Goal: Task Accomplishment & Management: Manage account settings

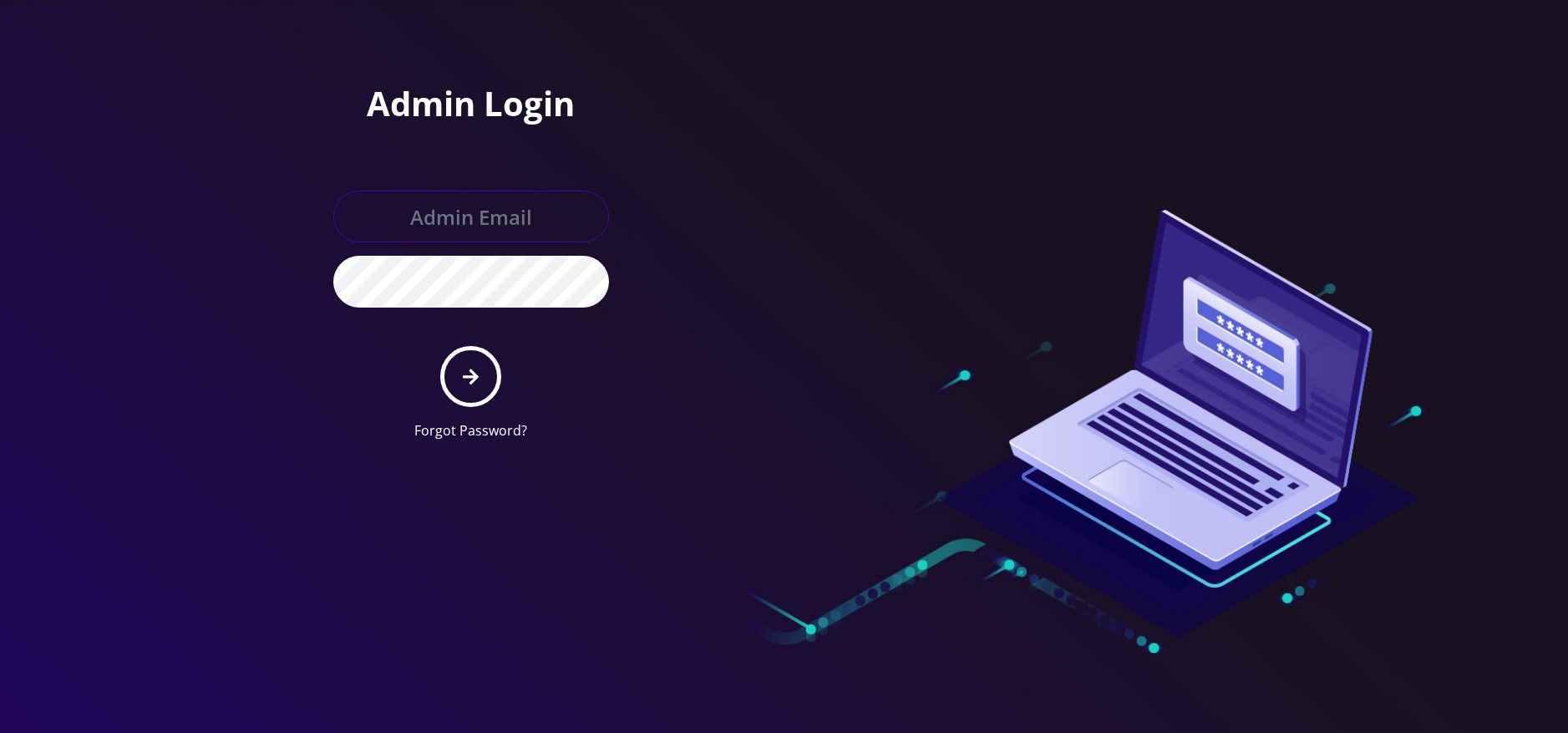
type input "[EMAIL_ADDRESS][DOMAIN_NAME]"
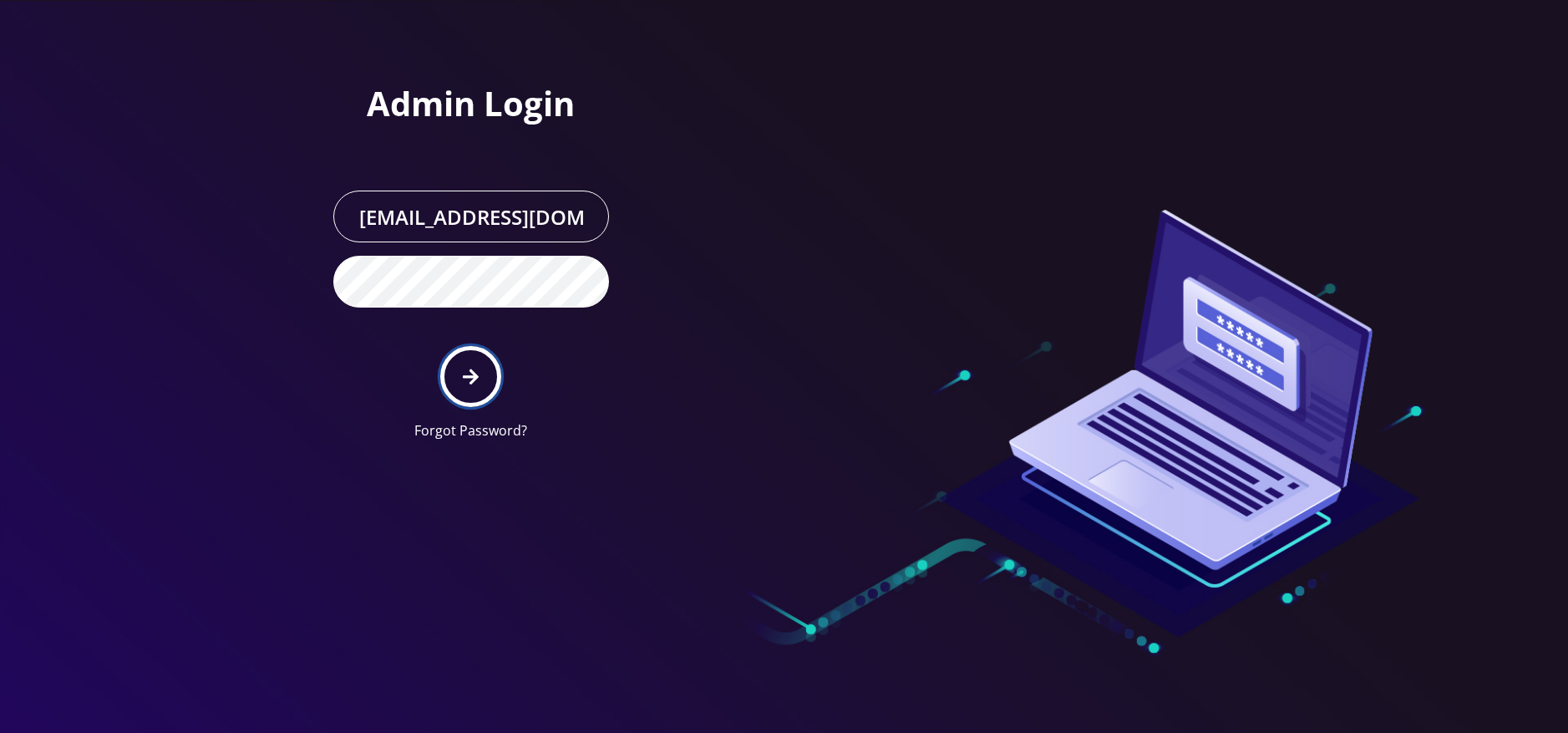
click at [484, 387] on button "submit" at bounding box center [471, 377] width 61 height 61
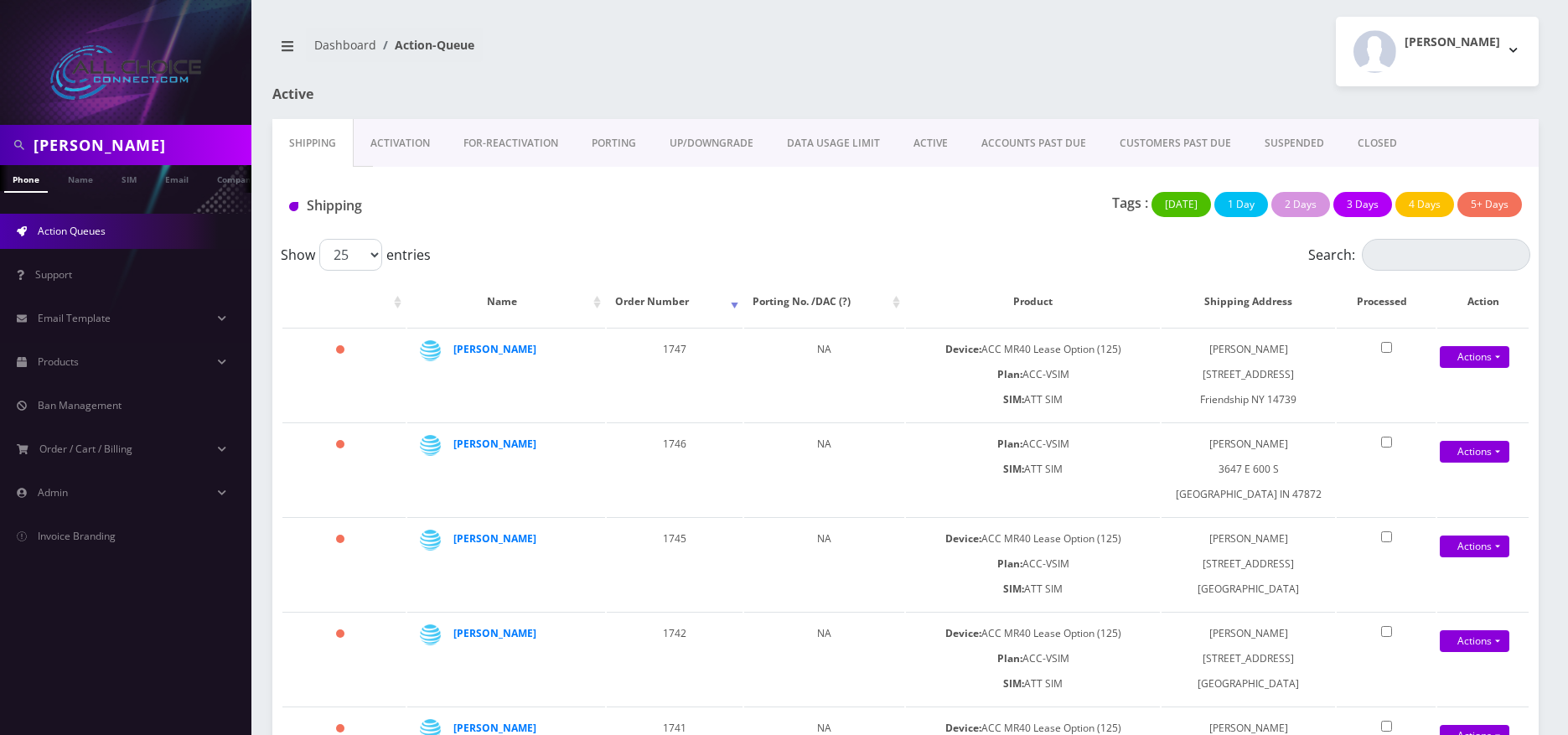
click at [77, 147] on input "webb" at bounding box center [139, 144] width 213 height 31
type input "sandra"
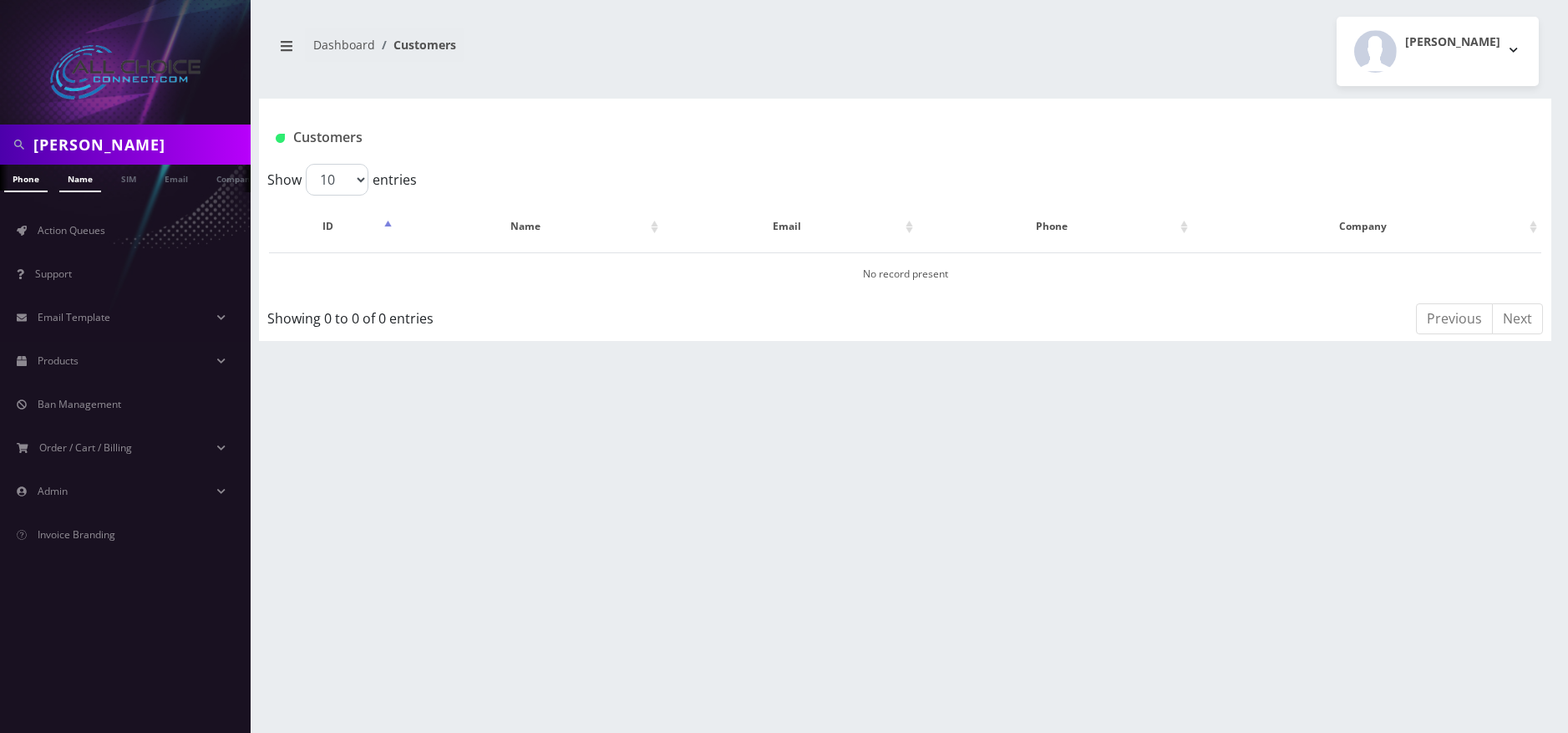
click at [84, 179] on link "Name" at bounding box center [80, 178] width 42 height 28
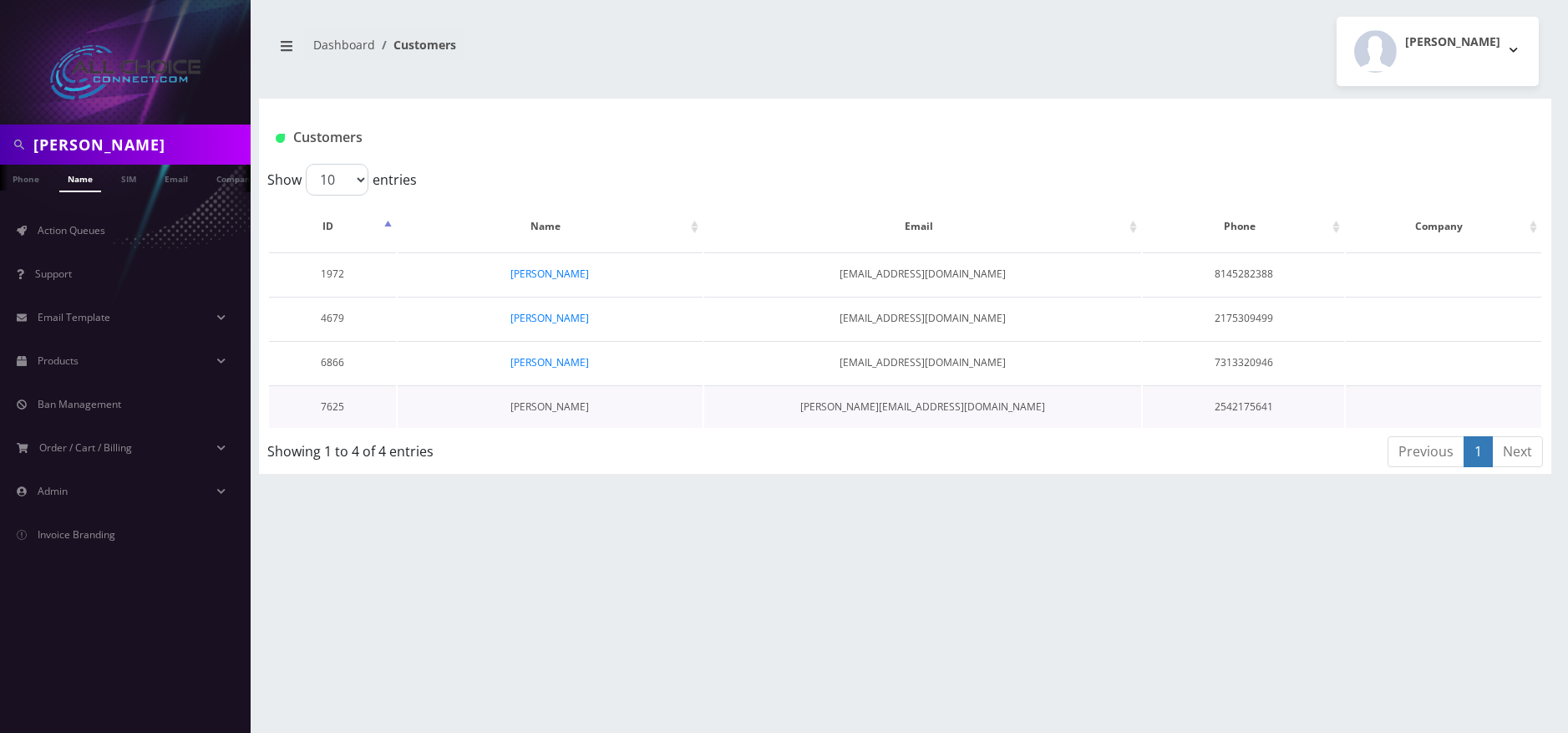
click at [550, 413] on link "[PERSON_NAME]" at bounding box center [550, 406] width 79 height 14
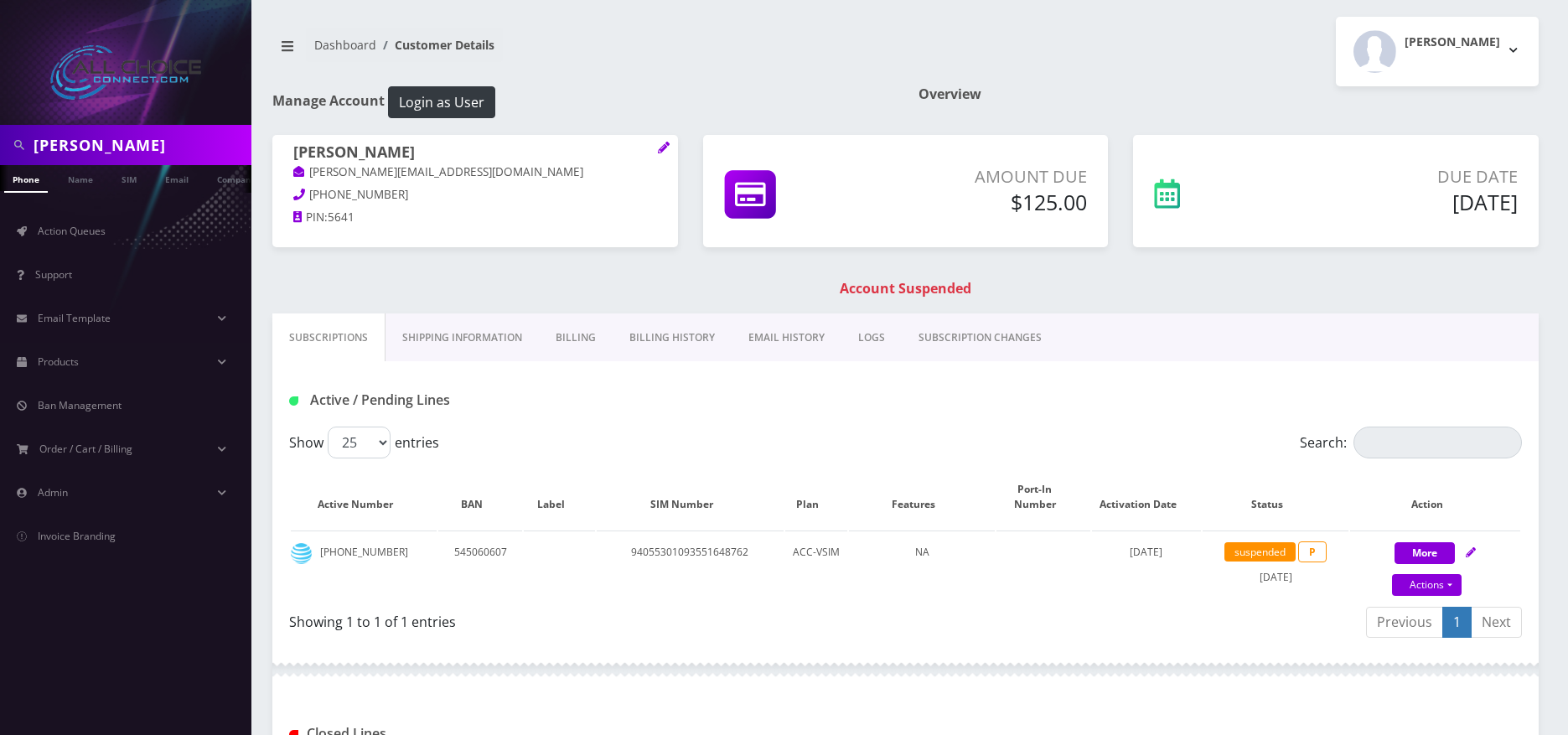
click at [573, 348] on link "Billing" at bounding box center [576, 337] width 74 height 49
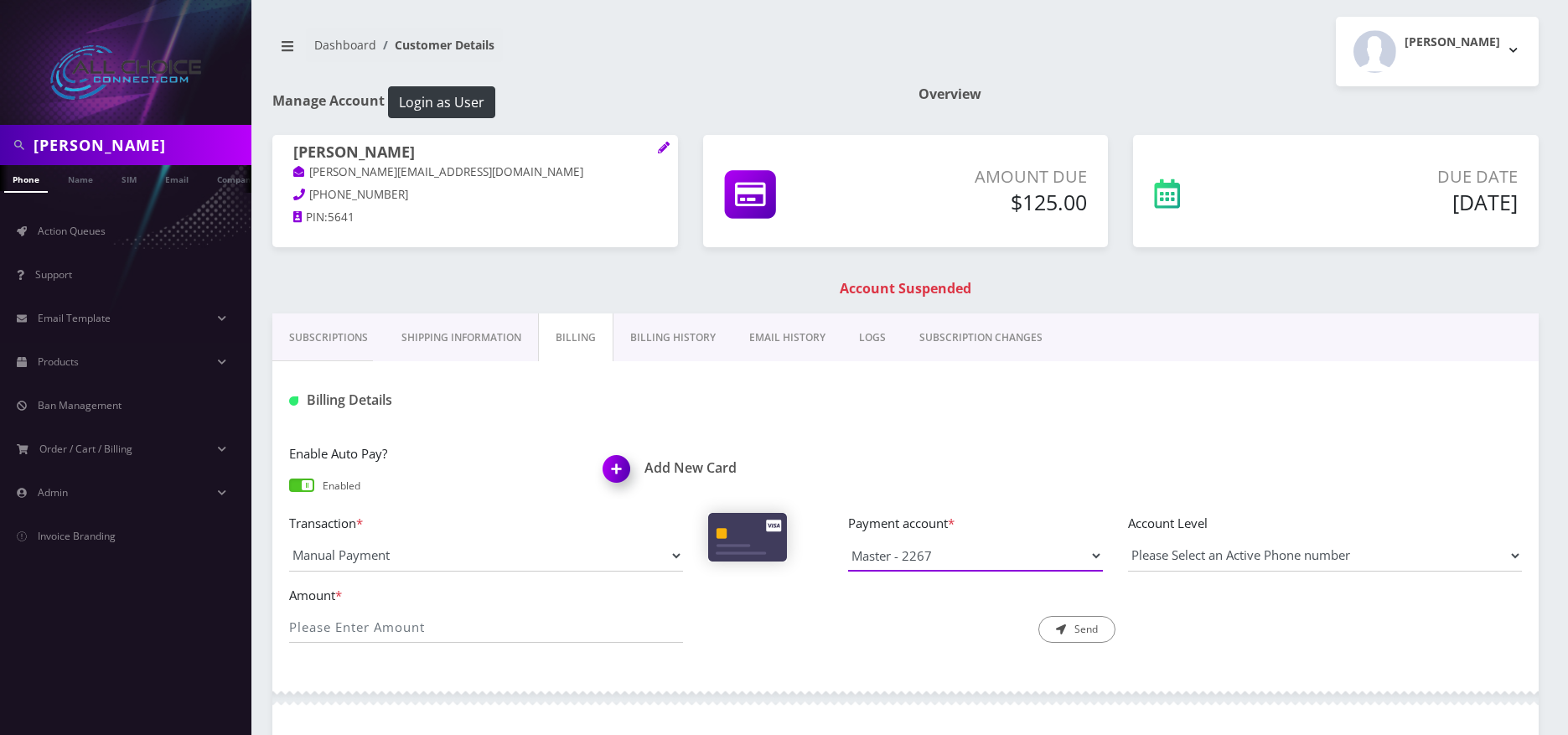
click at [950, 552] on select "Master - 4687 Master - 2267 Master - 2267" at bounding box center [975, 555] width 255 height 31
click at [981, 464] on div "Enable Auto Pay? Enabled Add New Card" at bounding box center [905, 478] width 1258 height 69
click at [895, 286] on h1 "Account Suspended" at bounding box center [905, 289] width 1258 height 16
click at [614, 475] on img at bounding box center [619, 474] width 49 height 49
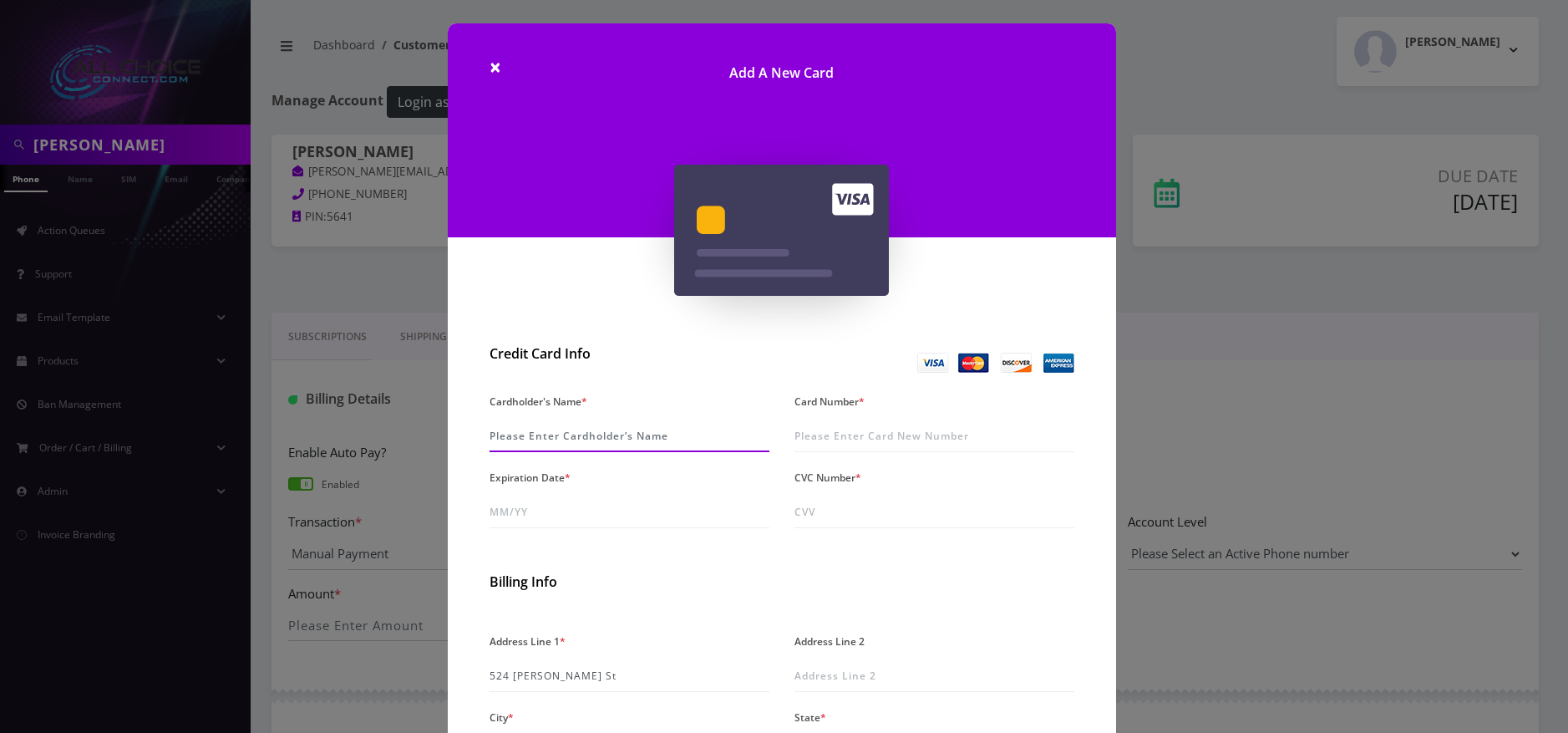
click at [597, 427] on input "Cardholder's Name *" at bounding box center [630, 435] width 280 height 31
type input "Sandra Givens"
click at [918, 439] on input "Card Number *" at bounding box center [935, 435] width 280 height 31
type input "5172 7901 1524 9853"
click at [561, 506] on input "Expiration Date *" at bounding box center [630, 511] width 280 height 31
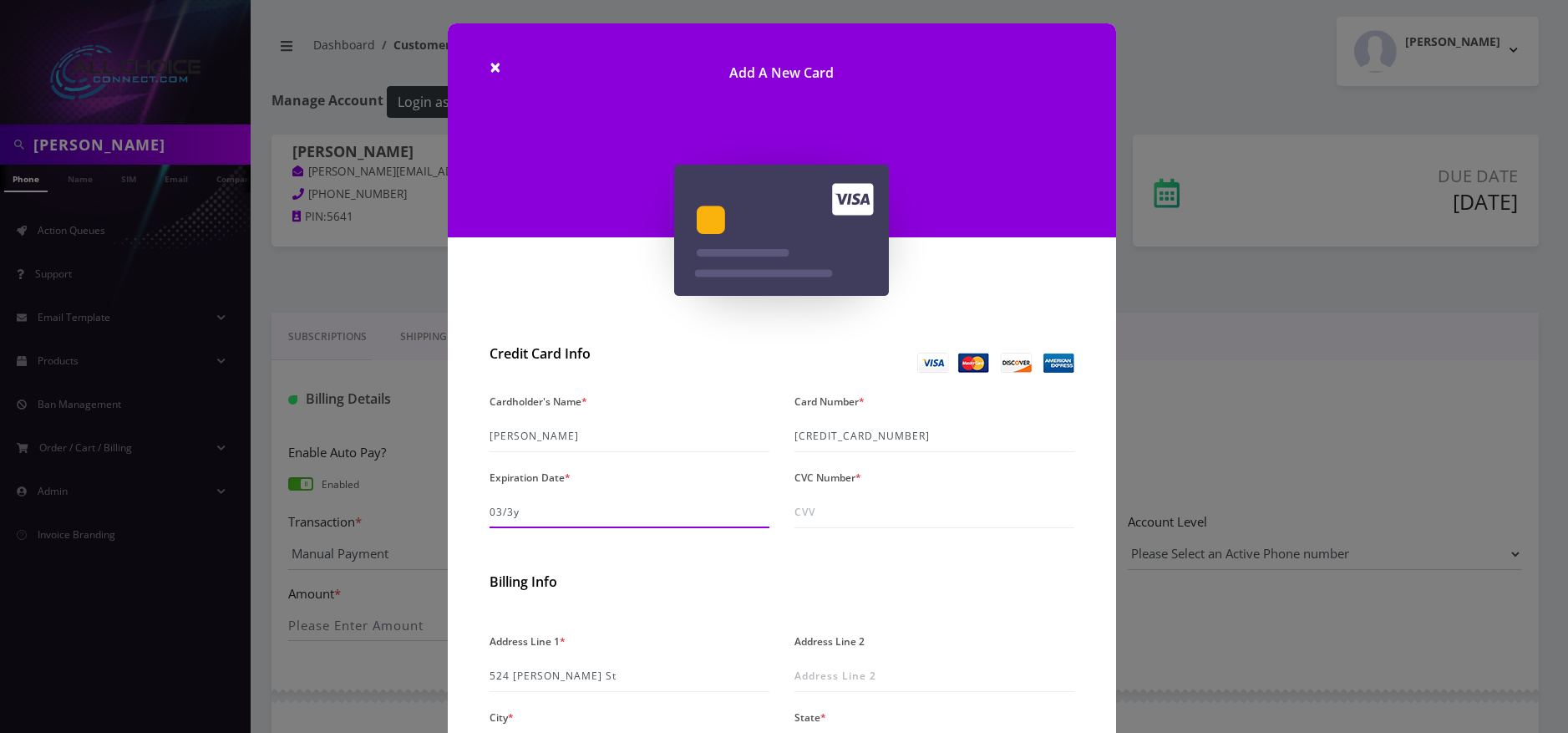
type input "03/30"
click at [803, 511] on input "CVC Number *" at bounding box center [935, 511] width 280 height 31
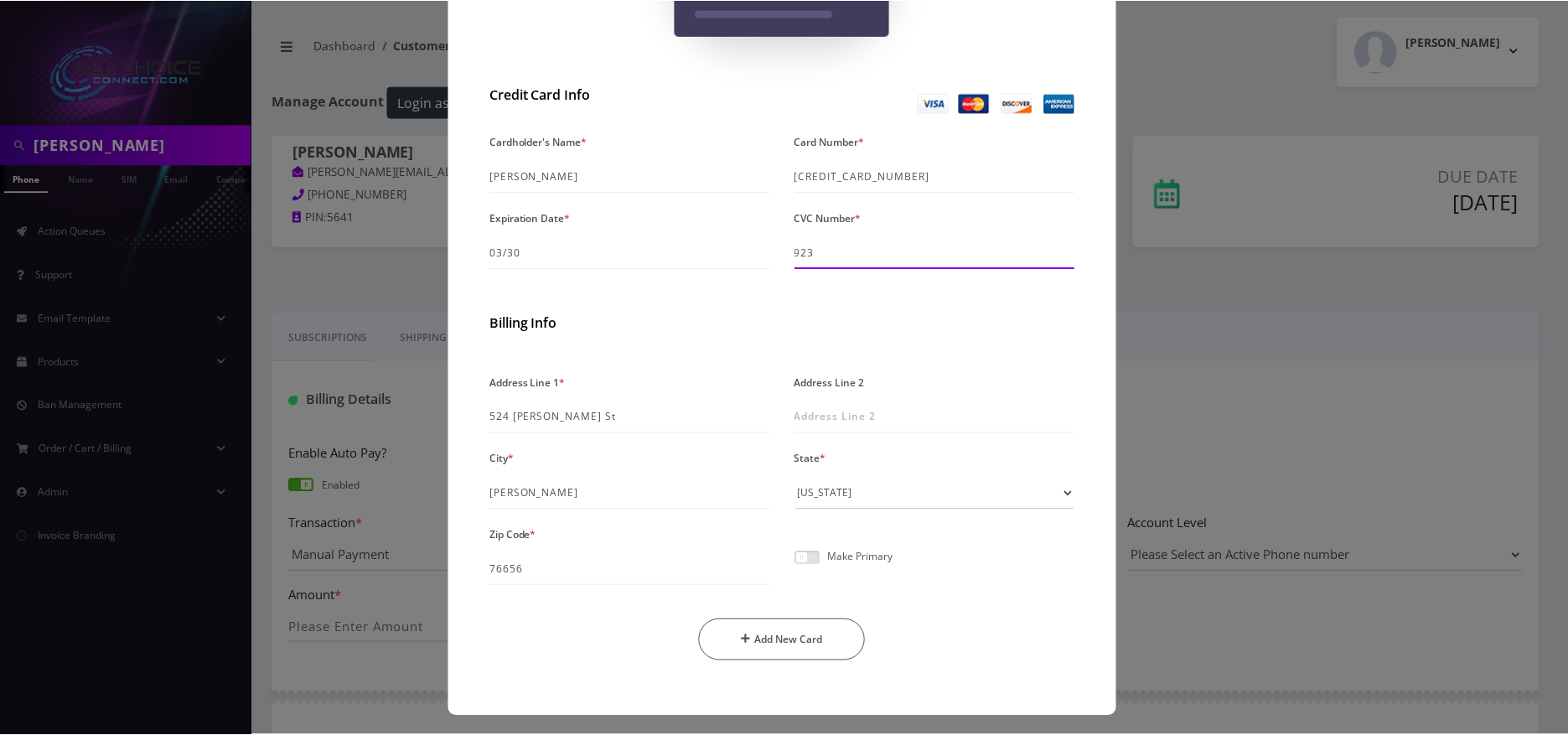
scroll to position [265, 0]
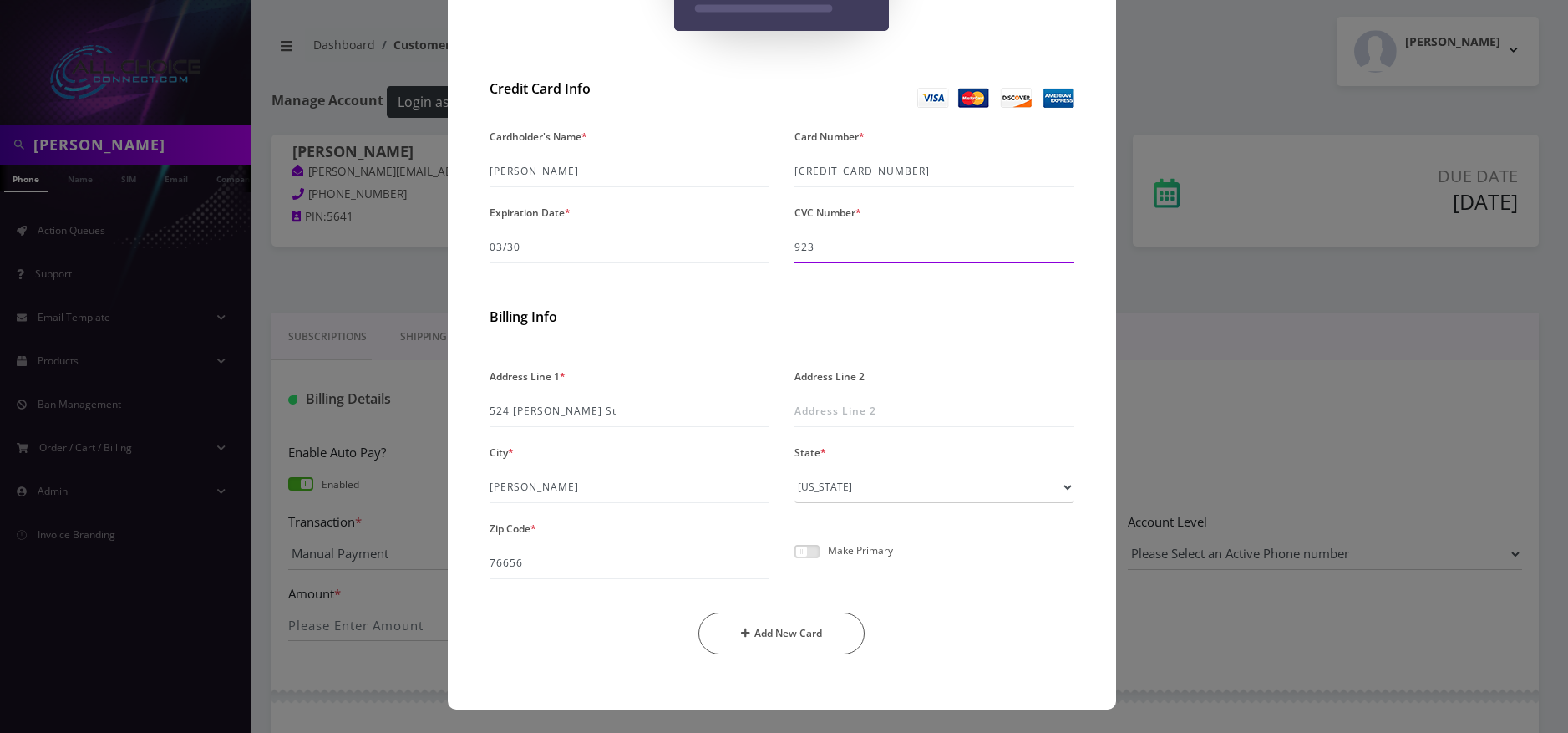
type input "923"
click at [805, 542] on div "Make Primary" at bounding box center [935, 557] width 305 height 42
click at [804, 551] on span at bounding box center [807, 551] width 25 height 13
click at [795, 561] on input "checkbox" at bounding box center [795, 561] width 0 height 0
click at [816, 643] on button "Add New Card" at bounding box center [781, 633] width 166 height 42
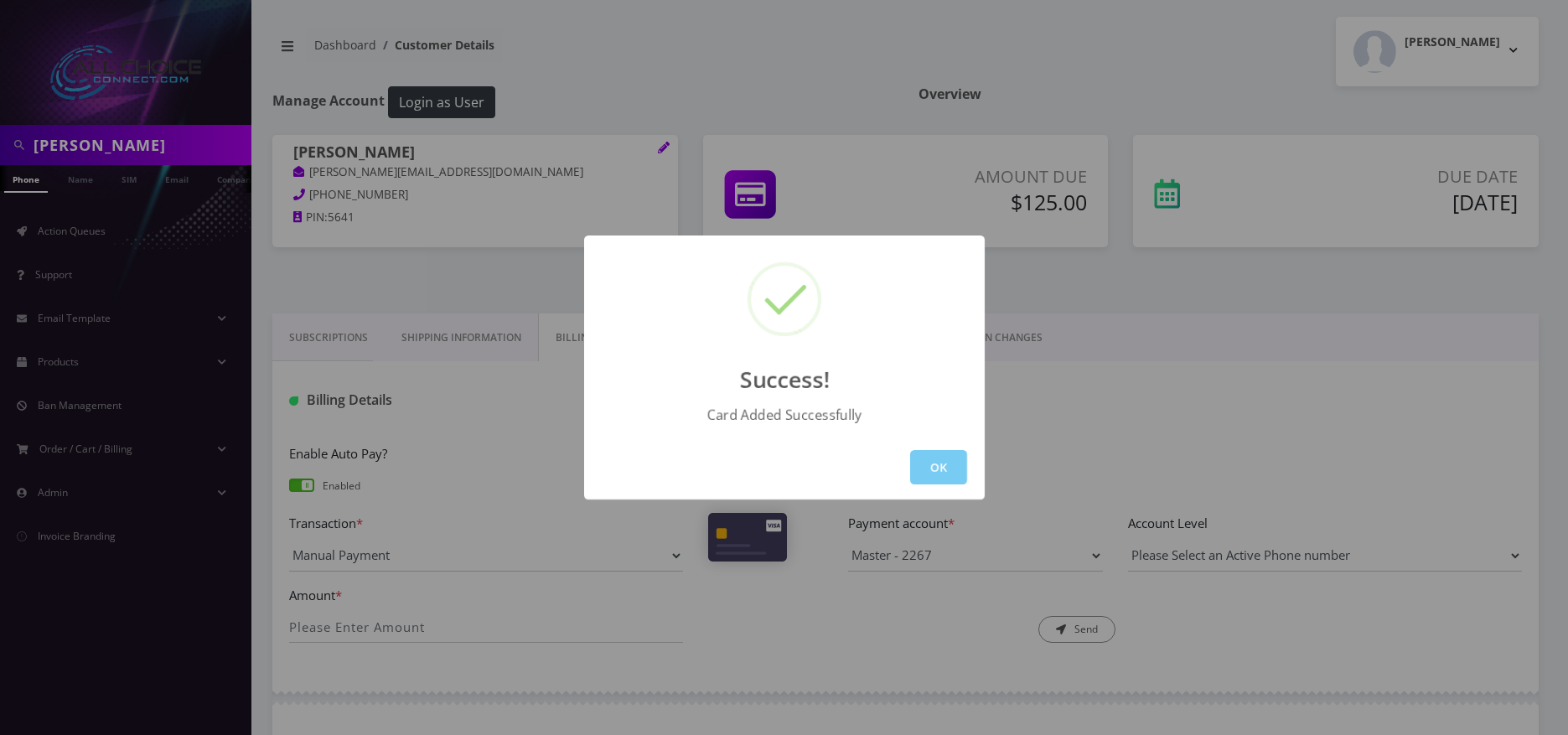
click at [929, 462] on button "OK" at bounding box center [937, 467] width 57 height 34
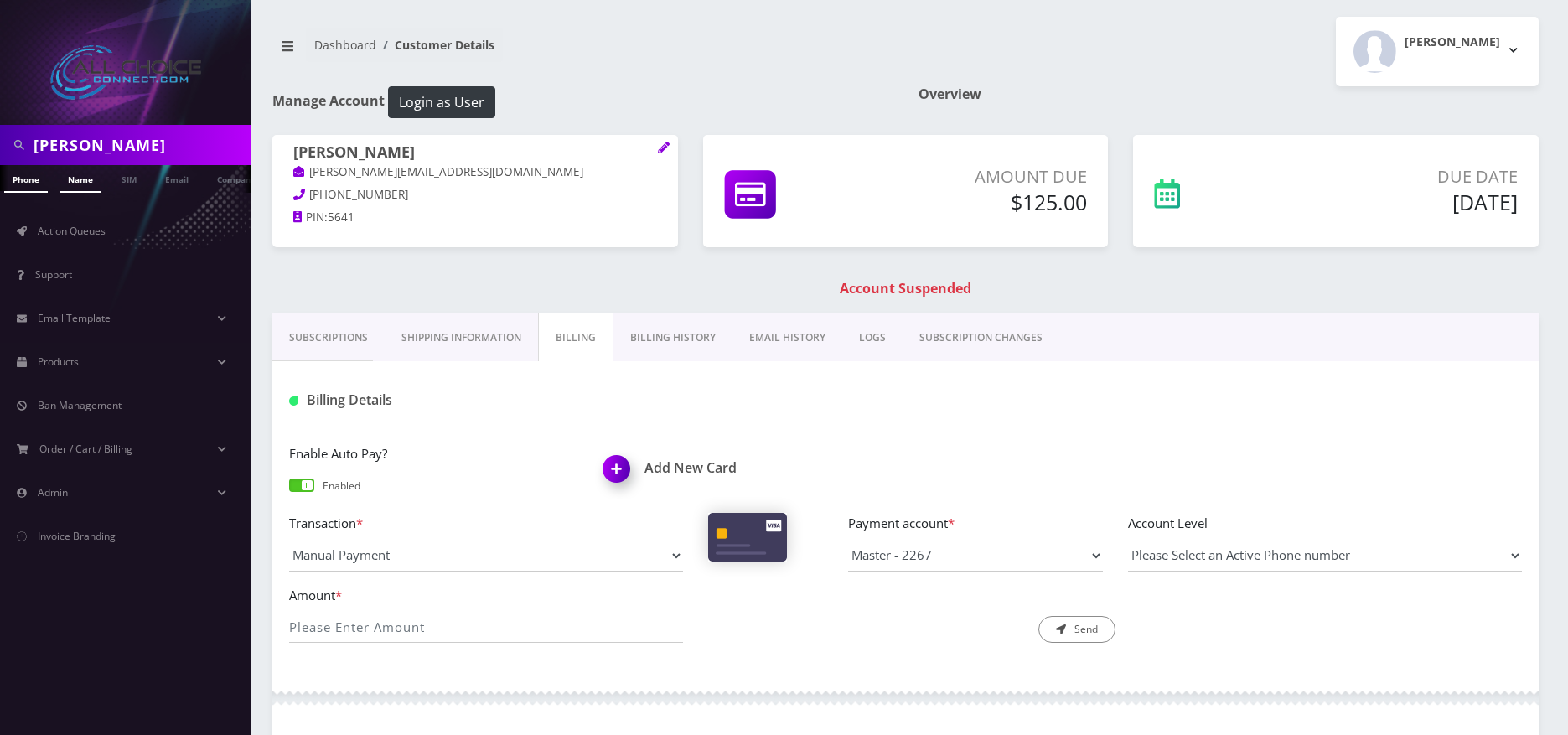
click at [79, 183] on link "Name" at bounding box center [80, 178] width 42 height 28
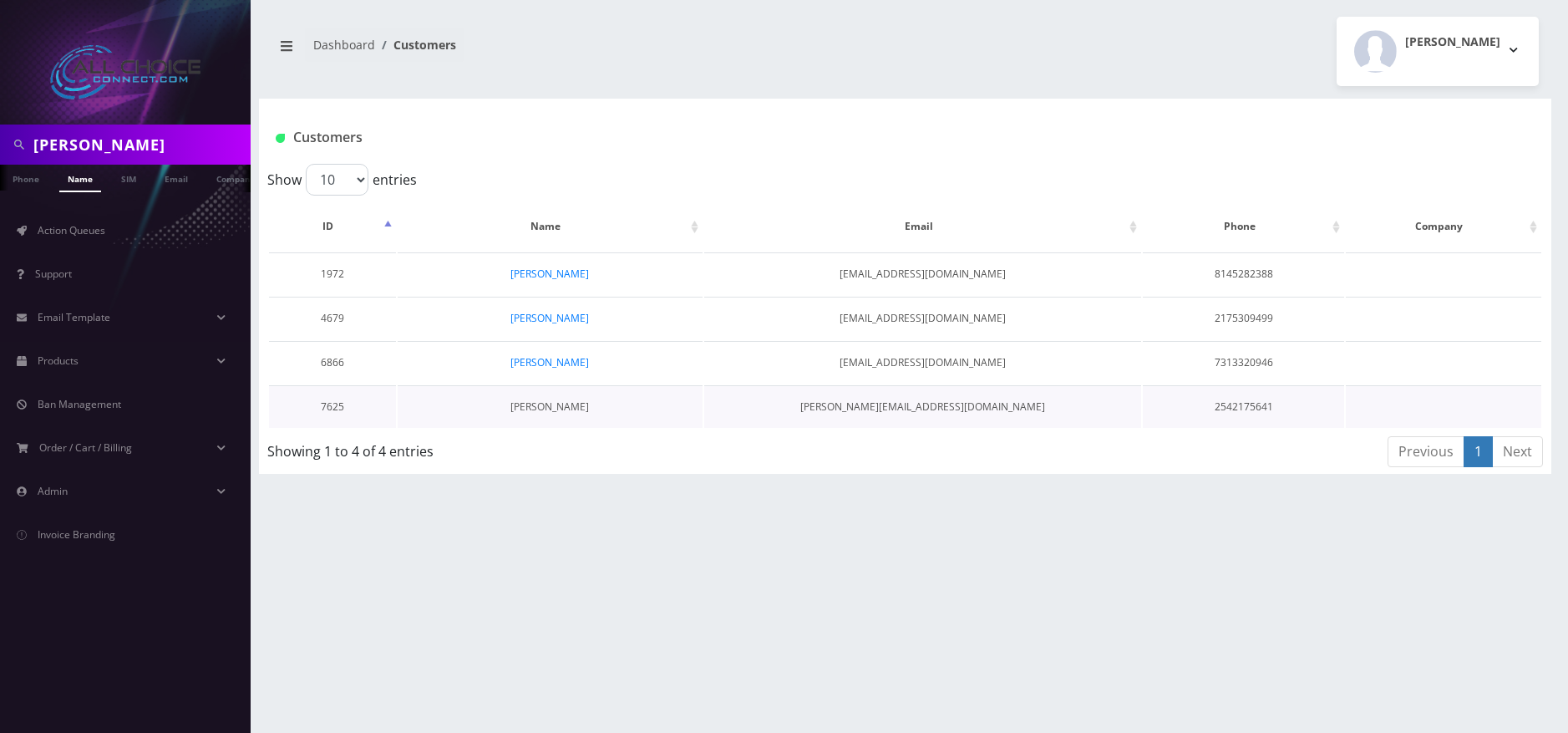
click at [536, 405] on link "Sandra Givens" at bounding box center [550, 406] width 79 height 14
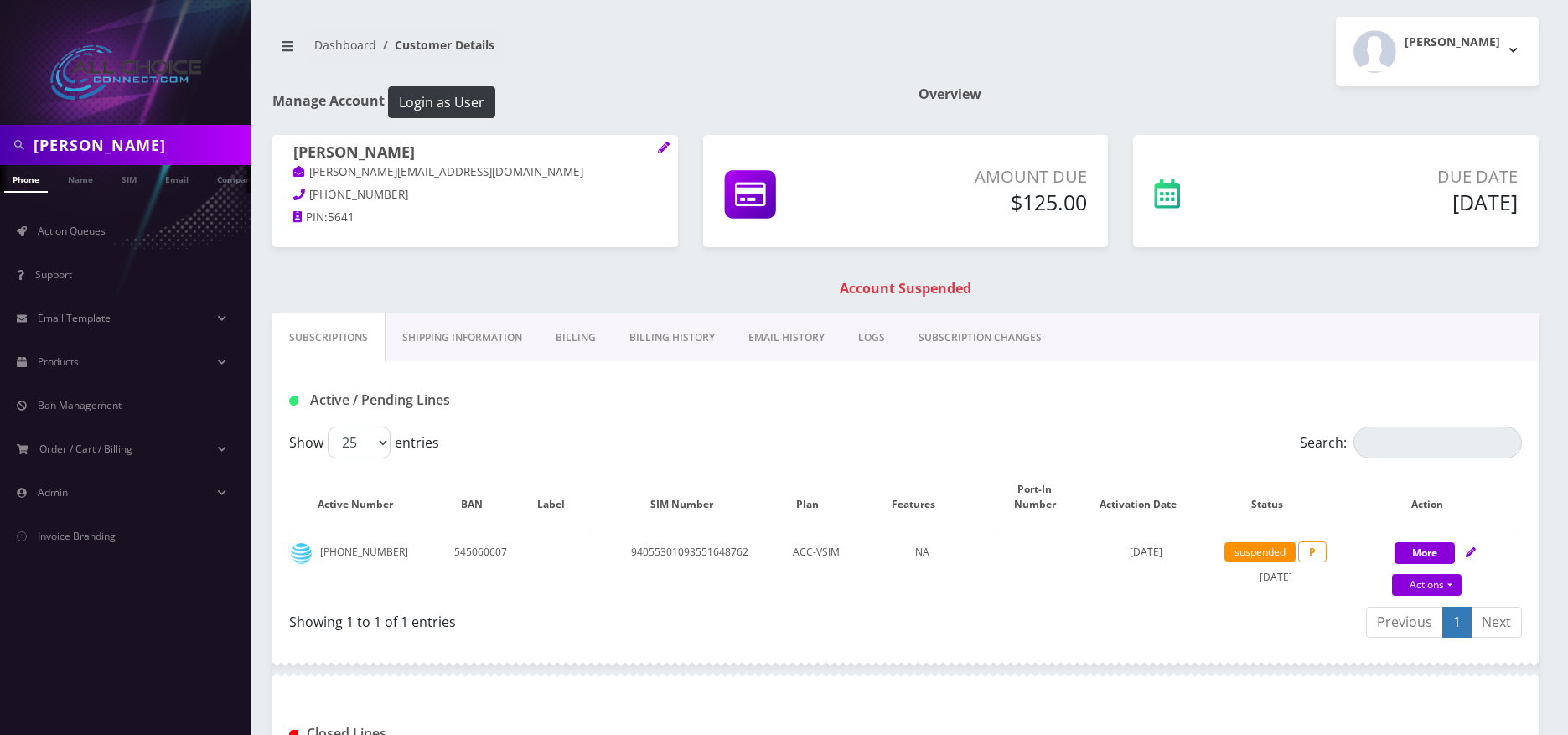
click at [581, 336] on link "Billing" at bounding box center [576, 337] width 74 height 49
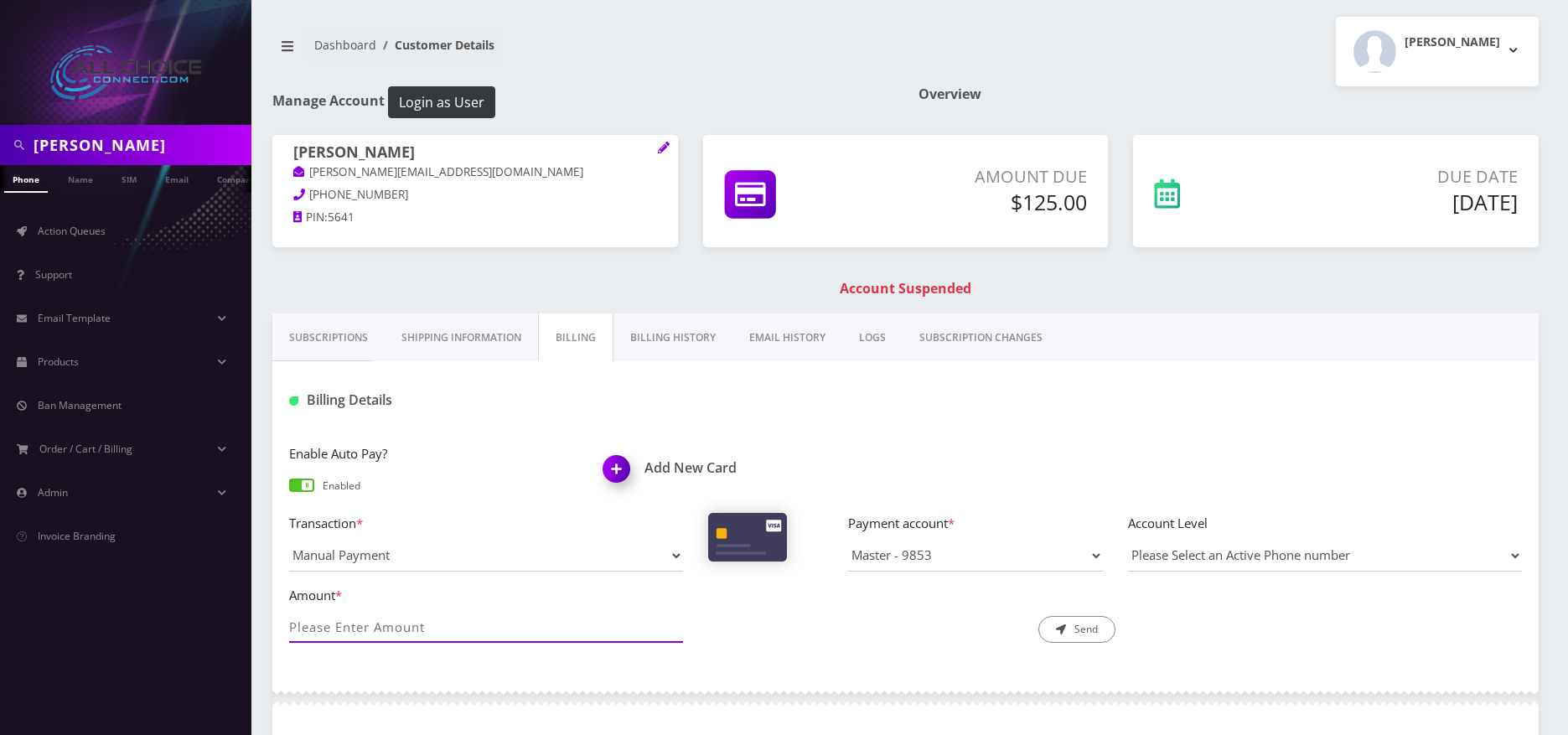
click at [429, 632] on input "Amount *" at bounding box center [486, 626] width 394 height 31
type input "125"
click at [1068, 629] on button "Send" at bounding box center [1077, 630] width 77 height 27
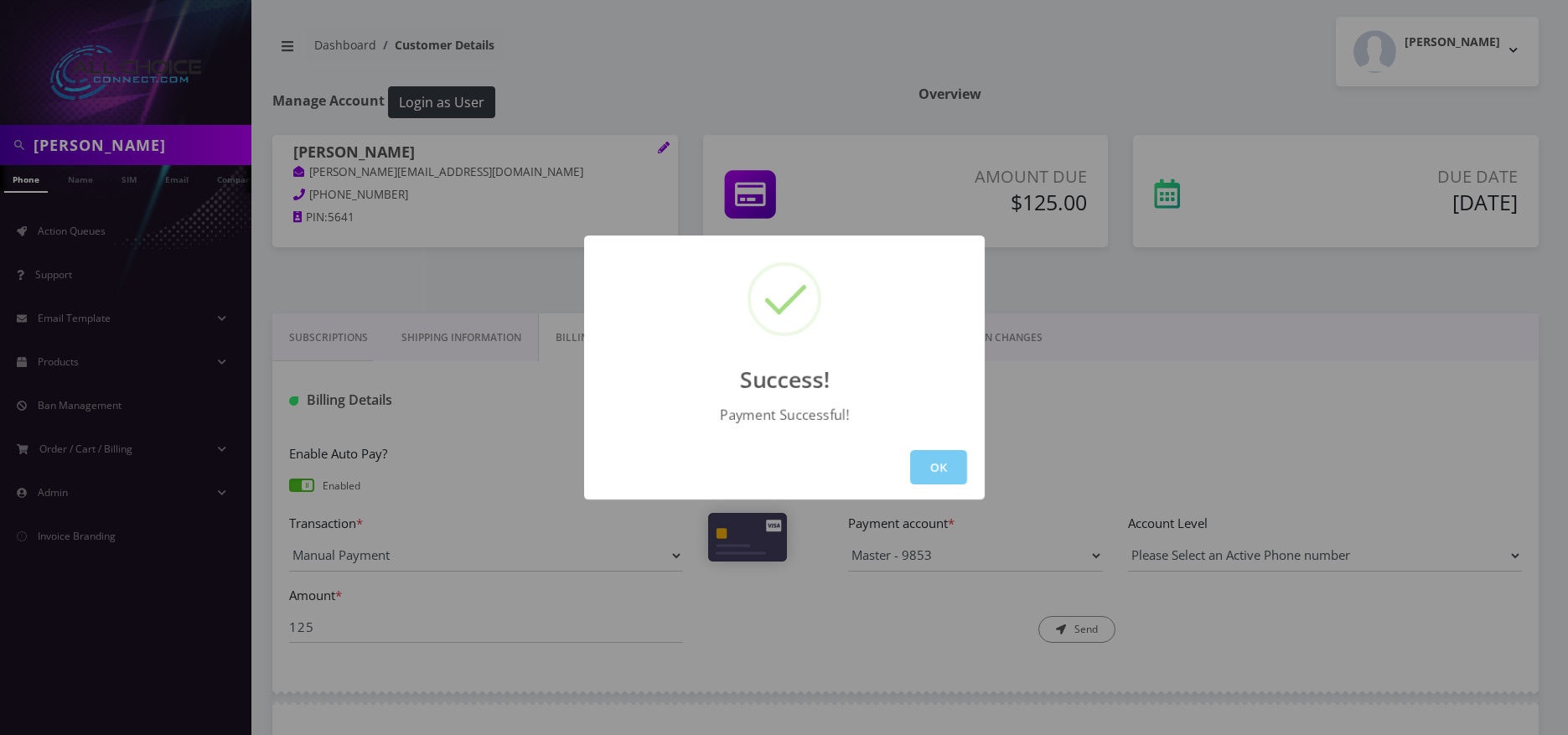
click at [927, 457] on button "OK" at bounding box center [937, 467] width 57 height 34
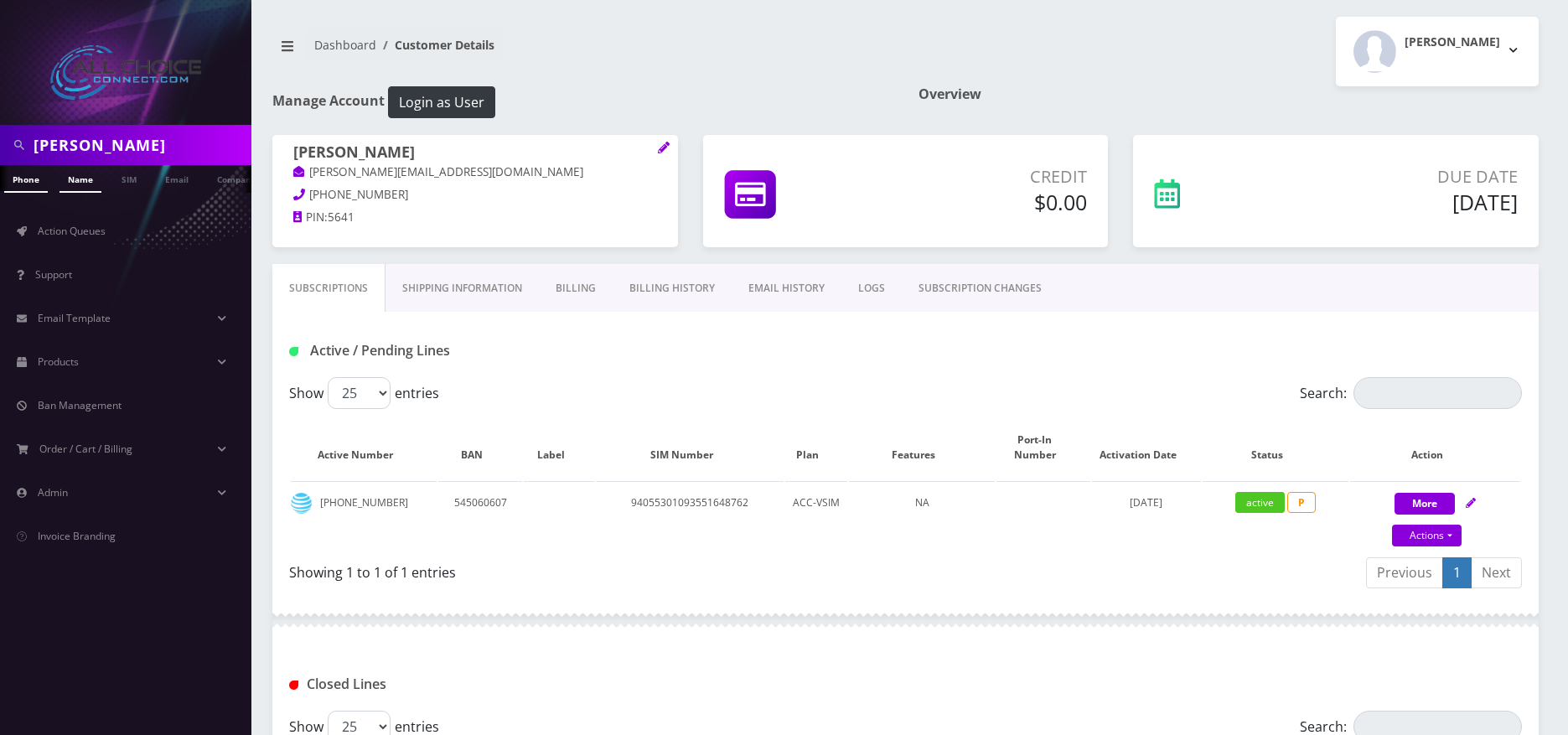
click at [77, 175] on link "Name" at bounding box center [80, 178] width 42 height 28
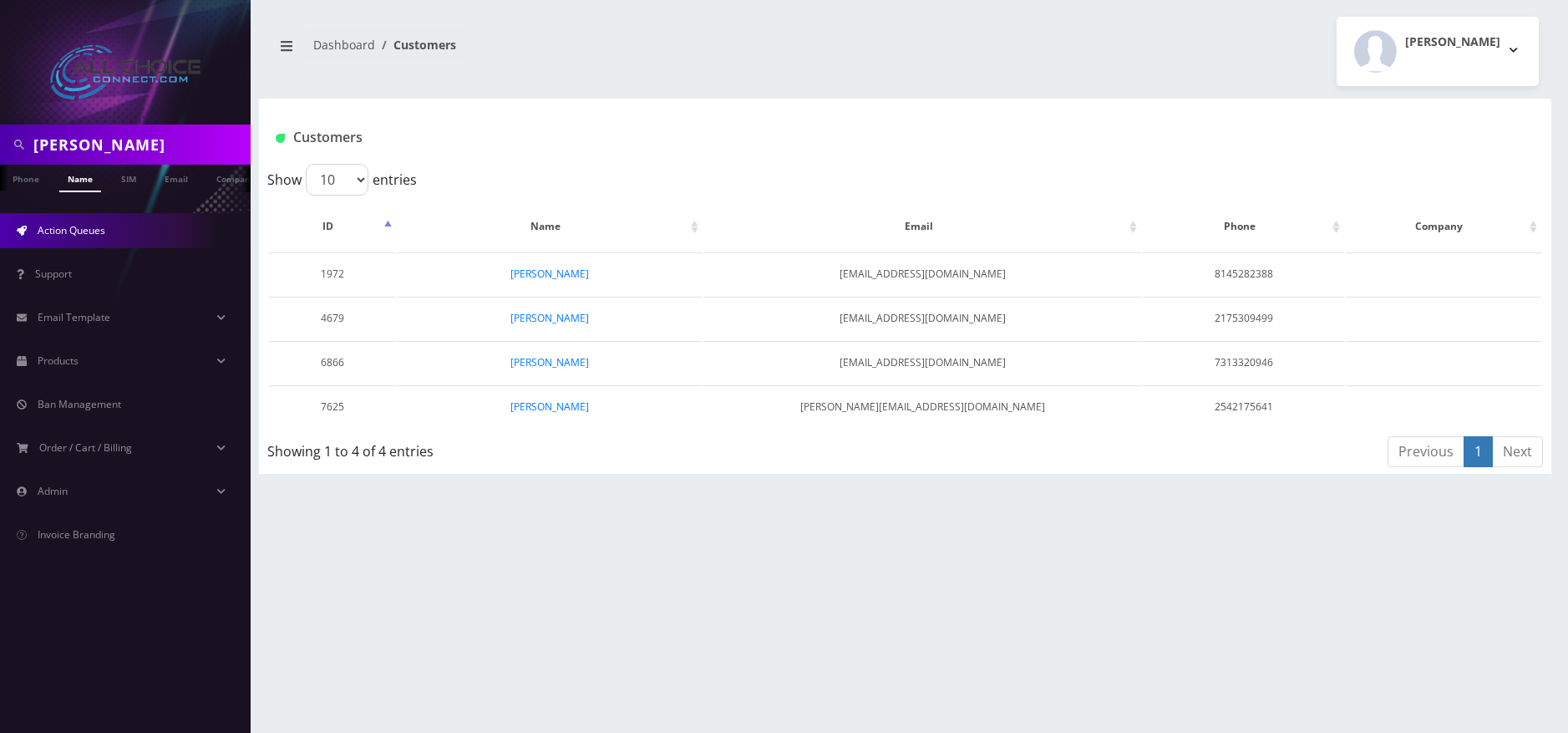
click at [64, 226] on span "Action Queues" at bounding box center [71, 231] width 67 height 14
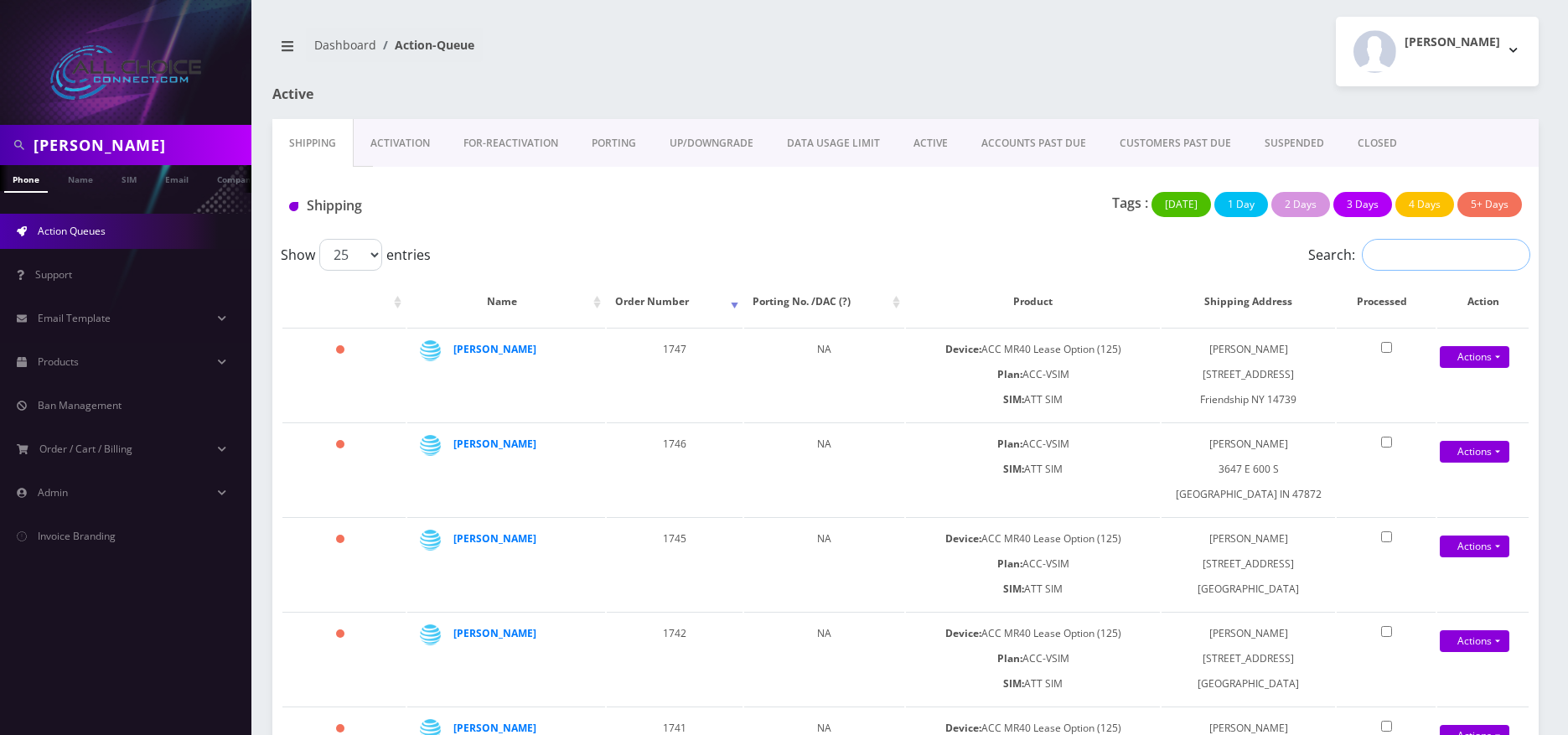
click at [1404, 262] on input "Search:" at bounding box center [1445, 254] width 168 height 31
paste input "[PERSON_NAME]"
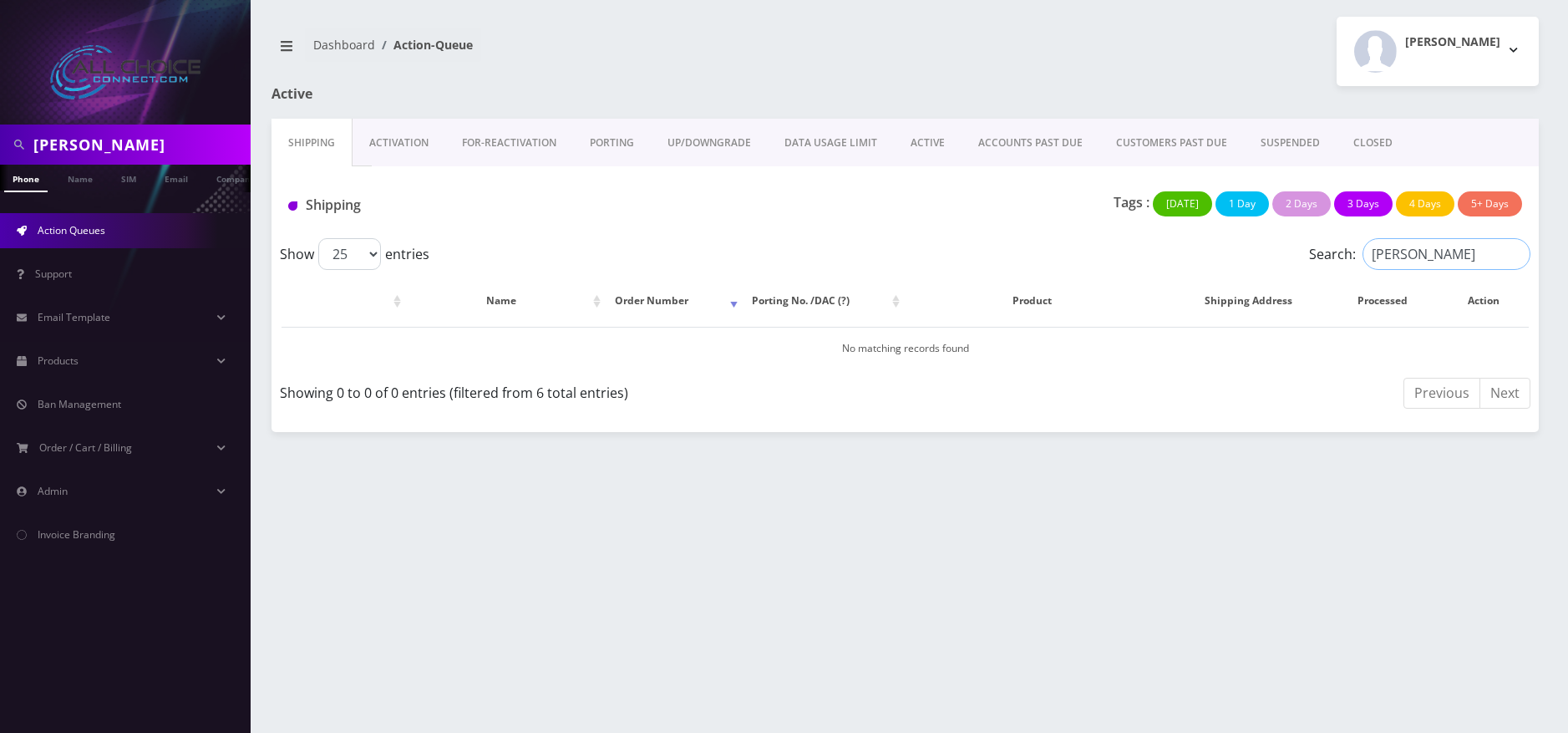
type input "[PERSON_NAME]"
click at [942, 136] on link "ACTIVE" at bounding box center [928, 143] width 67 height 48
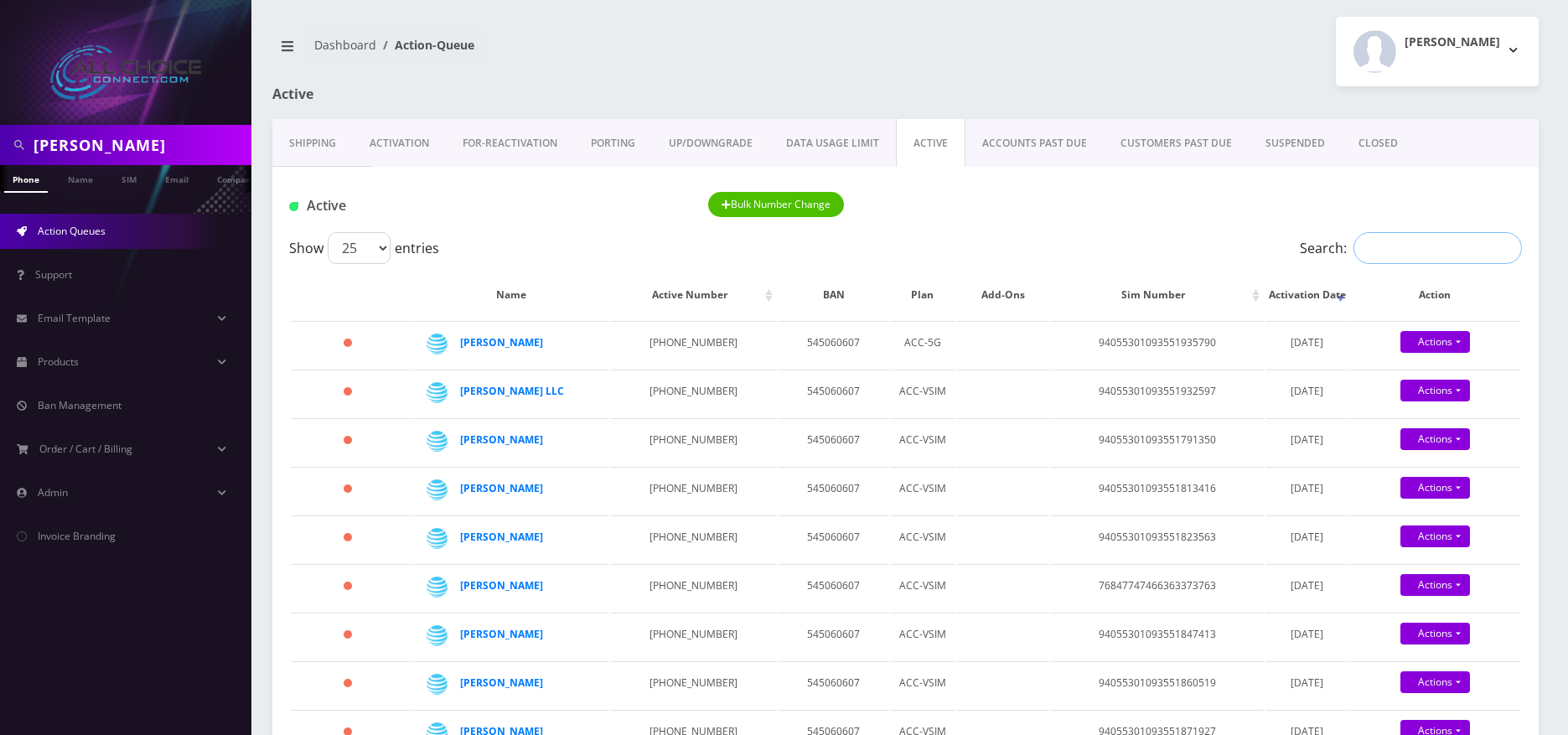
click at [1516, 248] on input "Search:" at bounding box center [1437, 247] width 168 height 31
paste input "[PERSON_NAME]"
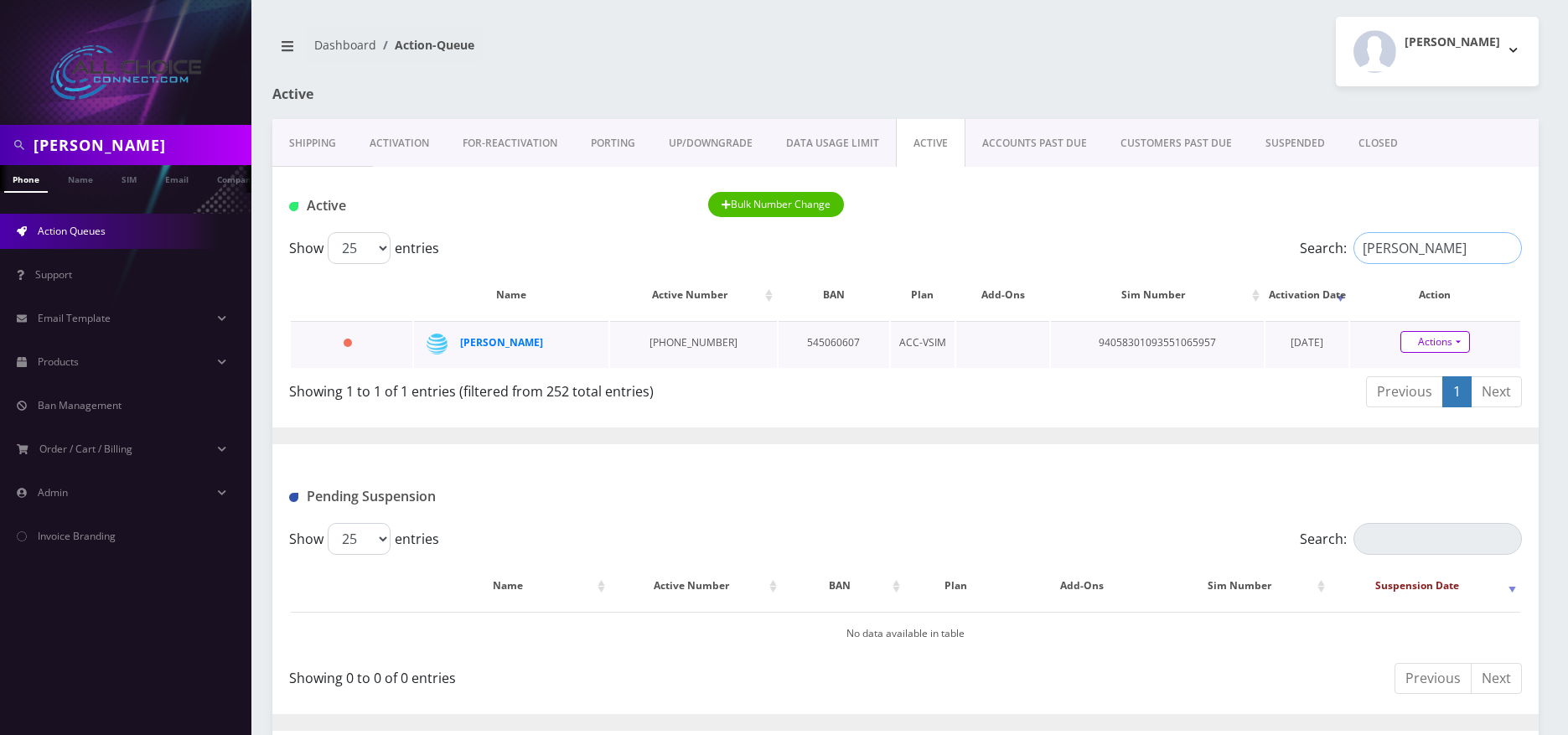
type input "[PERSON_NAME]"
click at [1420, 338] on link "Actions" at bounding box center [1434, 342] width 69 height 22
click at [1404, 373] on link "Close" at bounding box center [1448, 373] width 170 height 25
type input "08/14/2025"
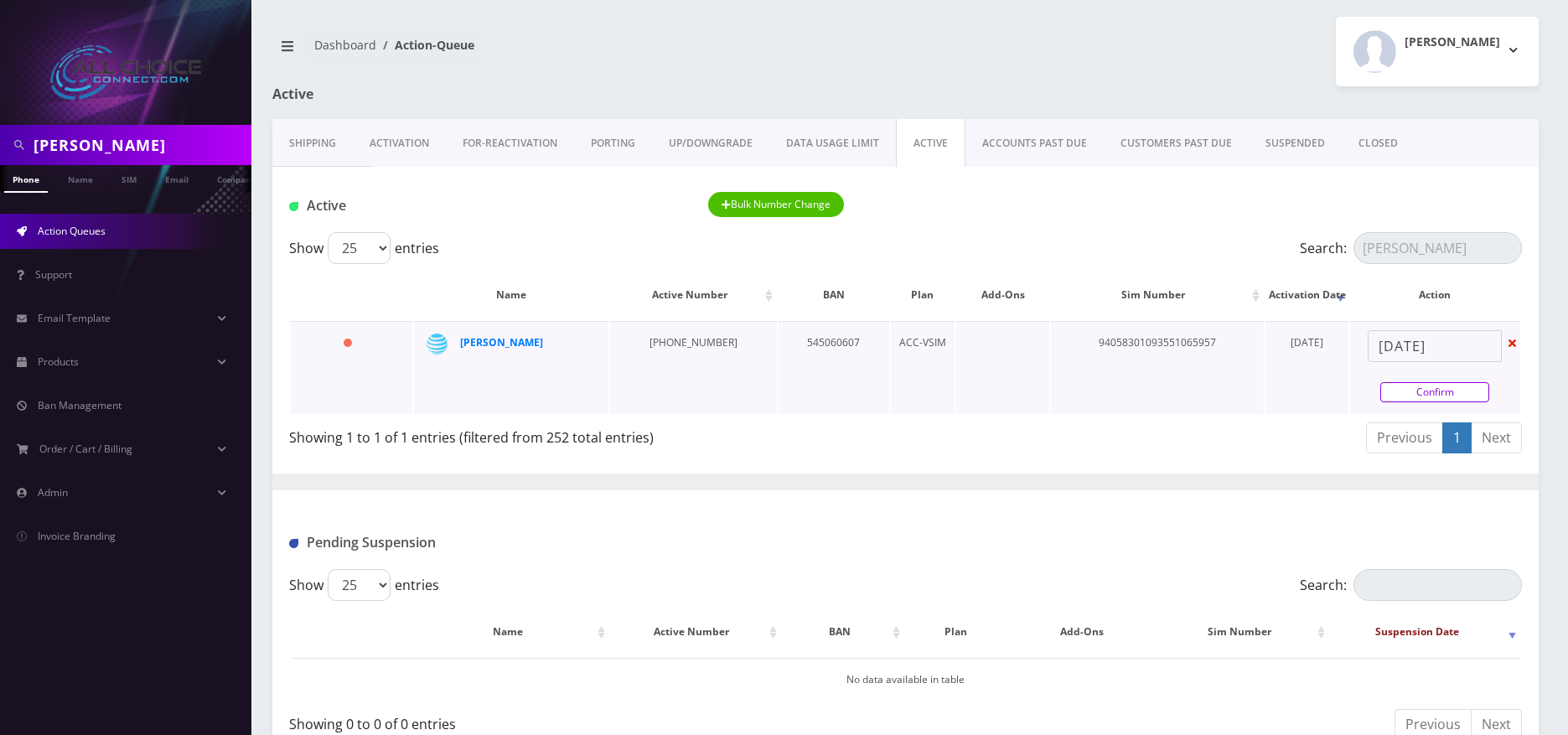
click at [1417, 397] on link "Confirm" at bounding box center [1434, 392] width 109 height 20
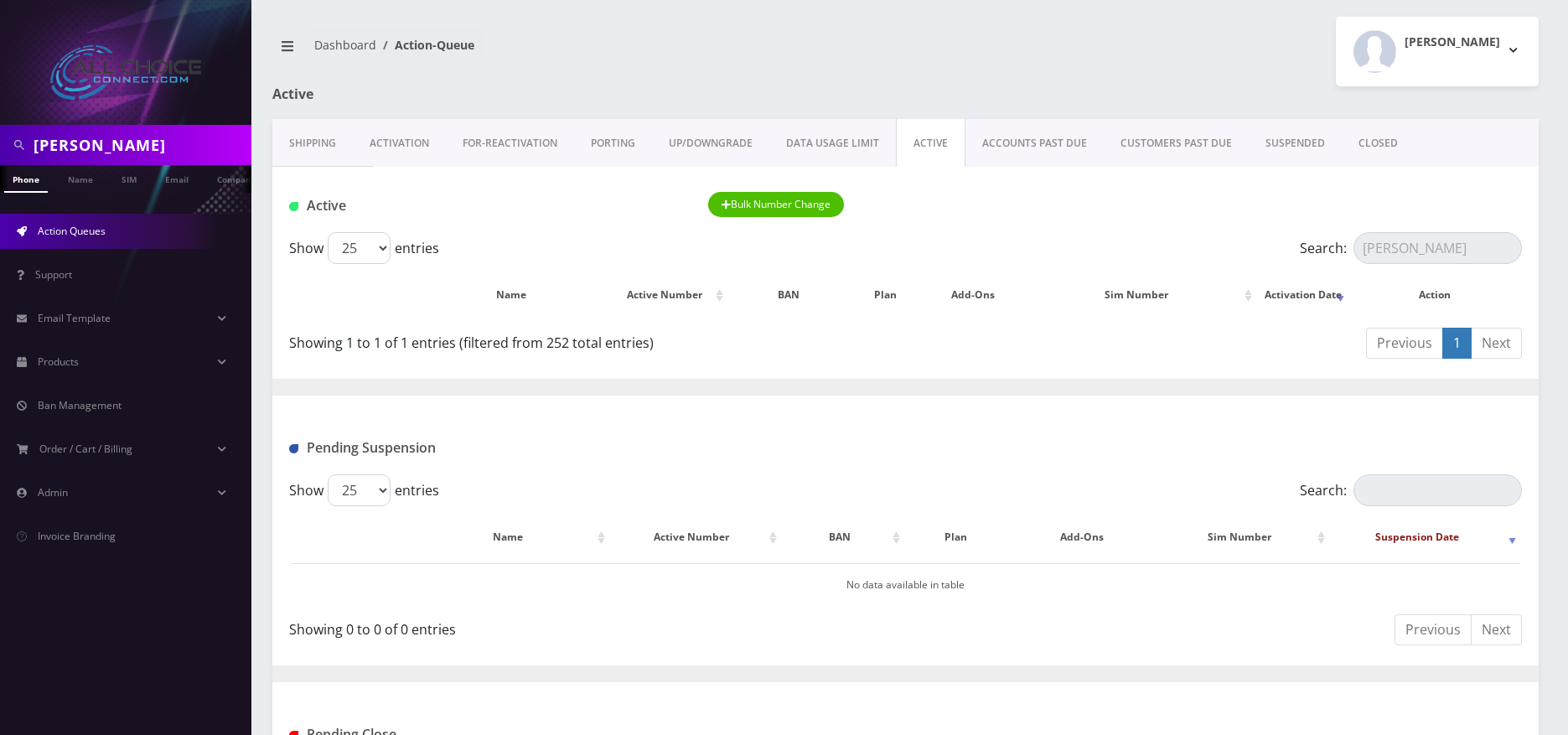
click at [1375, 141] on link "CLOSED" at bounding box center [1377, 143] width 73 height 49
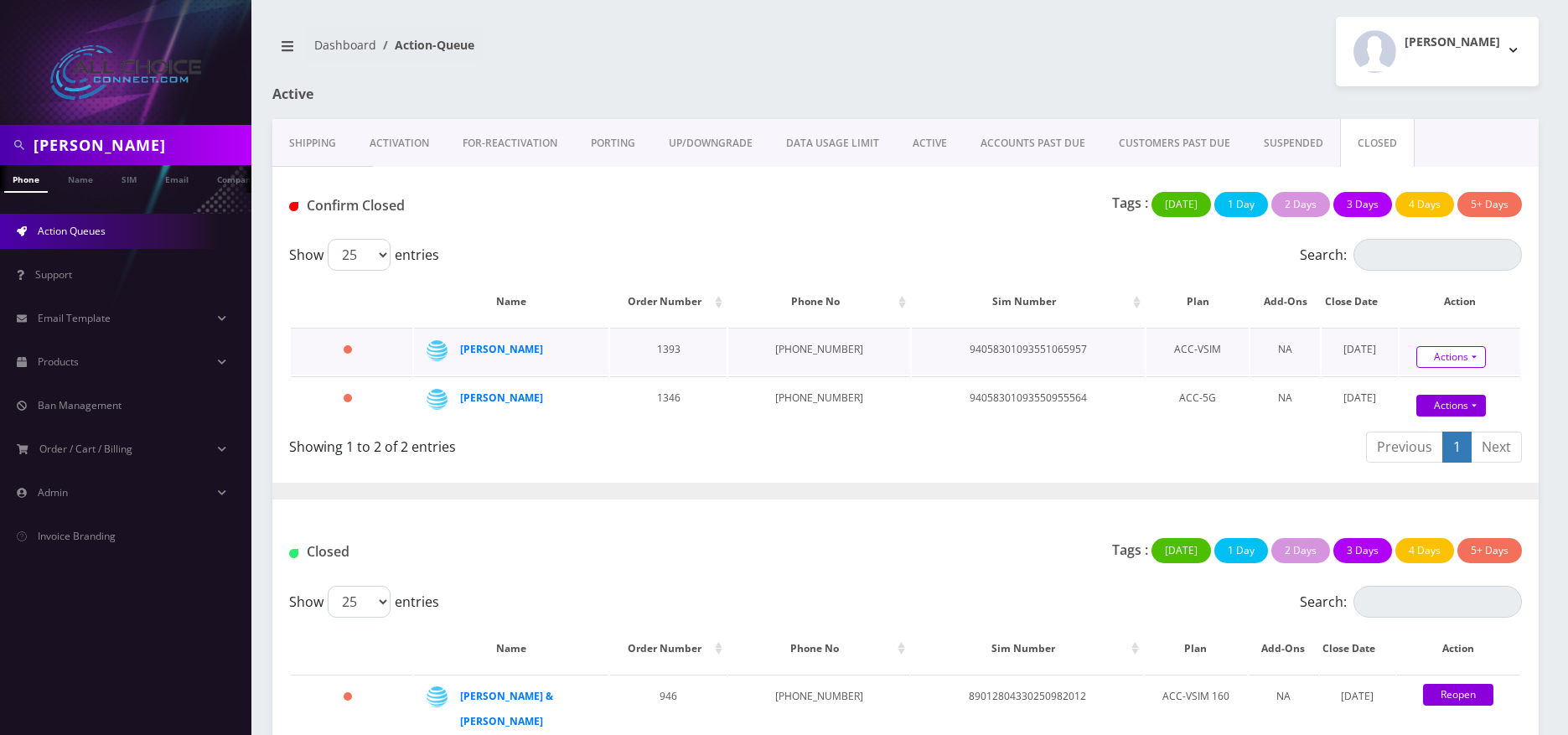
click at [1436, 356] on link "Actions" at bounding box center [1450, 357] width 69 height 22
click at [1431, 381] on link "Confirm" at bounding box center [1479, 387] width 134 height 22
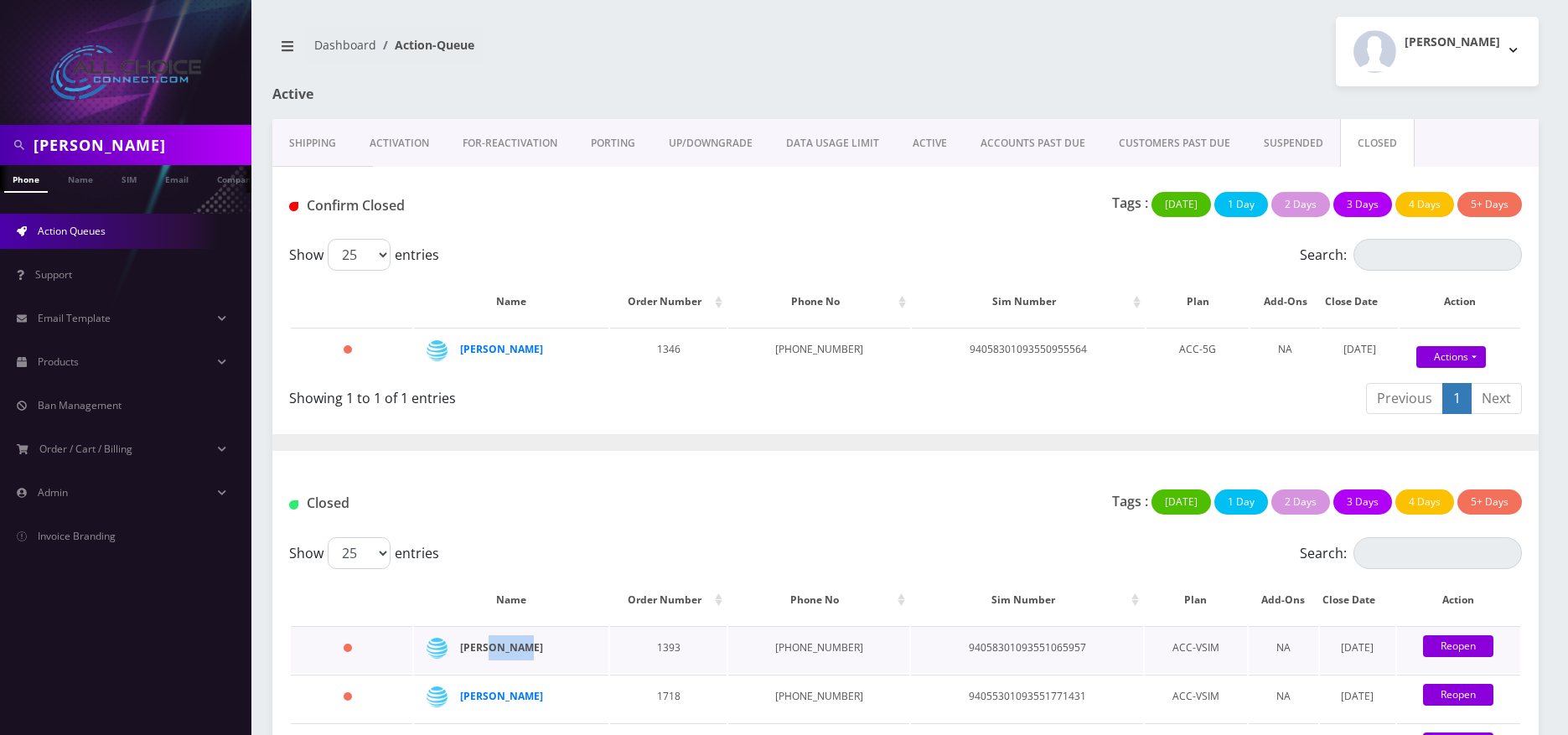
drag, startPoint x: 537, startPoint y: 650, endPoint x: 492, endPoint y: 647, distance: 45.1
click at [492, 647] on div "Mark Haarer" at bounding box center [522, 648] width 125 height 25
copy strong "Haarer"
click at [88, 153] on input "sandra" at bounding box center [139, 144] width 213 height 31
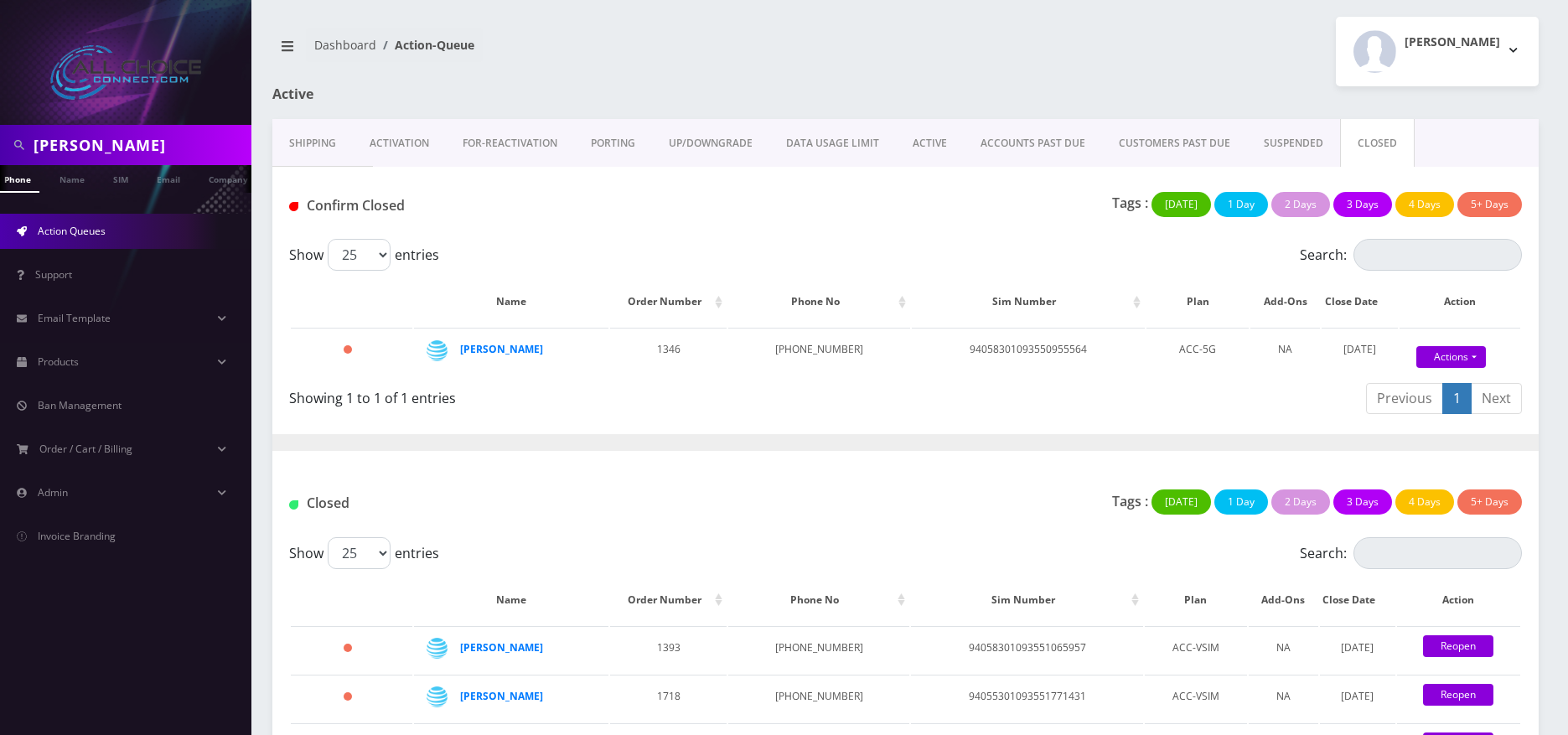
click at [88, 153] on input "sandra" at bounding box center [139, 144] width 213 height 31
type input "[DEMOGRAPHIC_DATA]"
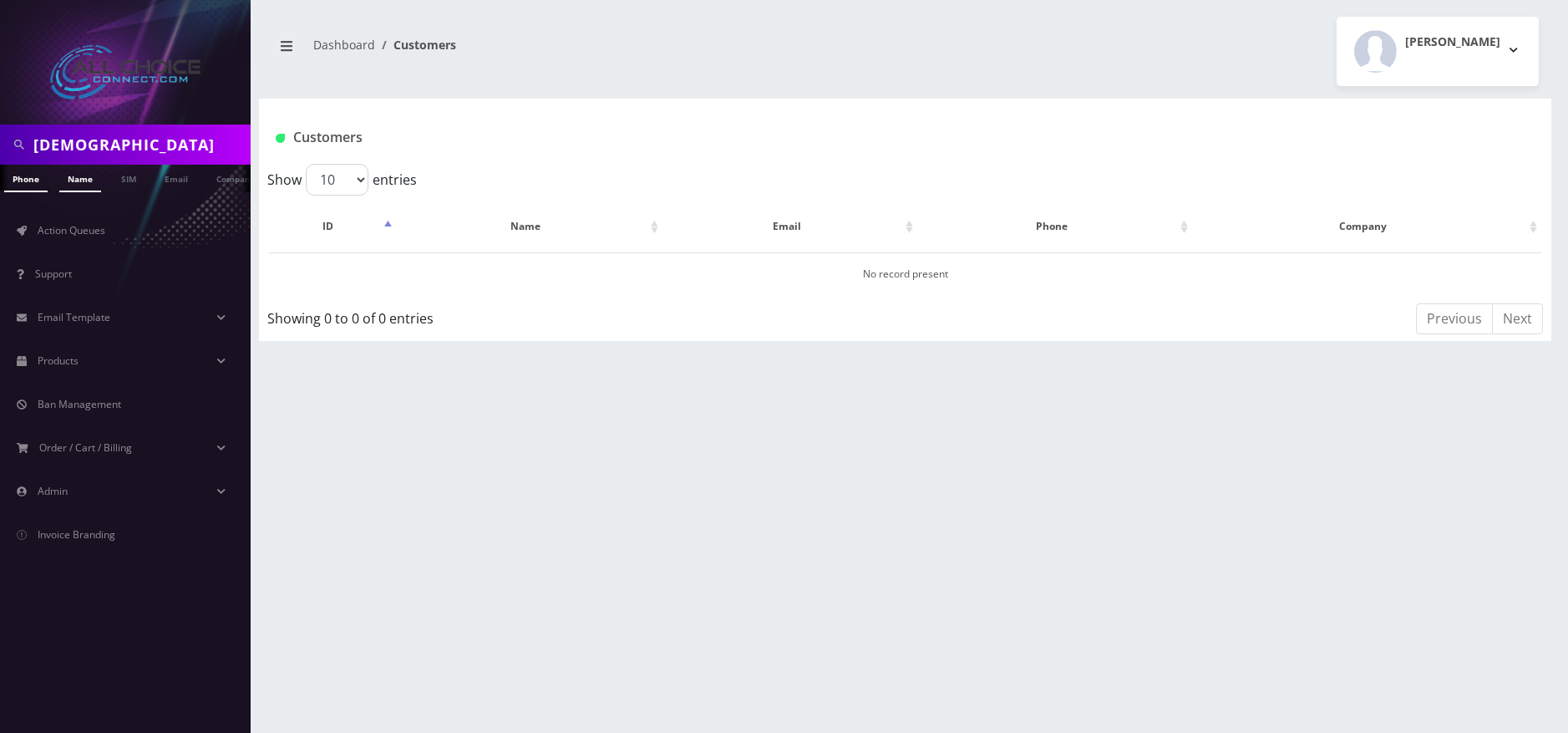
click at [70, 188] on link "Name" at bounding box center [80, 178] width 42 height 28
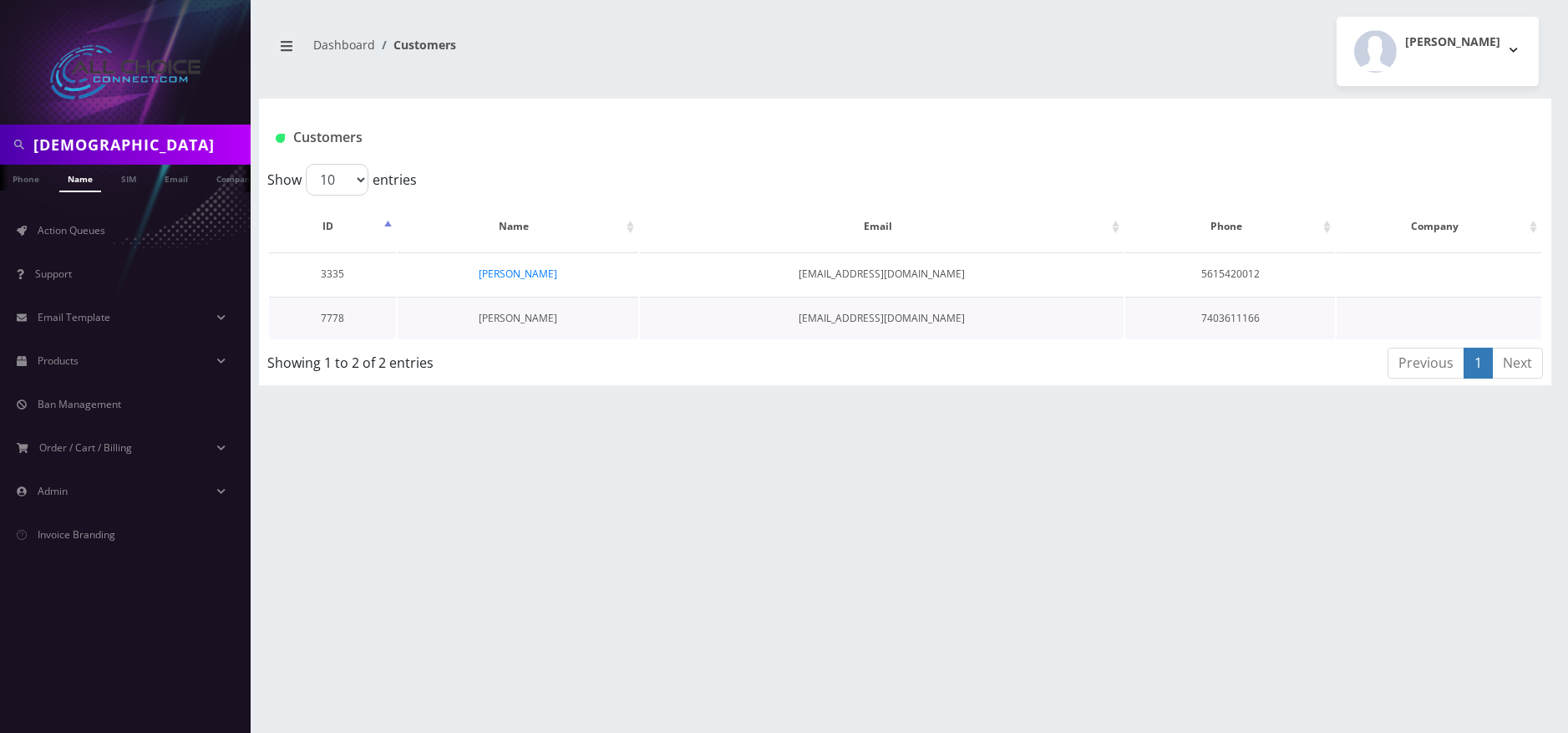
click at [518, 314] on link "[PERSON_NAME]" at bounding box center [518, 318] width 79 height 14
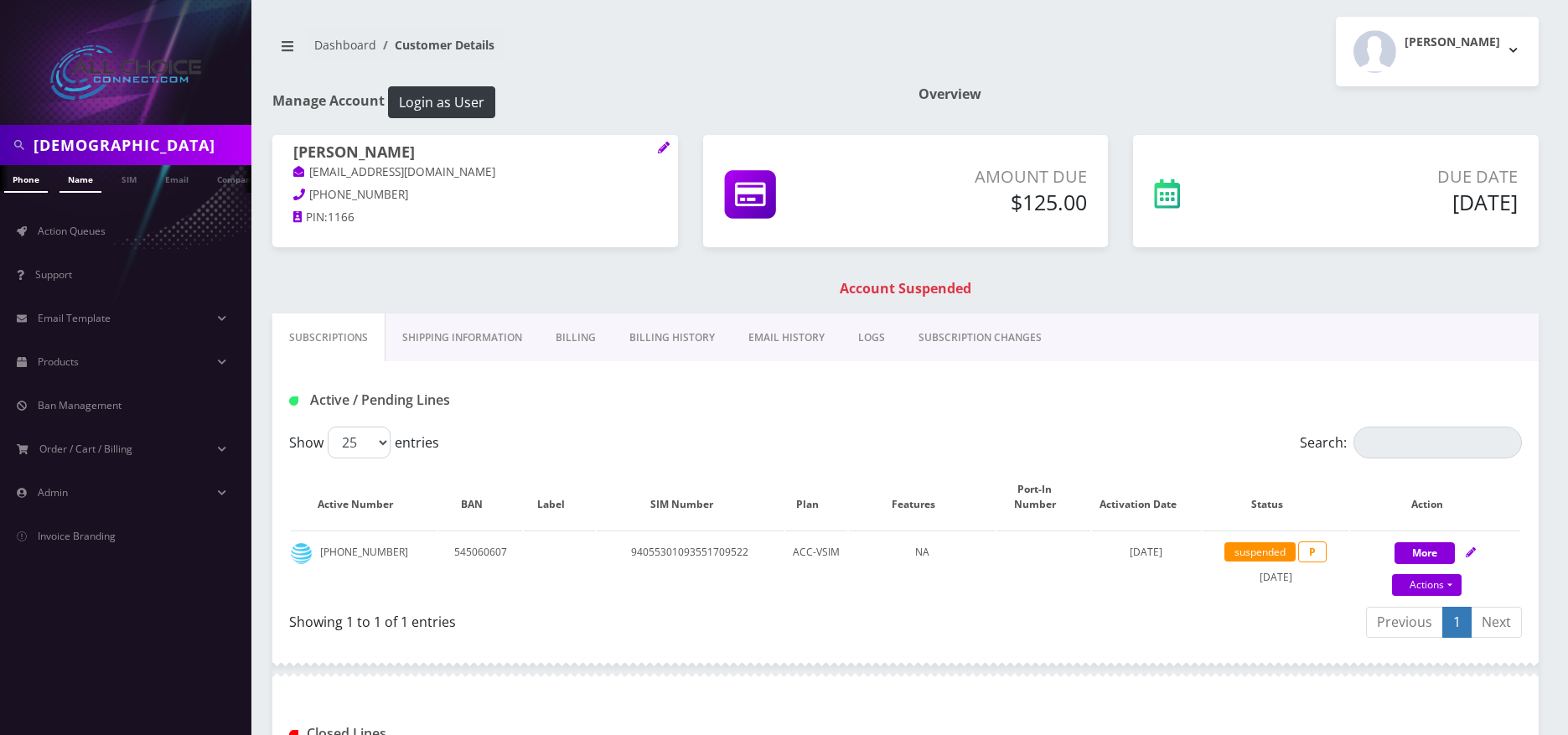
click at [80, 186] on link "Name" at bounding box center [80, 178] width 42 height 28
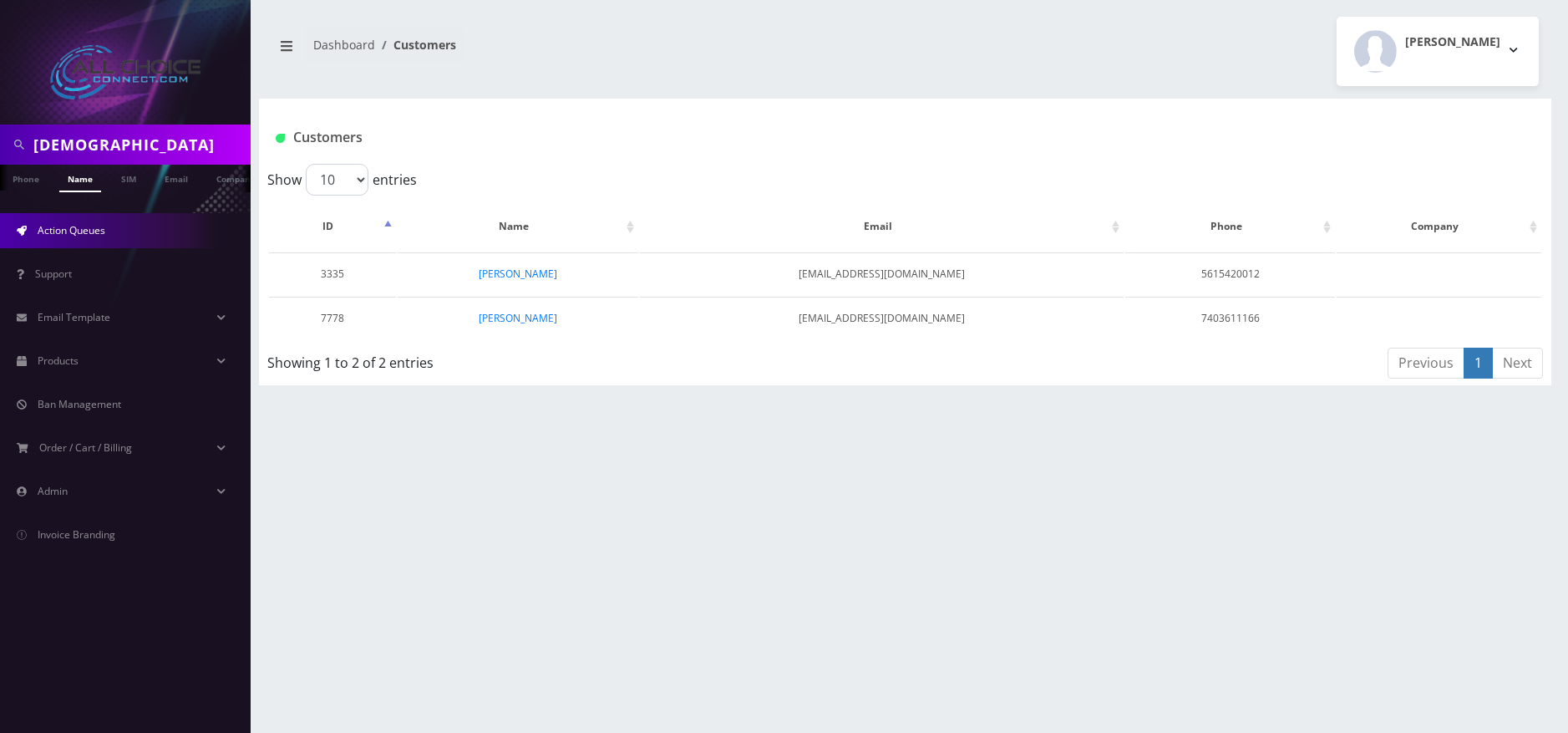
click at [48, 231] on span "Action Queues" at bounding box center [71, 231] width 67 height 14
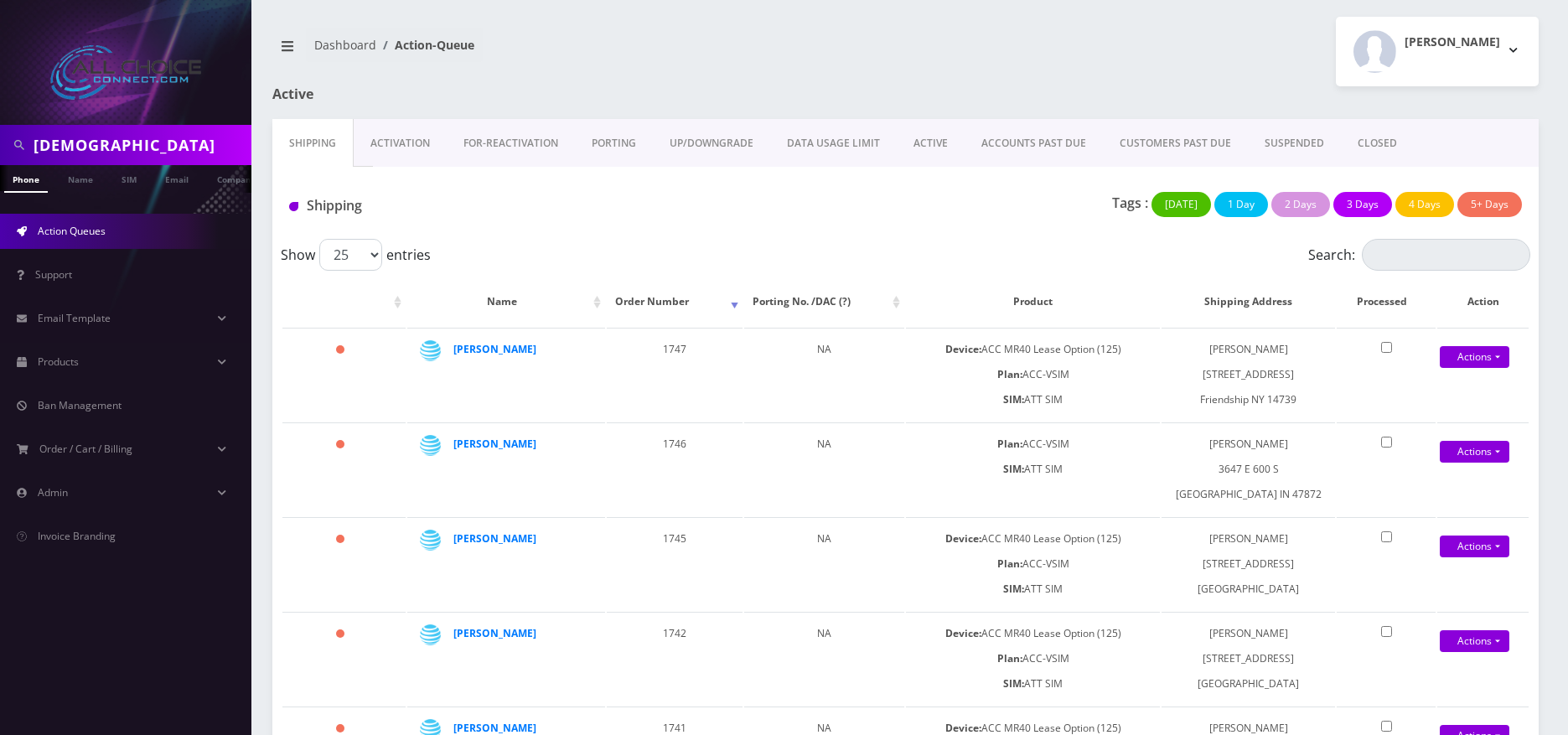
click at [1276, 140] on link "SUSPENDED" at bounding box center [1294, 143] width 93 height 49
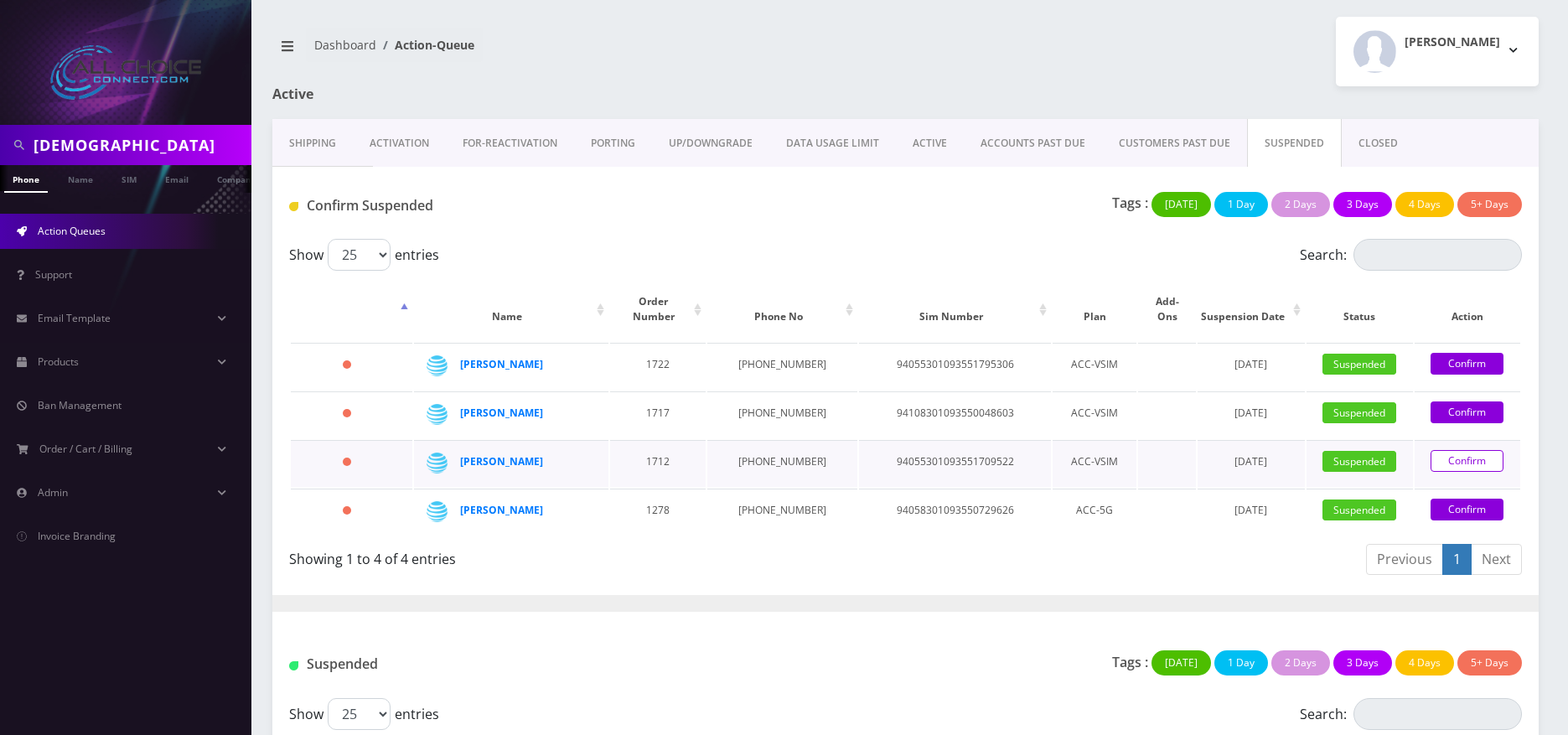
click at [1435, 450] on link "Confirm" at bounding box center [1466, 461] width 73 height 22
click at [1457, 450] on link "Confirm" at bounding box center [1466, 461] width 73 height 22
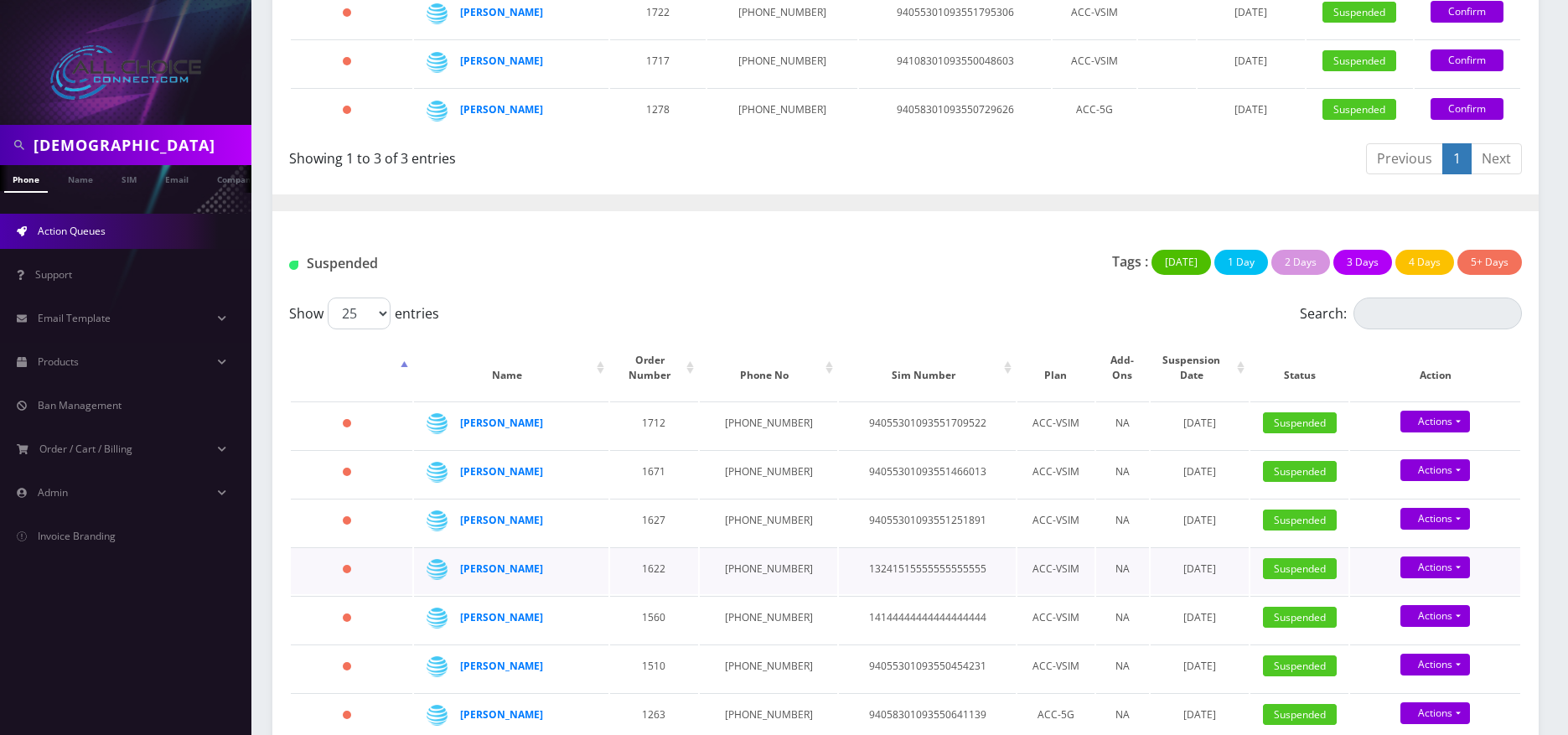
scroll to position [404, 0]
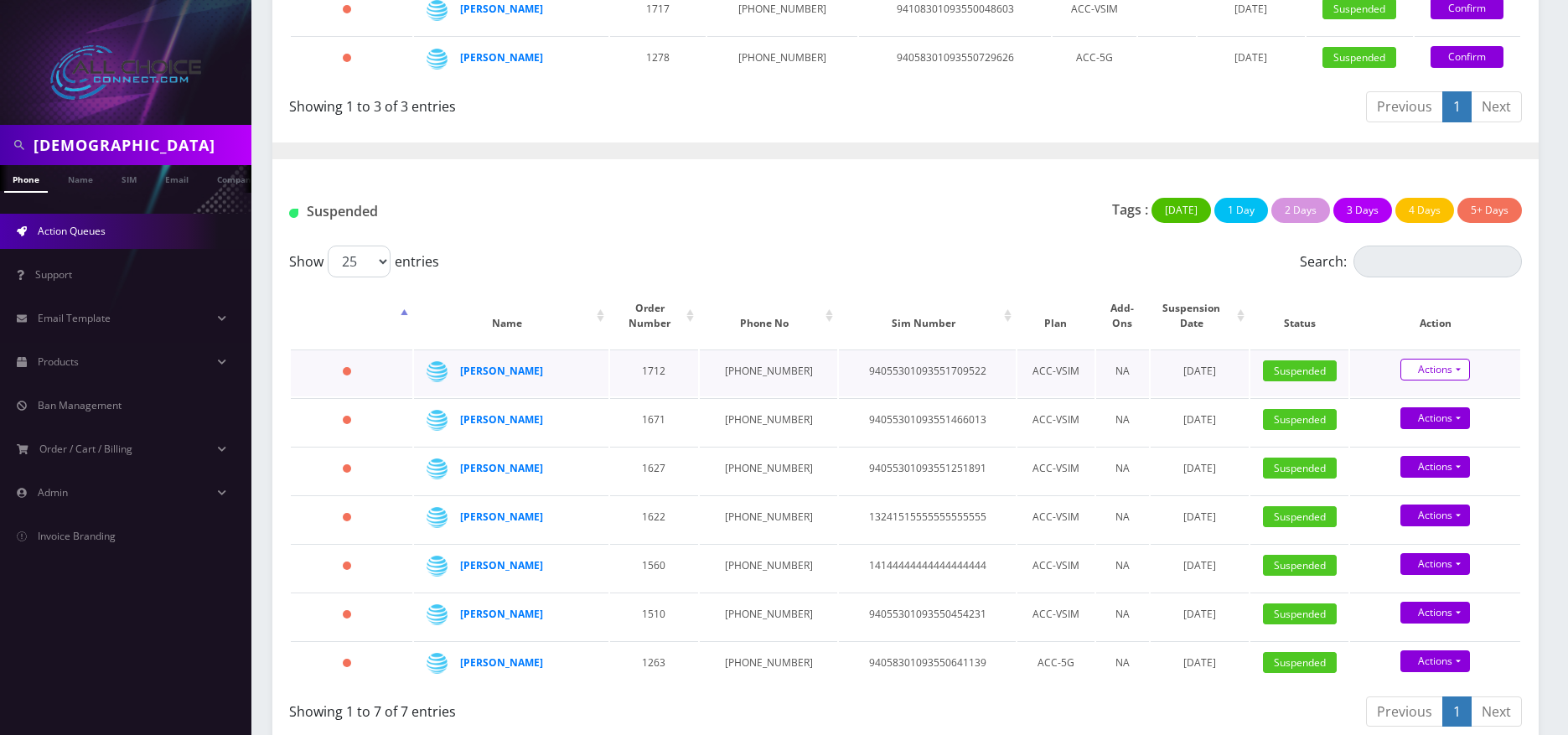
click at [1438, 359] on link "Actions" at bounding box center [1434, 370] width 69 height 22
click at [1419, 390] on link "Unsuspend" at bounding box center [1448, 402] width 170 height 25
click at [1456, 369] on td "Actions Unsuspend Close Confirm" at bounding box center [1434, 372] width 170 height 47
click at [1433, 359] on link "Actions" at bounding box center [1434, 370] width 69 height 22
click at [1411, 415] on link "Close" at bounding box center [1448, 427] width 170 height 25
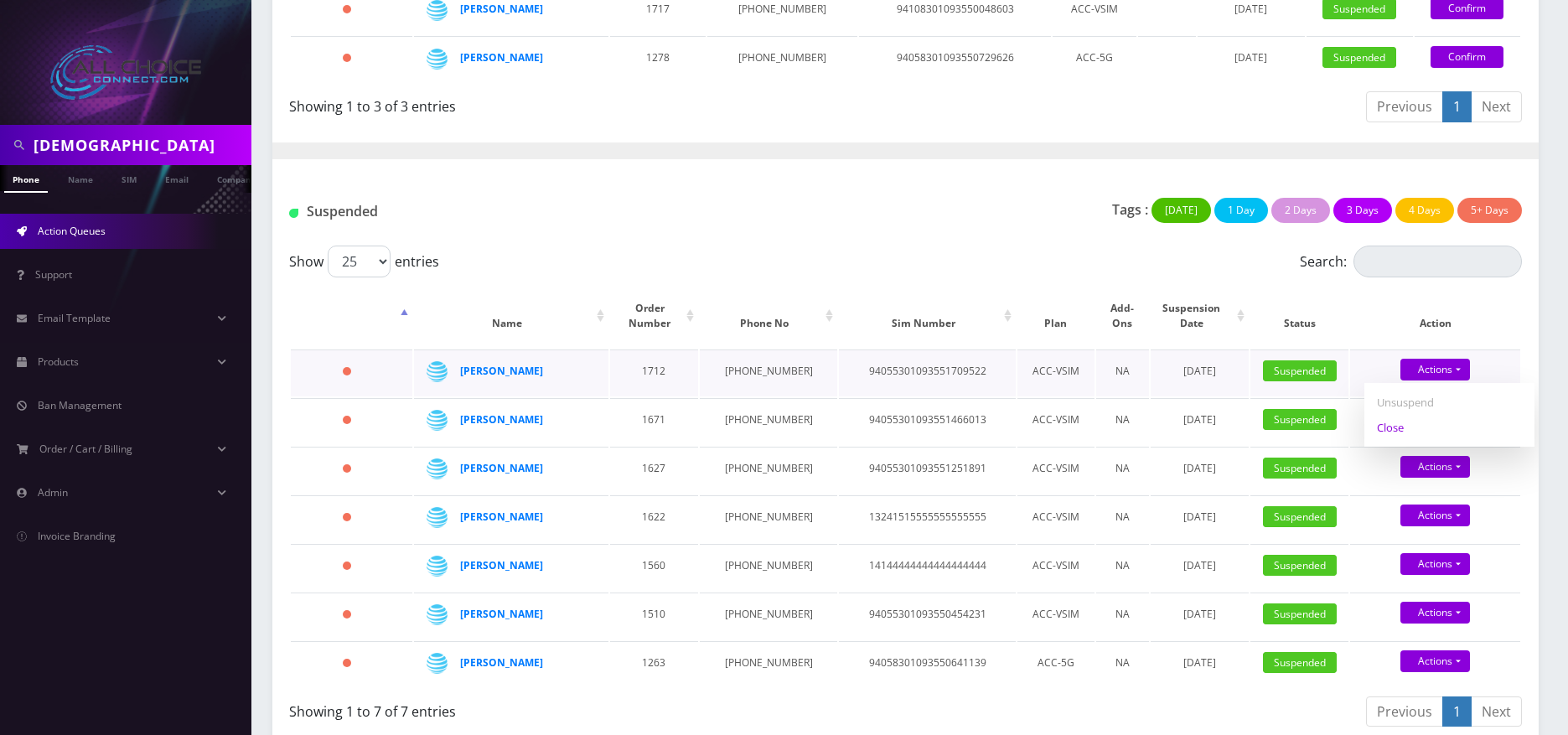
type input "08/14/2025"
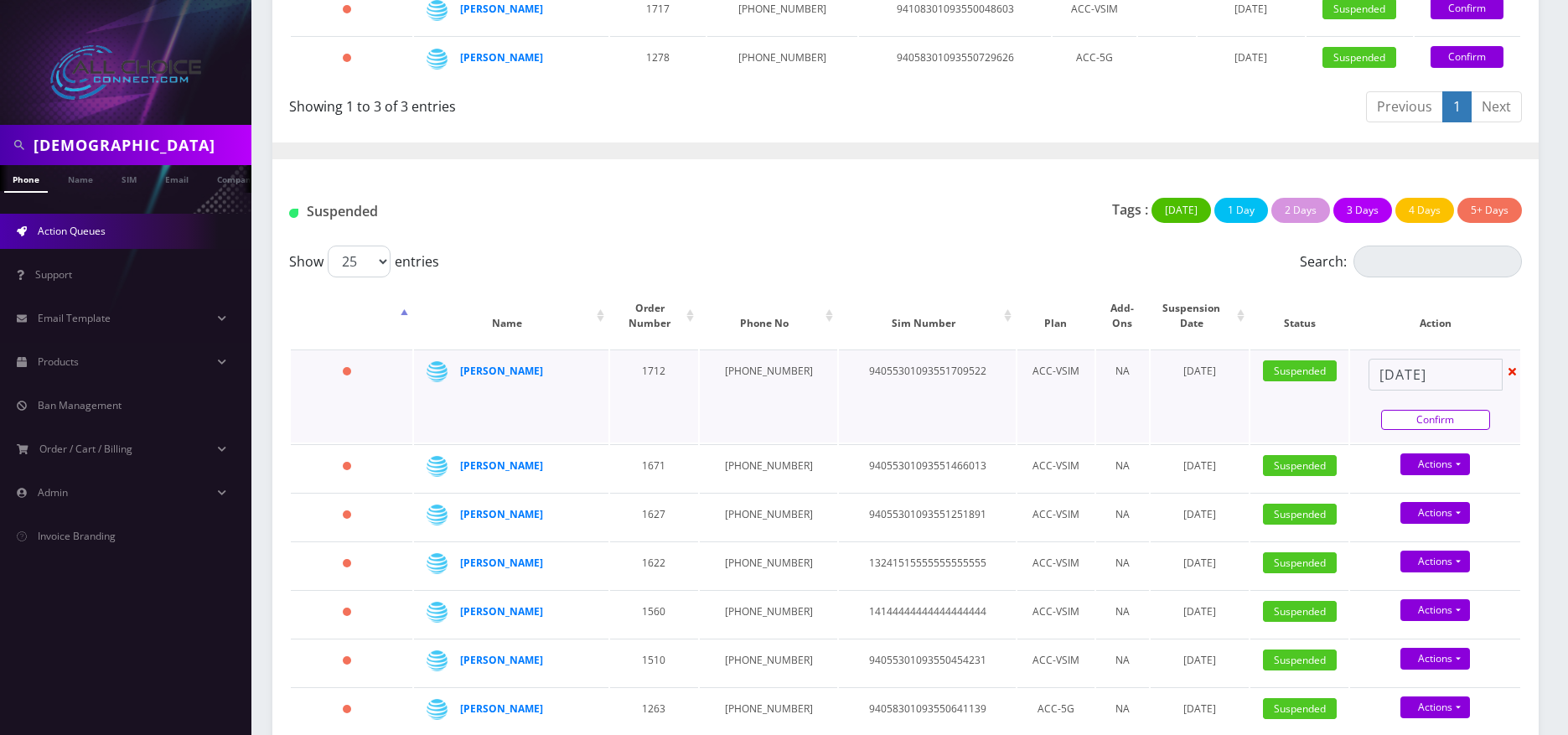
click at [1433, 409] on link "Confirm" at bounding box center [1435, 419] width 109 height 20
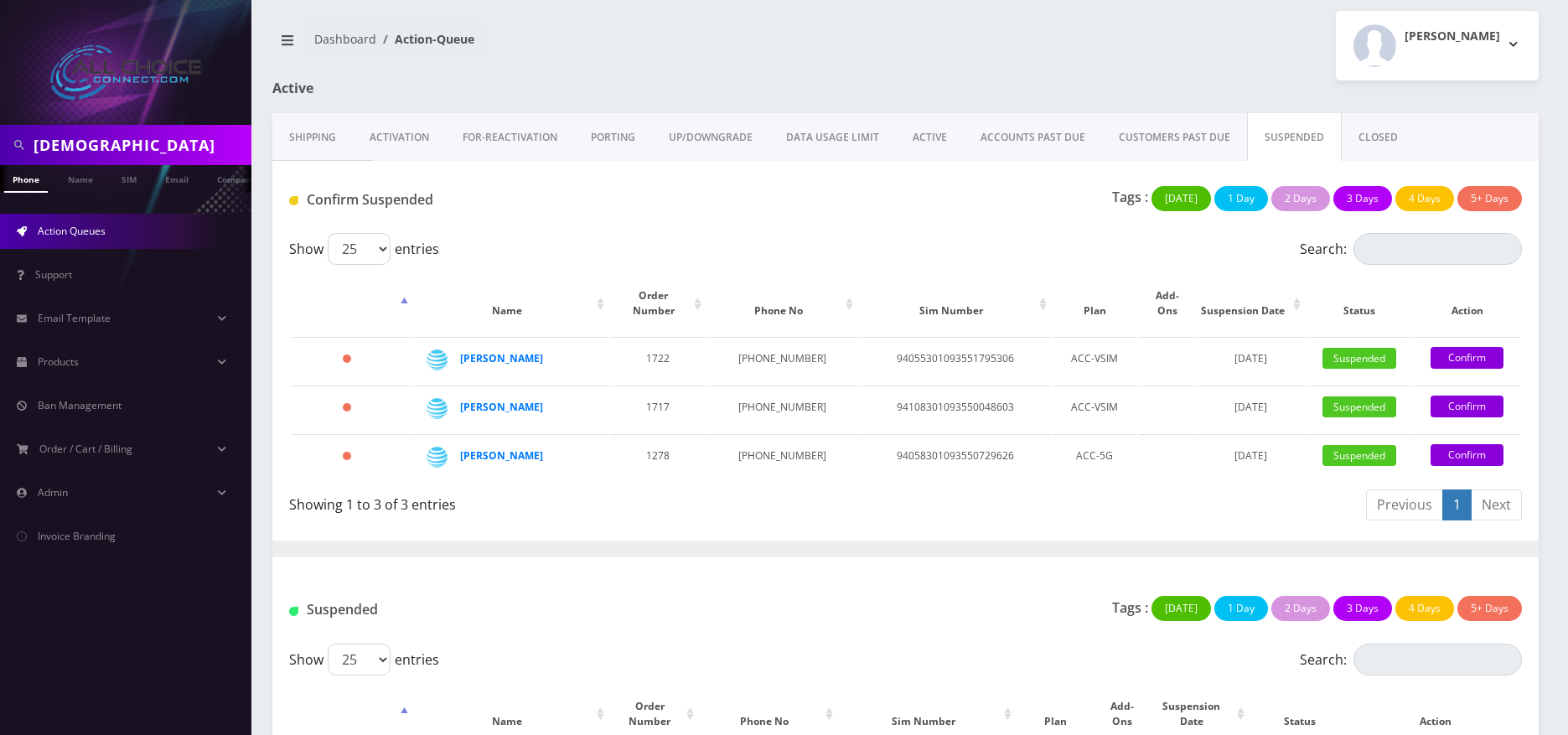
scroll to position [0, 0]
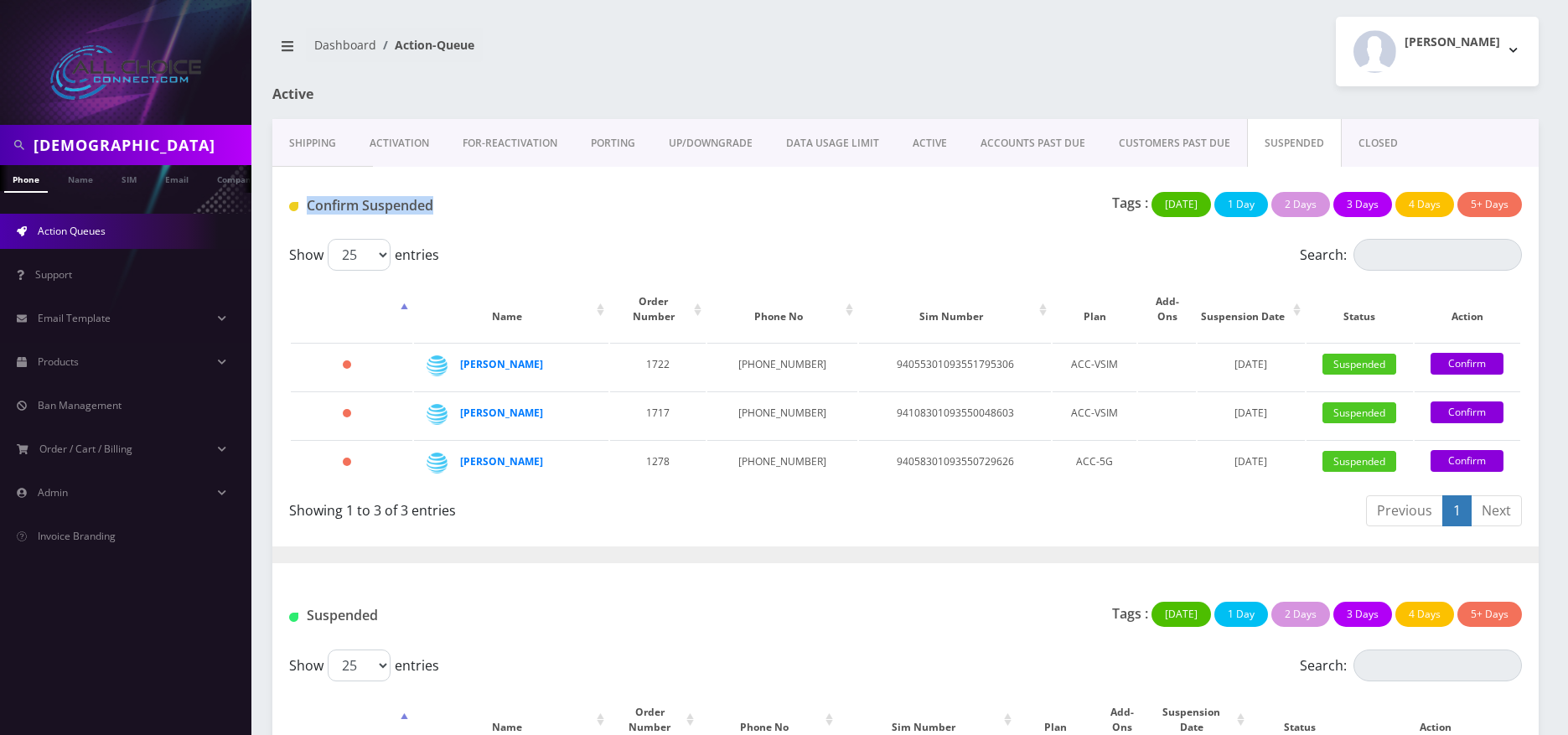
drag, startPoint x: 449, startPoint y: 197, endPoint x: 306, endPoint y: 197, distance: 143.0
click at [306, 197] on div "Confirm Suspended" at bounding box center [486, 209] width 419 height 34
click at [361, 199] on h1 "Confirm Suspended" at bounding box center [486, 206] width 394 height 16
click at [298, 201] on span at bounding box center [298, 205] width 18 height 18
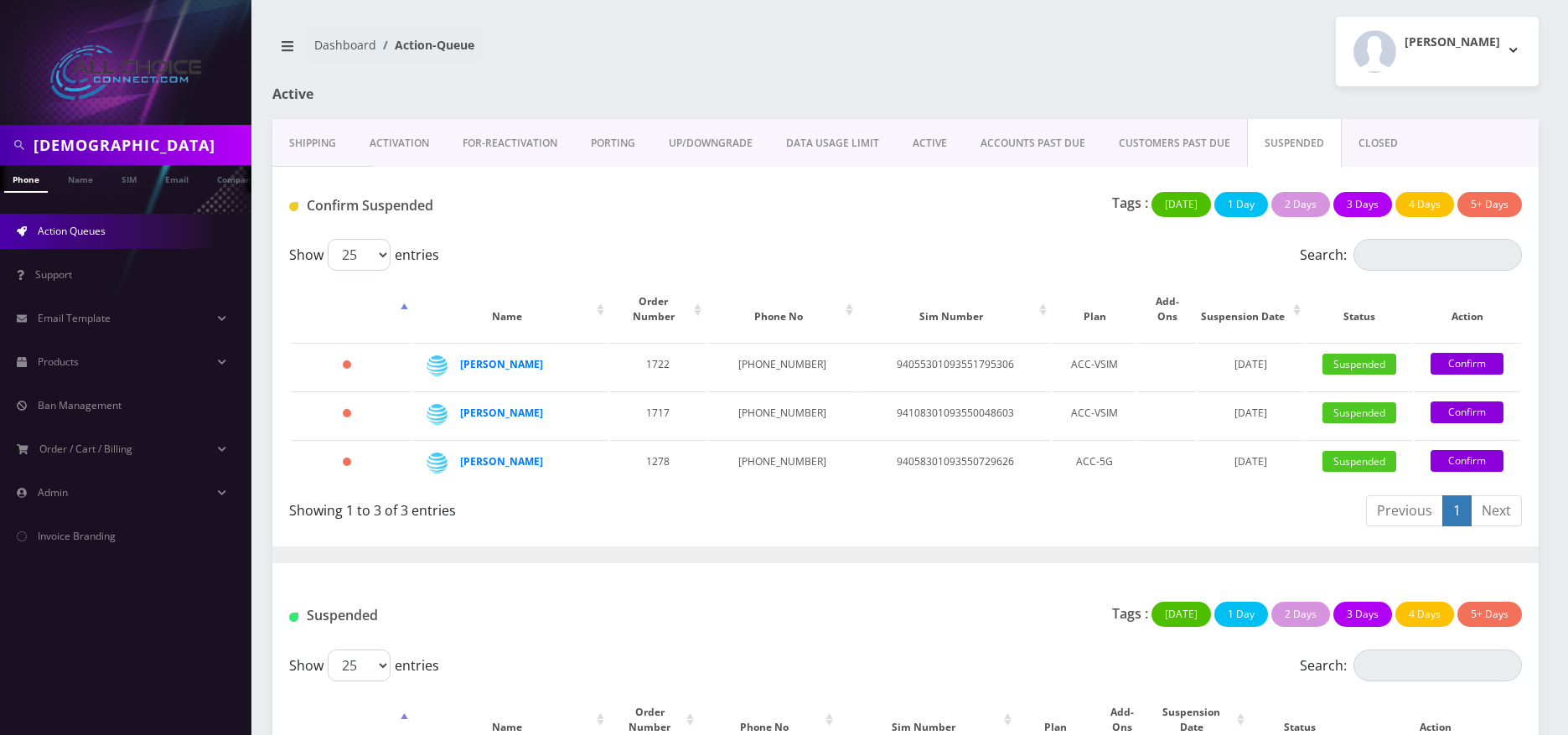
click at [363, 200] on h1 "Confirm Suspended" at bounding box center [486, 206] width 394 height 16
click at [361, 202] on h1 "Confirm Suspended" at bounding box center [486, 206] width 394 height 16
click at [588, 220] on div "Confirm Suspended" at bounding box center [486, 209] width 419 height 34
click at [360, 202] on h1 "Confirm Suspended" at bounding box center [486, 206] width 394 height 16
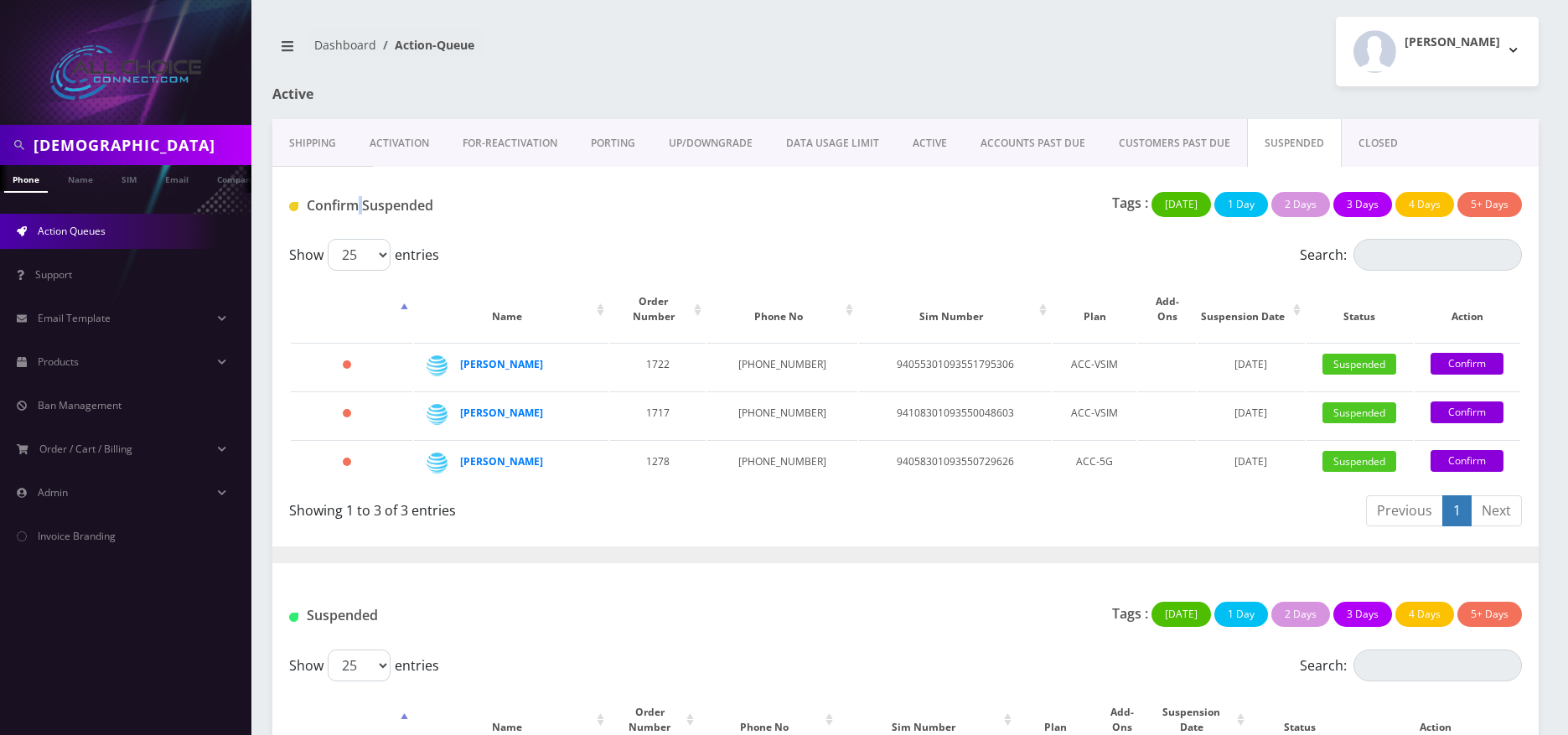
click at [360, 202] on h1 "Confirm Suspended" at bounding box center [486, 206] width 394 height 16
click at [1463, 451] on link "Confirm" at bounding box center [1466, 461] width 73 height 22
click at [1453, 450] on link "Confirm" at bounding box center [1466, 461] width 73 height 22
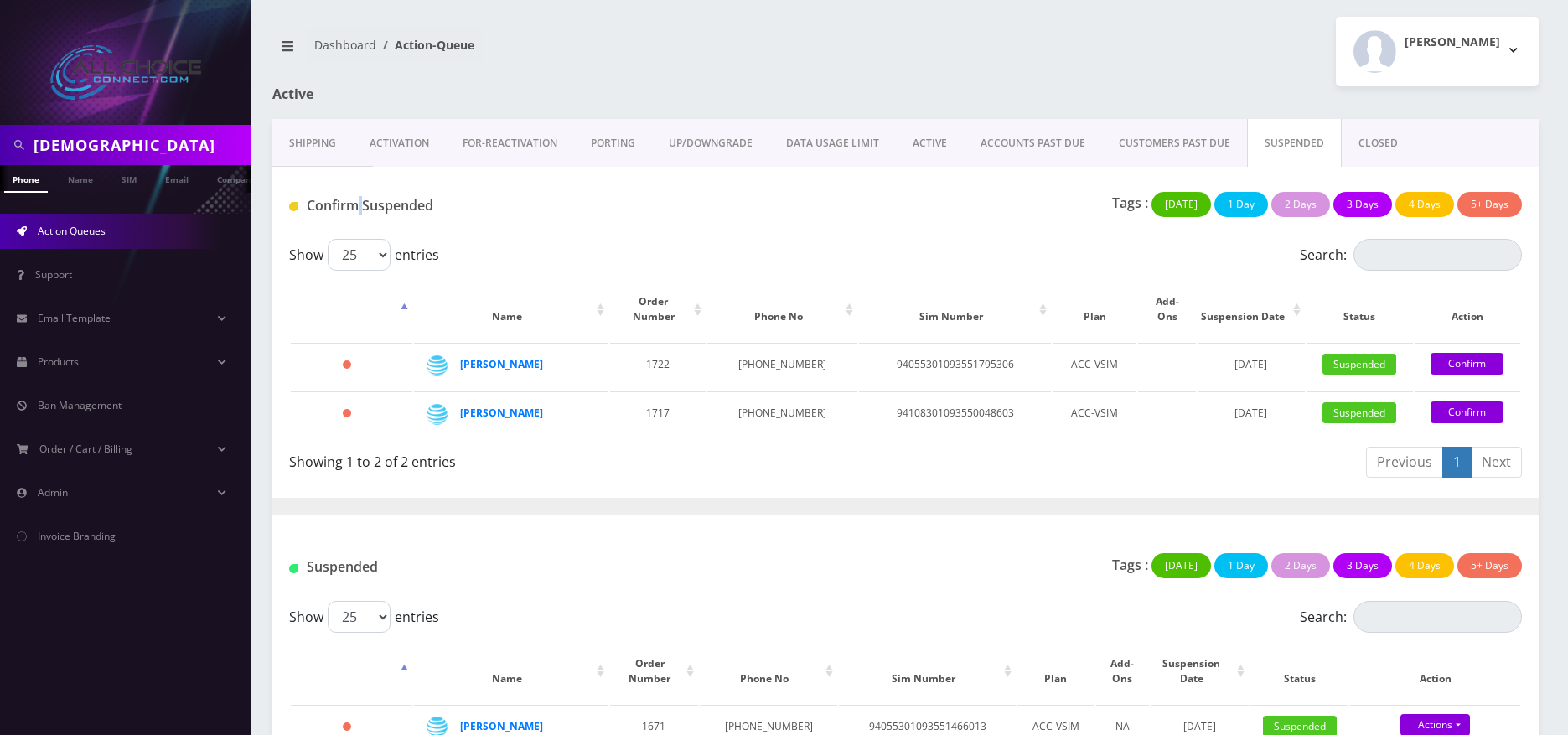
click at [1167, 144] on link "CUSTOMERS PAST DUE" at bounding box center [1174, 143] width 145 height 49
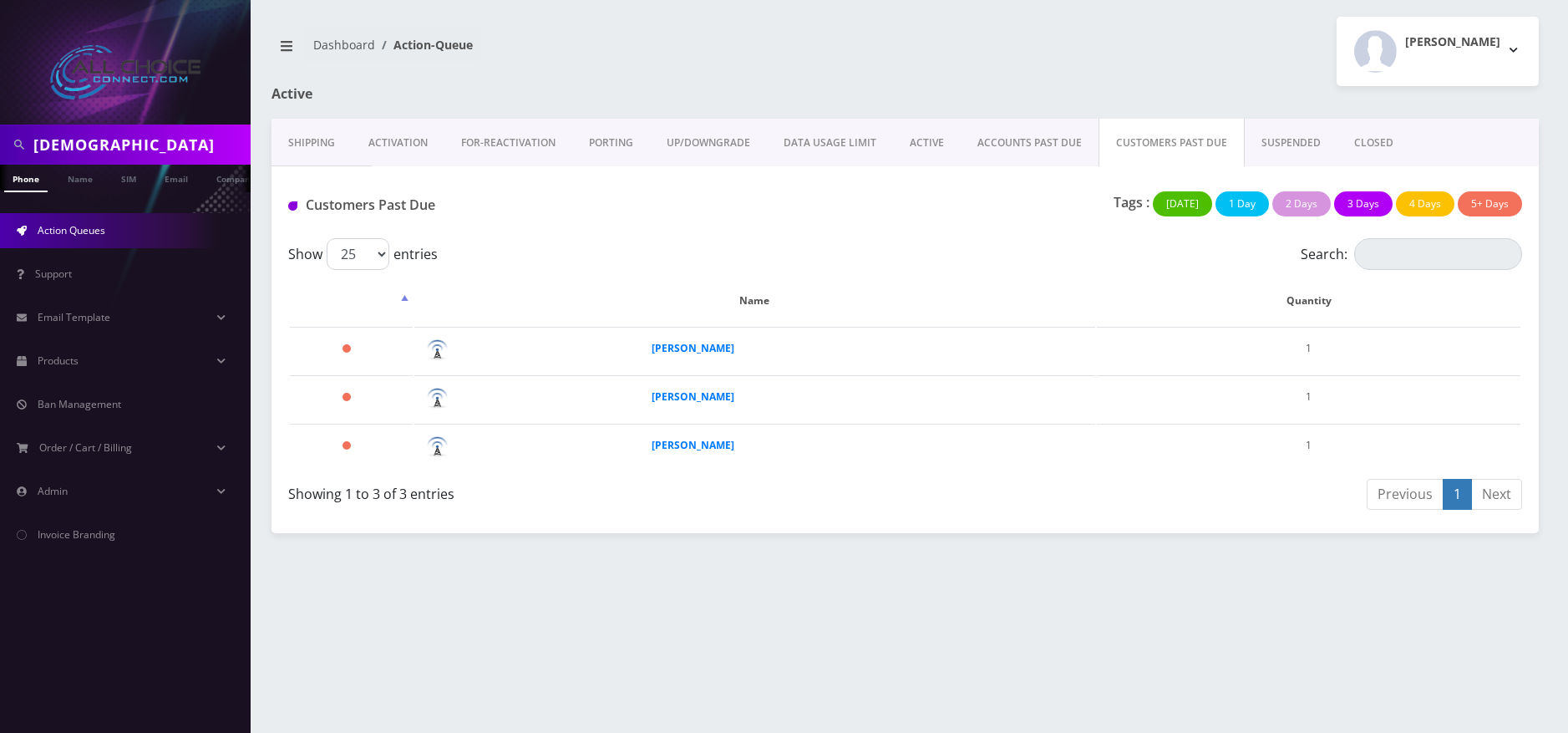
click at [1006, 133] on link "ACCOUNTS PAST DUE" at bounding box center [1030, 143] width 138 height 48
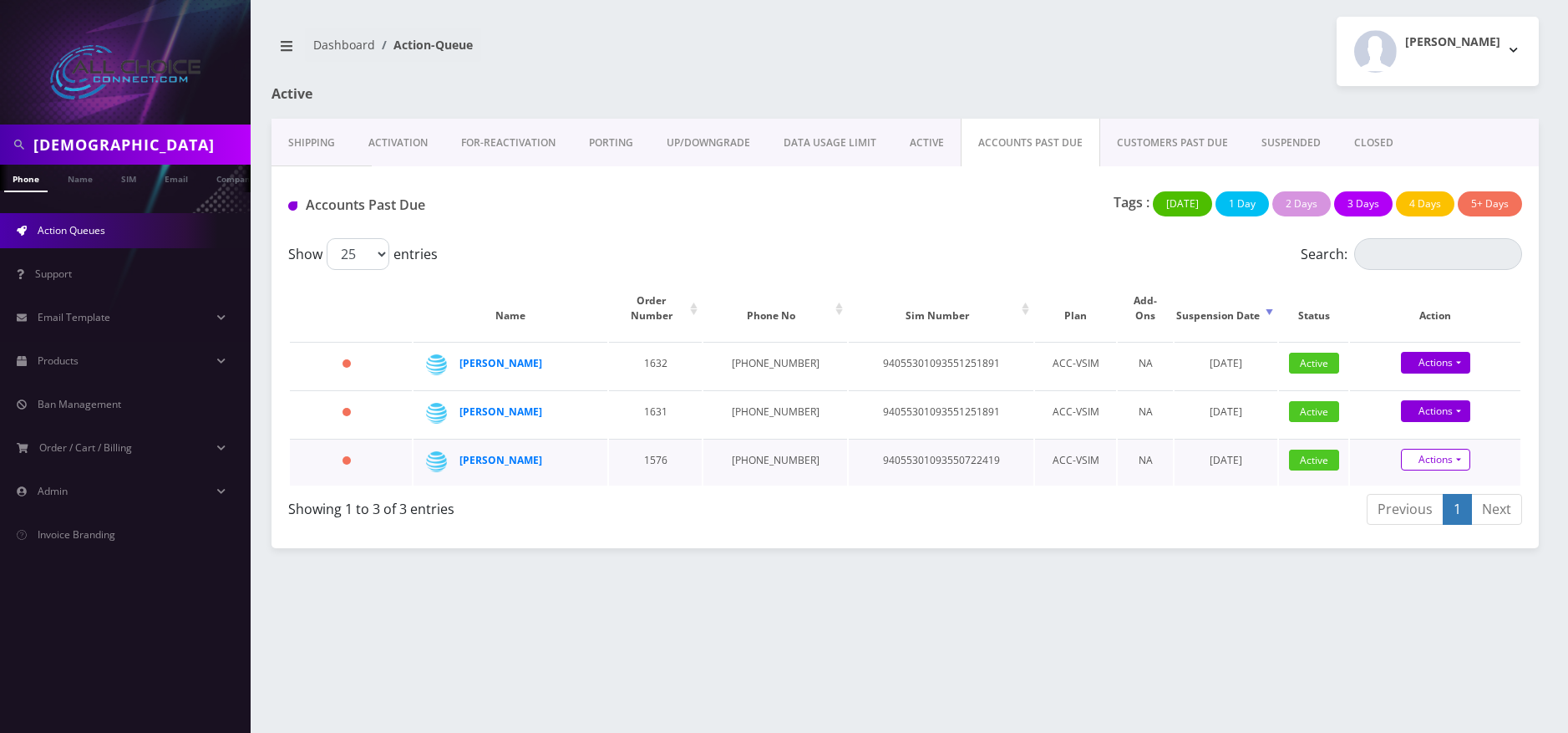
click at [1421, 373] on link "Actions" at bounding box center [1435, 362] width 69 height 22
click at [1382, 392] on link "Suspend" at bounding box center [1450, 405] width 170 height 25
type input "08/14/2025"
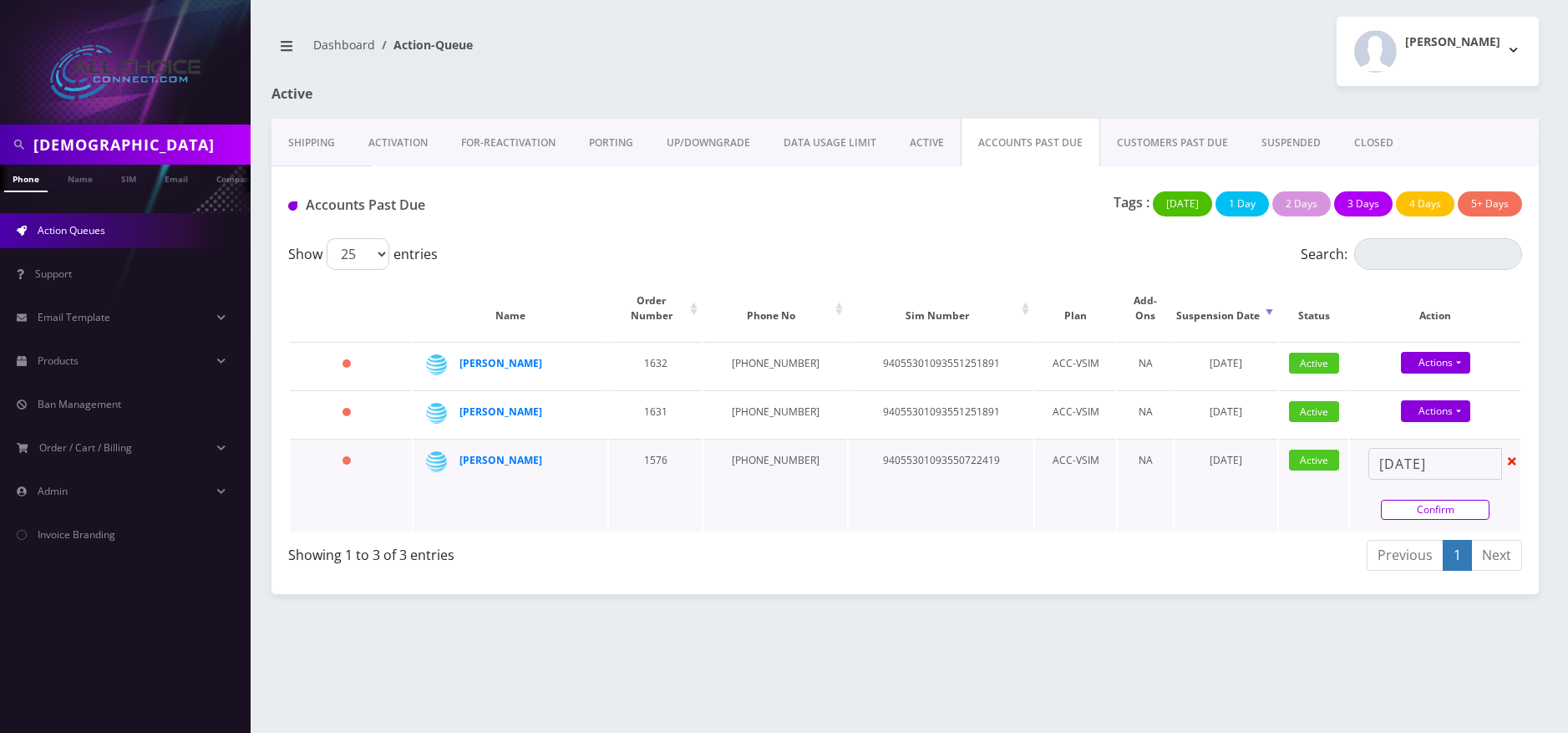
click at [1445, 500] on link "Confirm" at bounding box center [1435, 510] width 109 height 20
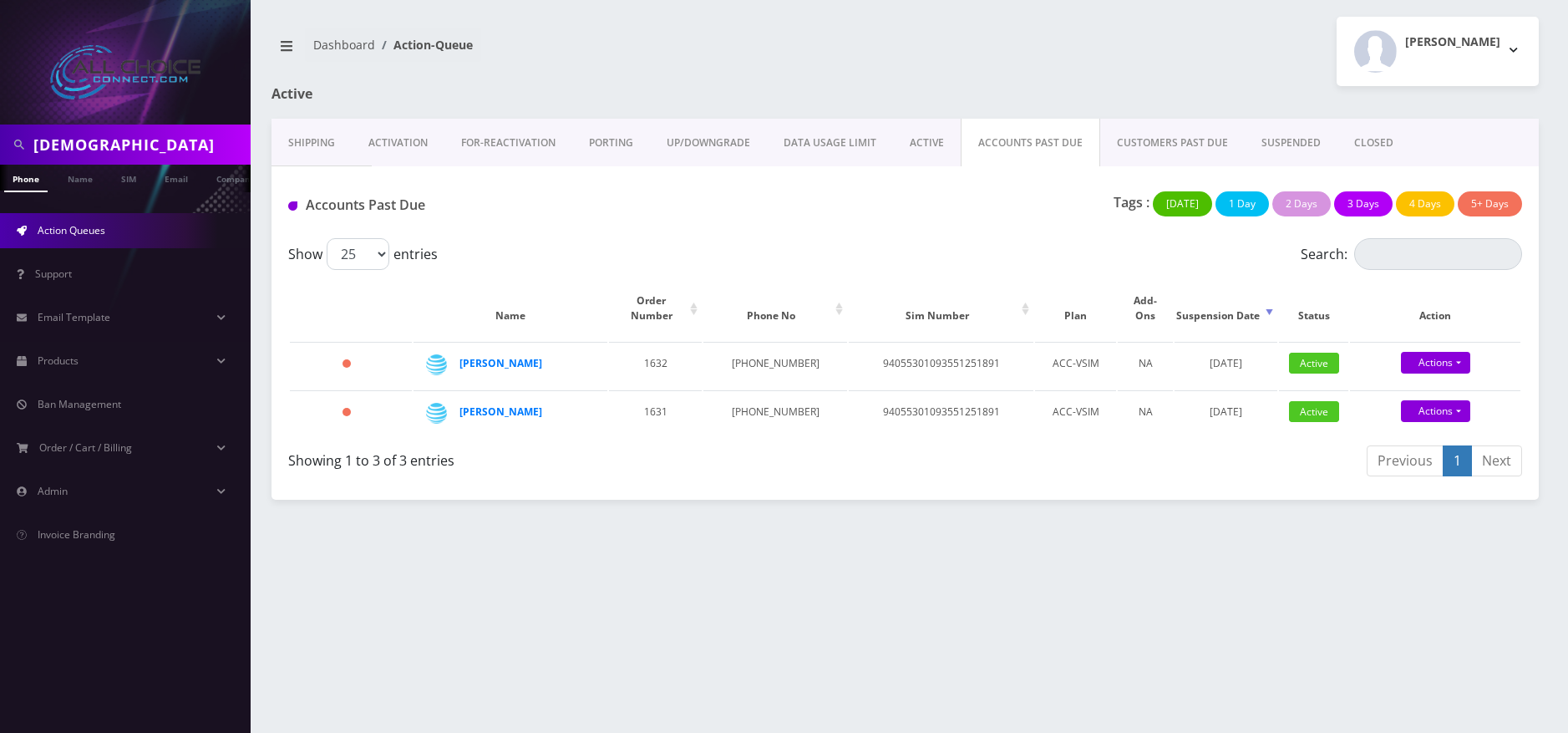
click at [1281, 141] on link "SUSPENDED" at bounding box center [1291, 143] width 92 height 48
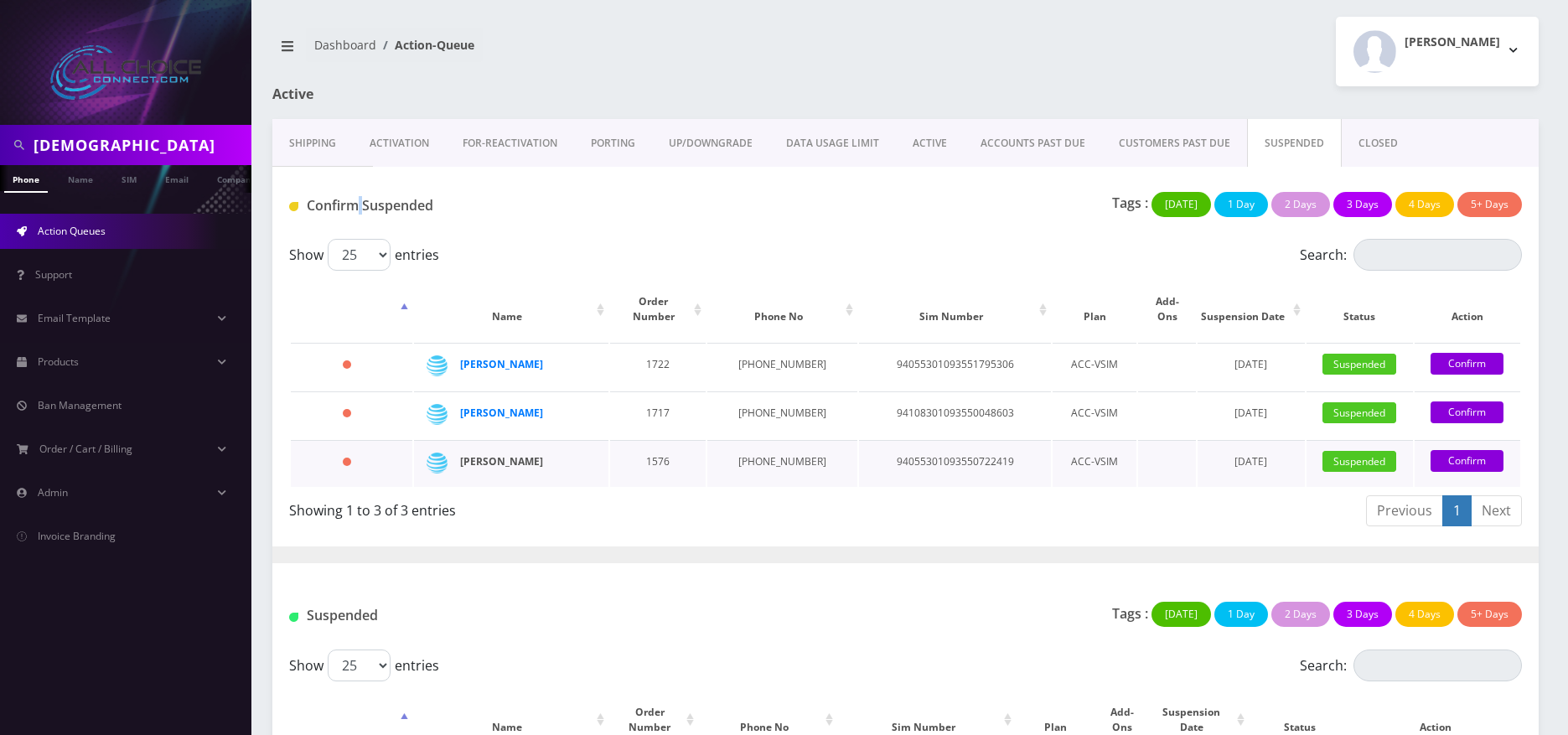
click at [492, 454] on strong "Brian Taylor" at bounding box center [501, 462] width 83 height 14
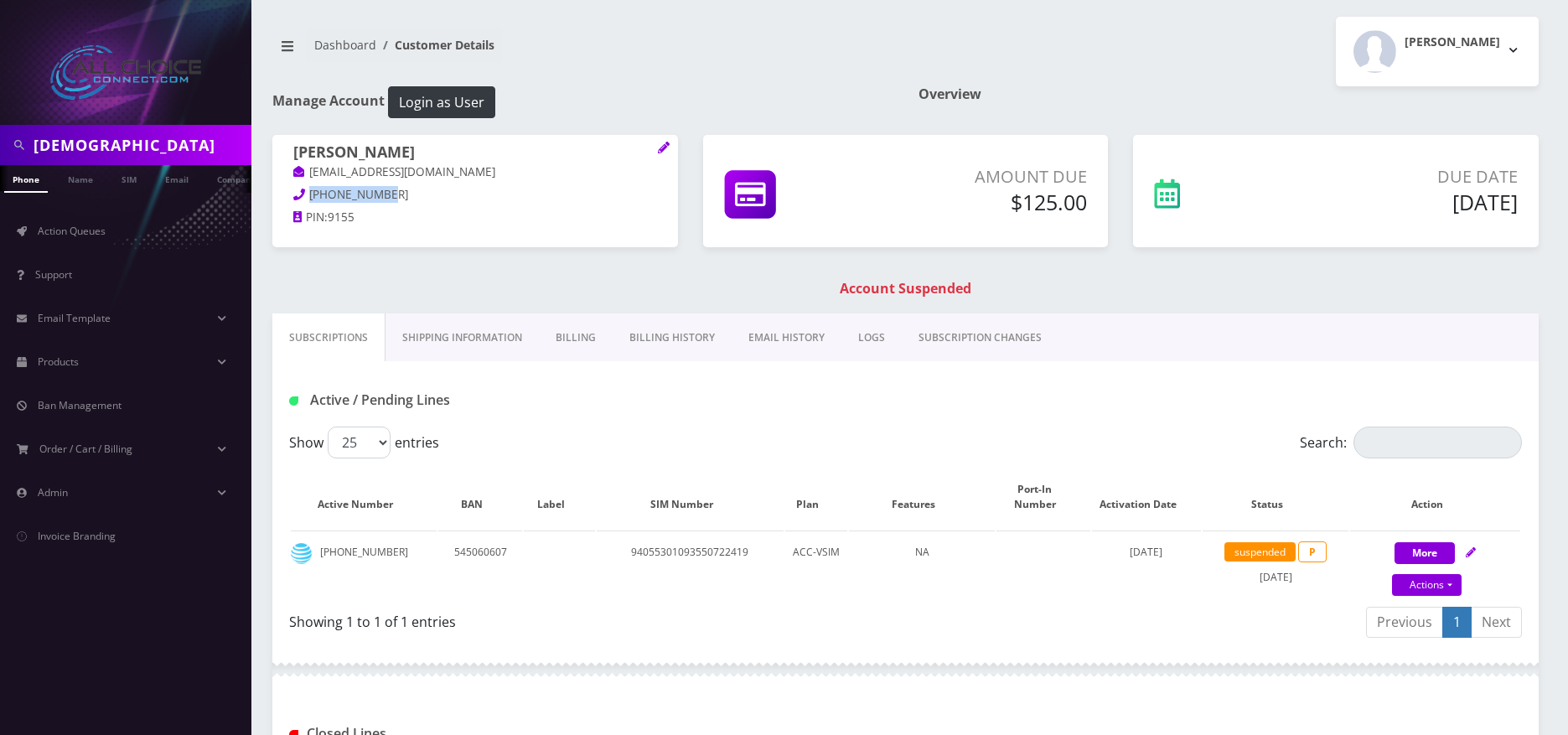
drag, startPoint x: 381, startPoint y: 194, endPoint x: 309, endPoint y: 193, distance: 72.0
click at [309, 193] on p "[PHONE_NUMBER]" at bounding box center [475, 195] width 363 height 18
copy span "[PHONE_NUMBER]"
click at [90, 232] on span "Action Queues" at bounding box center [71, 231] width 67 height 14
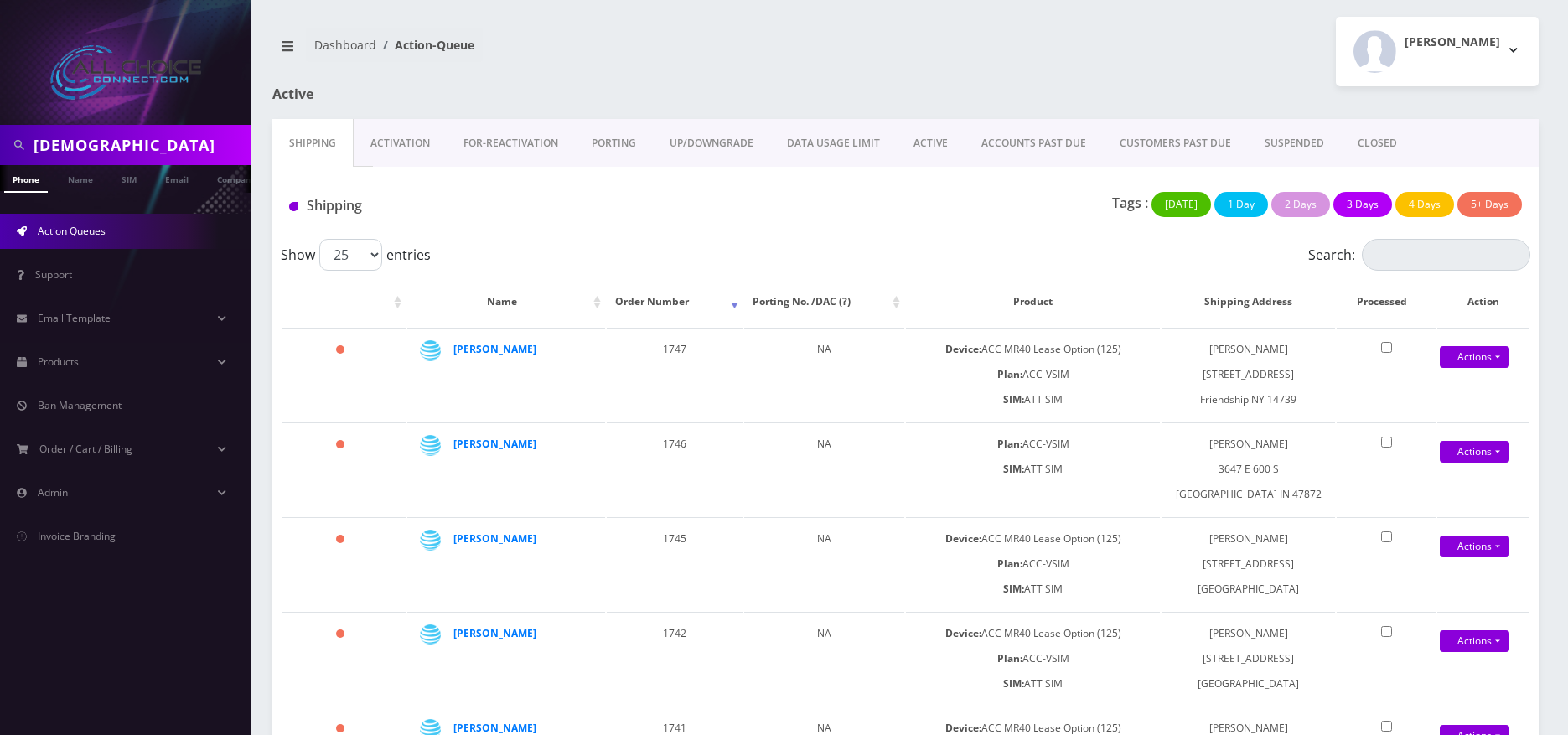
click at [1162, 140] on link "CUSTOMERS PAST DUE" at bounding box center [1175, 143] width 145 height 49
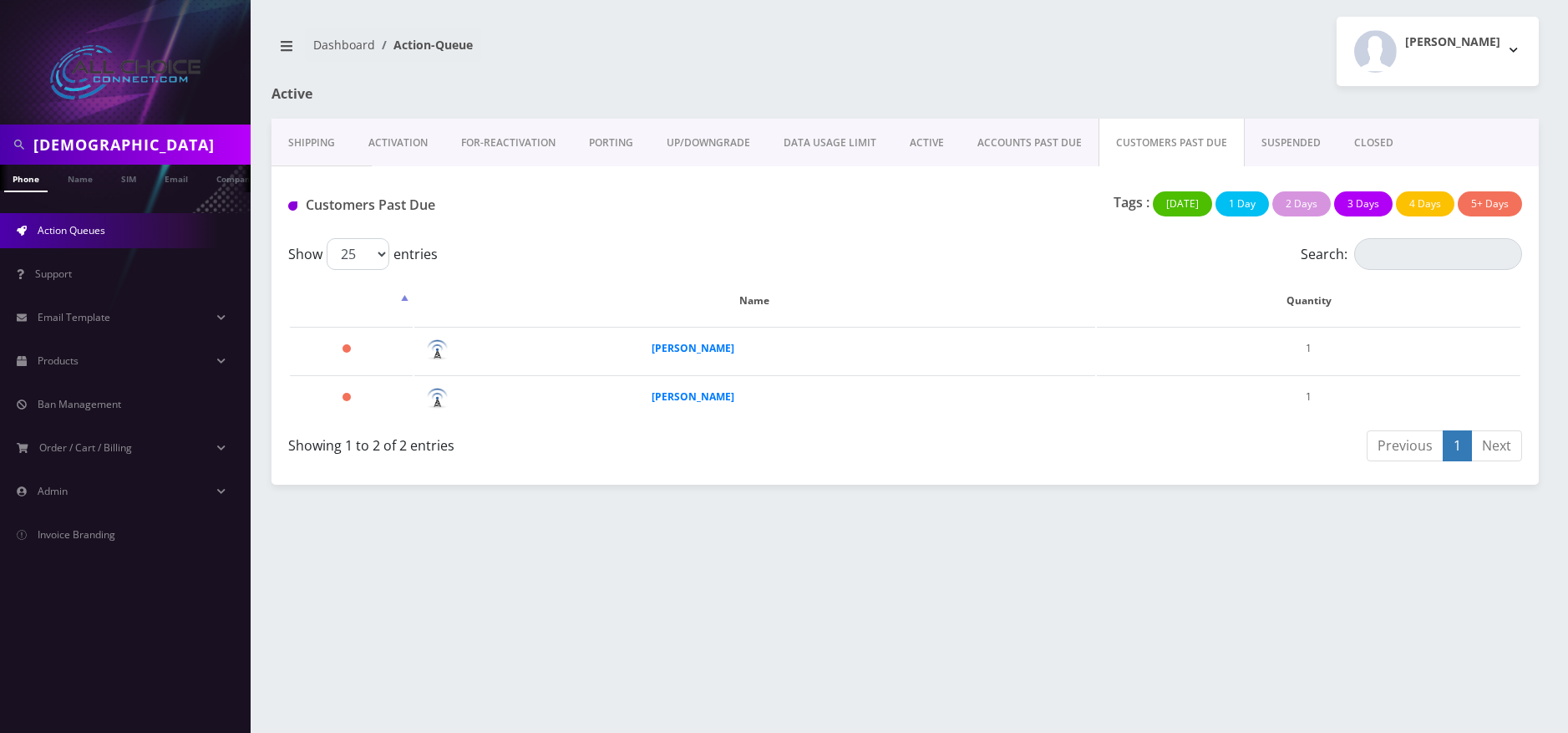
click at [1026, 133] on link "ACCOUNTS PAST DUE" at bounding box center [1030, 143] width 138 height 48
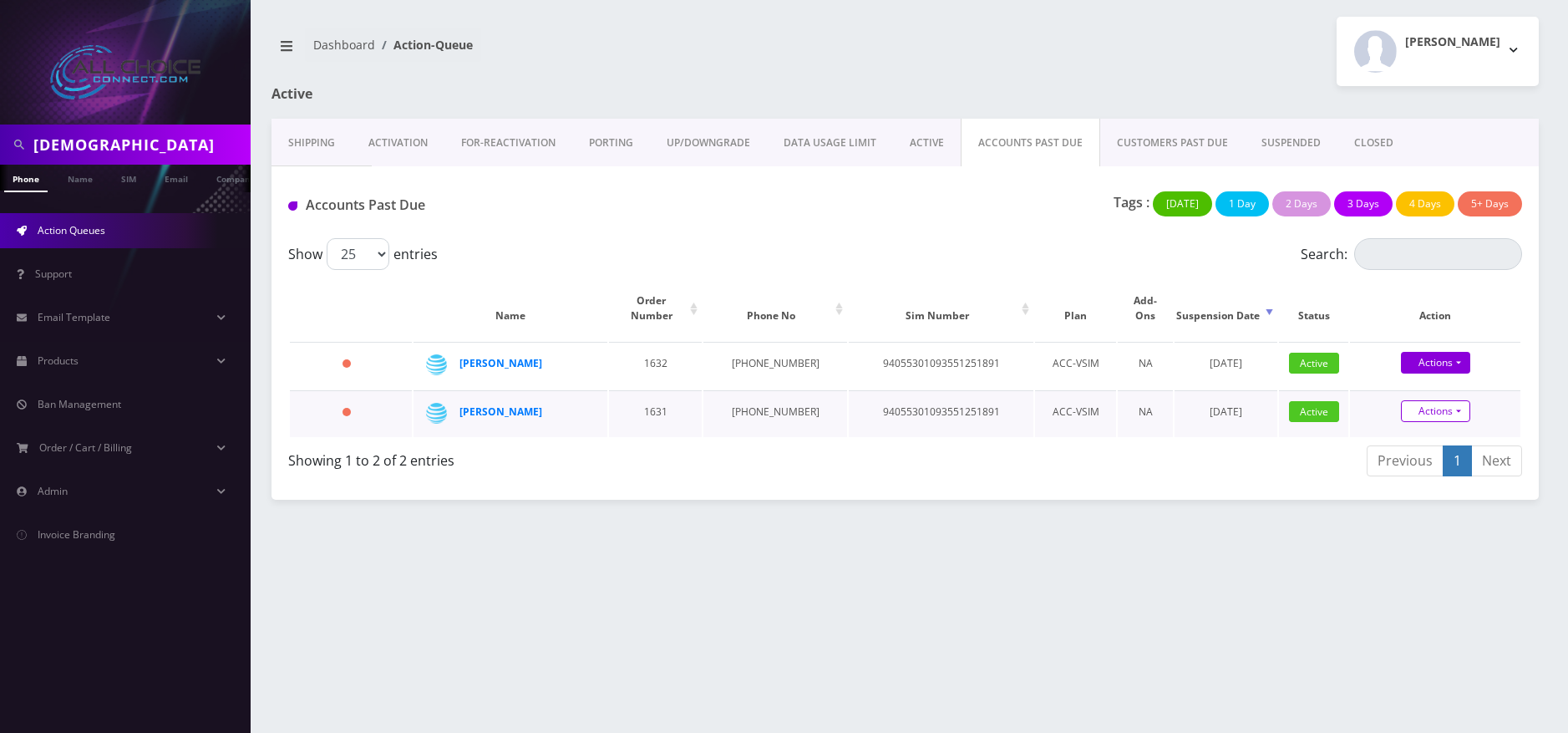
click at [1438, 401] on link "Actions" at bounding box center [1435, 411] width 69 height 22
click at [1398, 344] on link "Suspend" at bounding box center [1450, 356] width 170 height 25
type input "[DATE]"
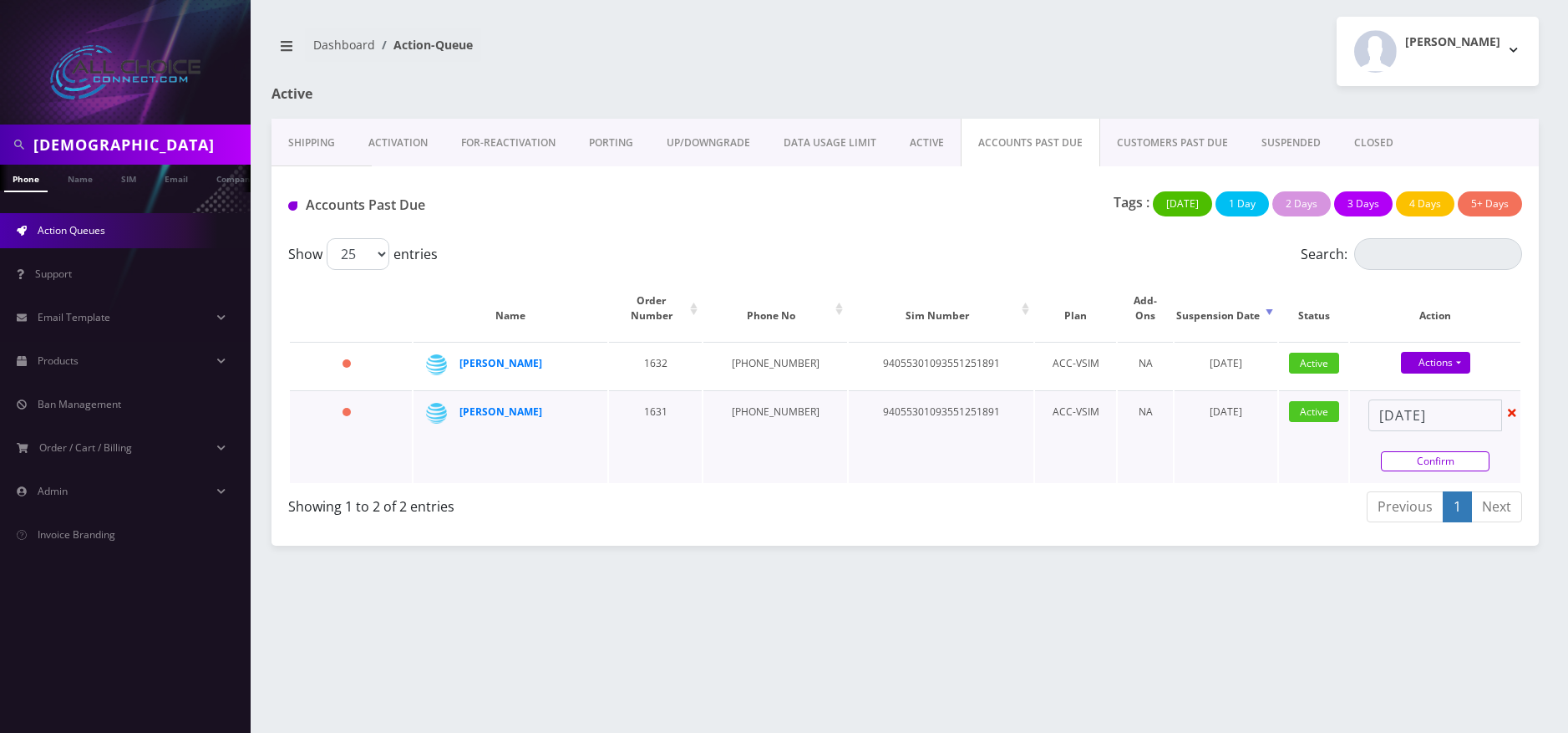
click at [1431, 451] on link "Confirm" at bounding box center [1435, 461] width 109 height 20
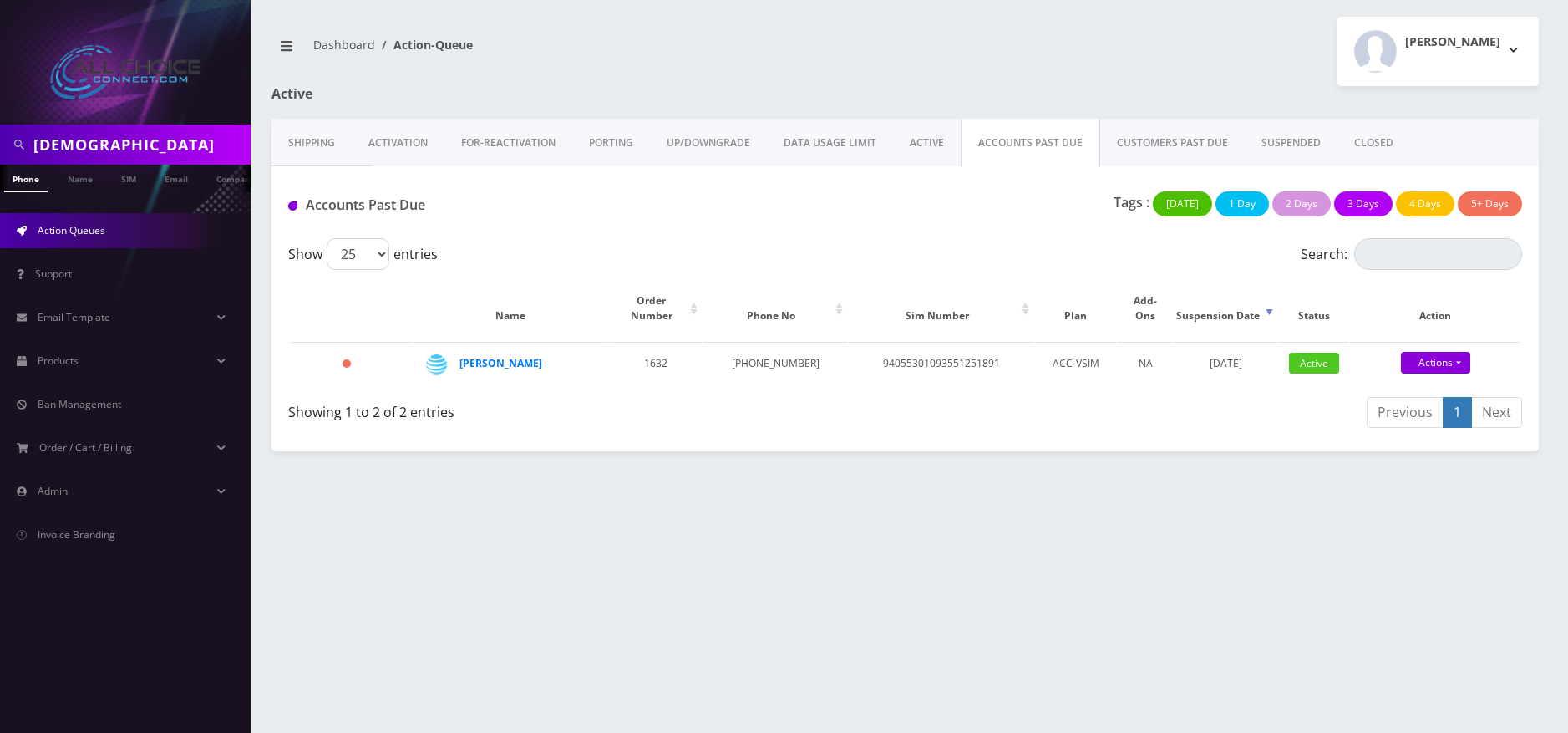
click at [1271, 138] on link "SUSPENDED" at bounding box center [1291, 143] width 92 height 48
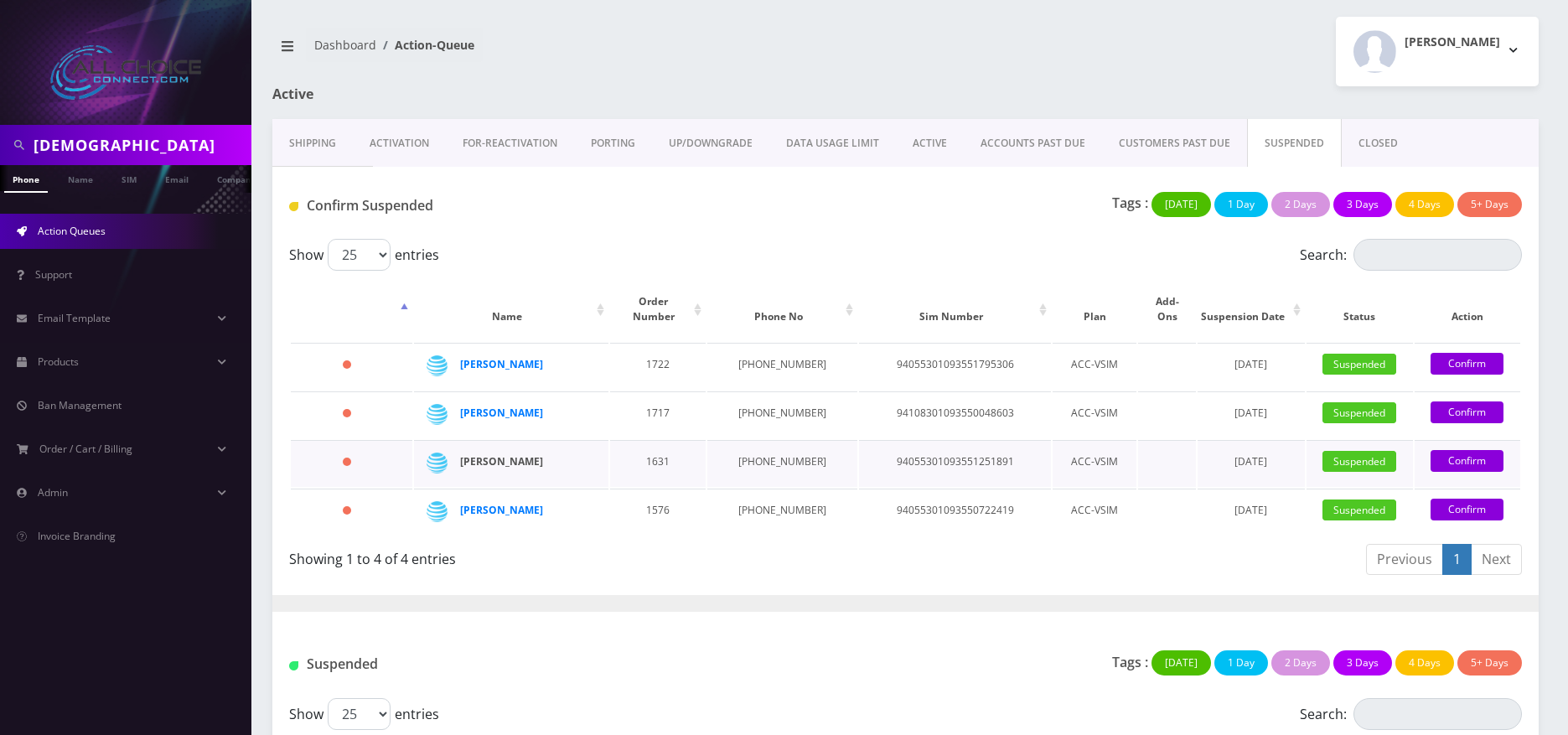
click at [516, 454] on strong "[PERSON_NAME]" at bounding box center [501, 462] width 83 height 14
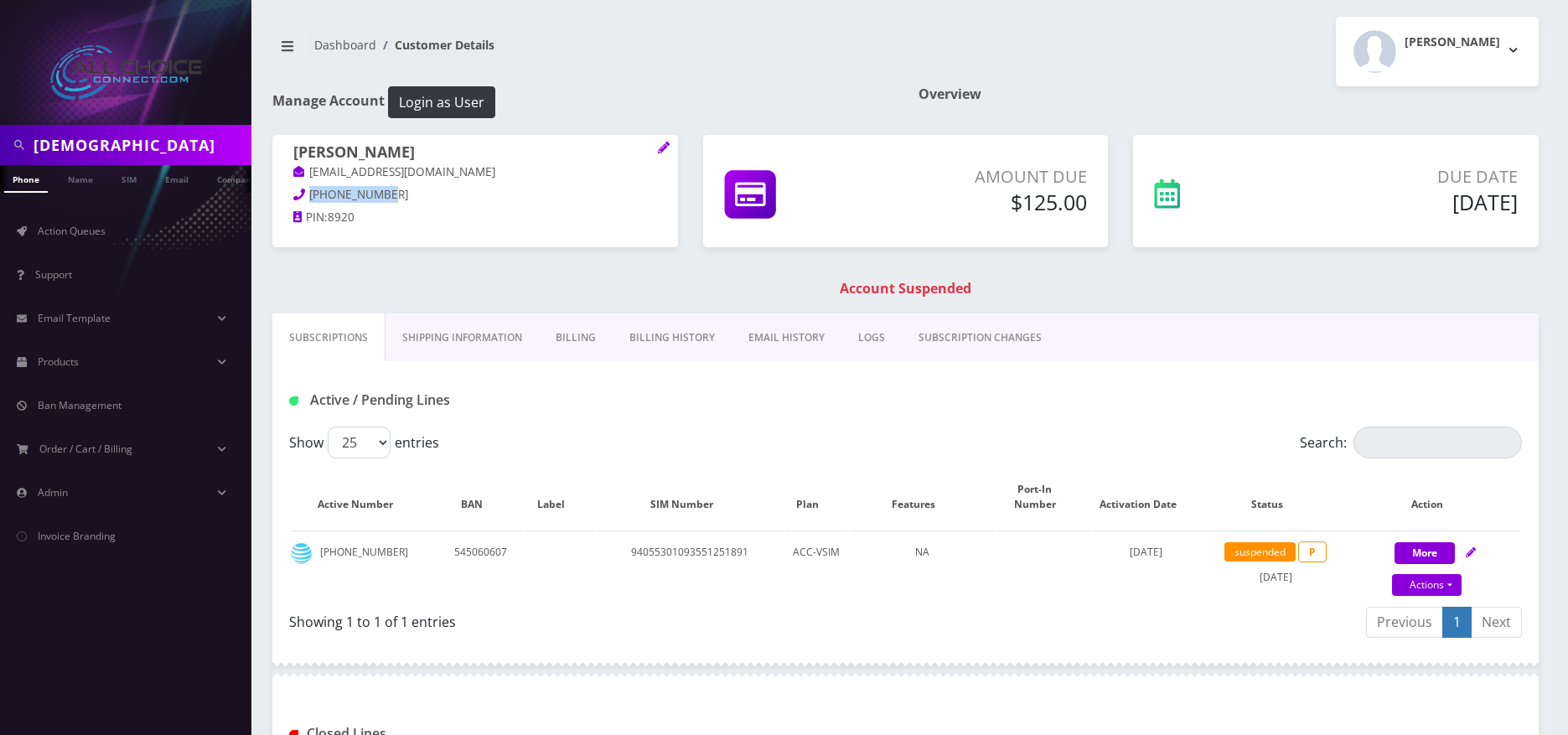
drag, startPoint x: 379, startPoint y: 191, endPoint x: 303, endPoint y: 193, distance: 76.0
click at [303, 193] on p "850-307-8920" at bounding box center [475, 195] width 363 height 18
copy span "850-307-8920"
click at [85, 226] on span "Action Queues" at bounding box center [71, 231] width 67 height 14
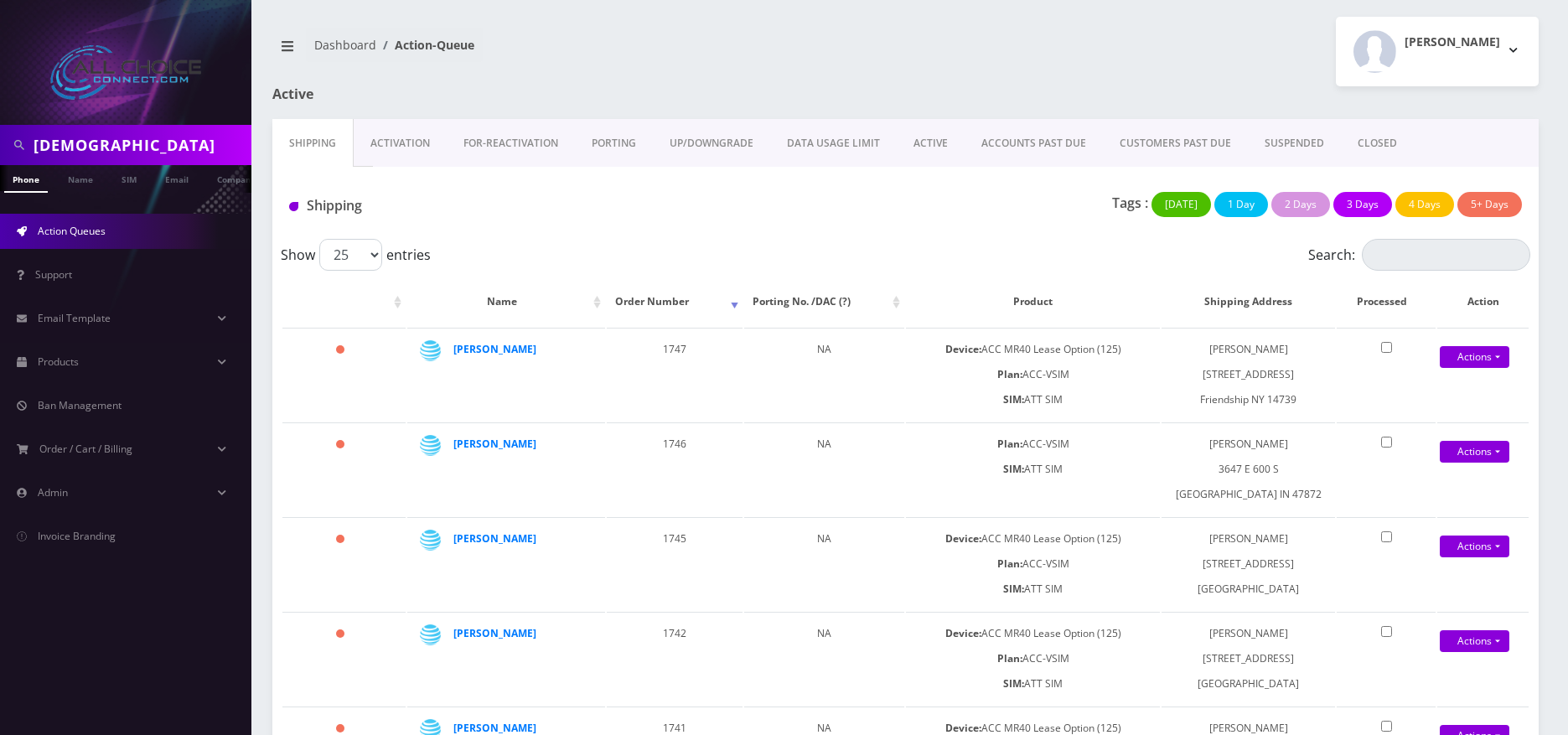
click at [944, 146] on link "ACTIVE" at bounding box center [930, 143] width 67 height 49
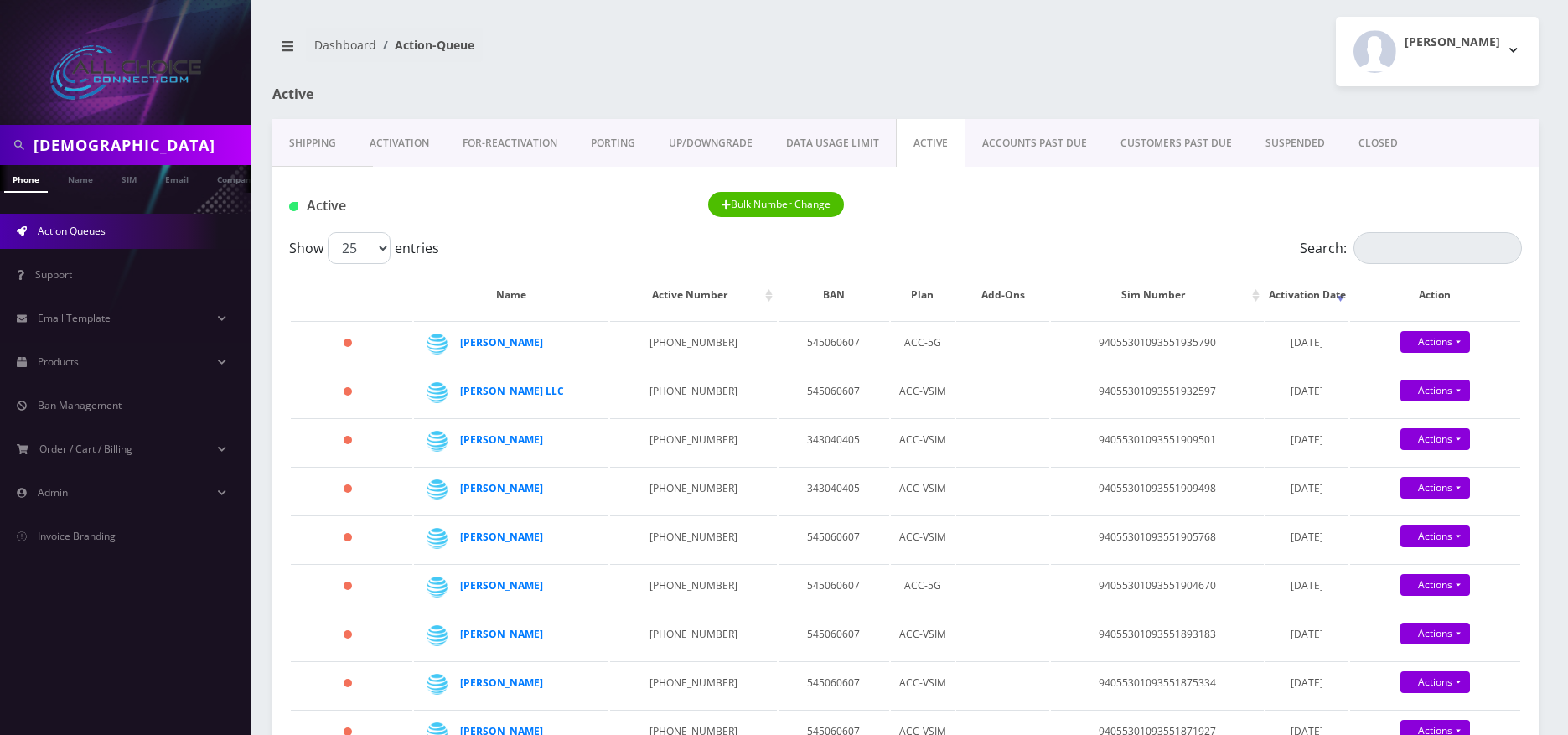
click at [1035, 153] on link "ACCOUNTS PAST DUE" at bounding box center [1035, 143] width 139 height 49
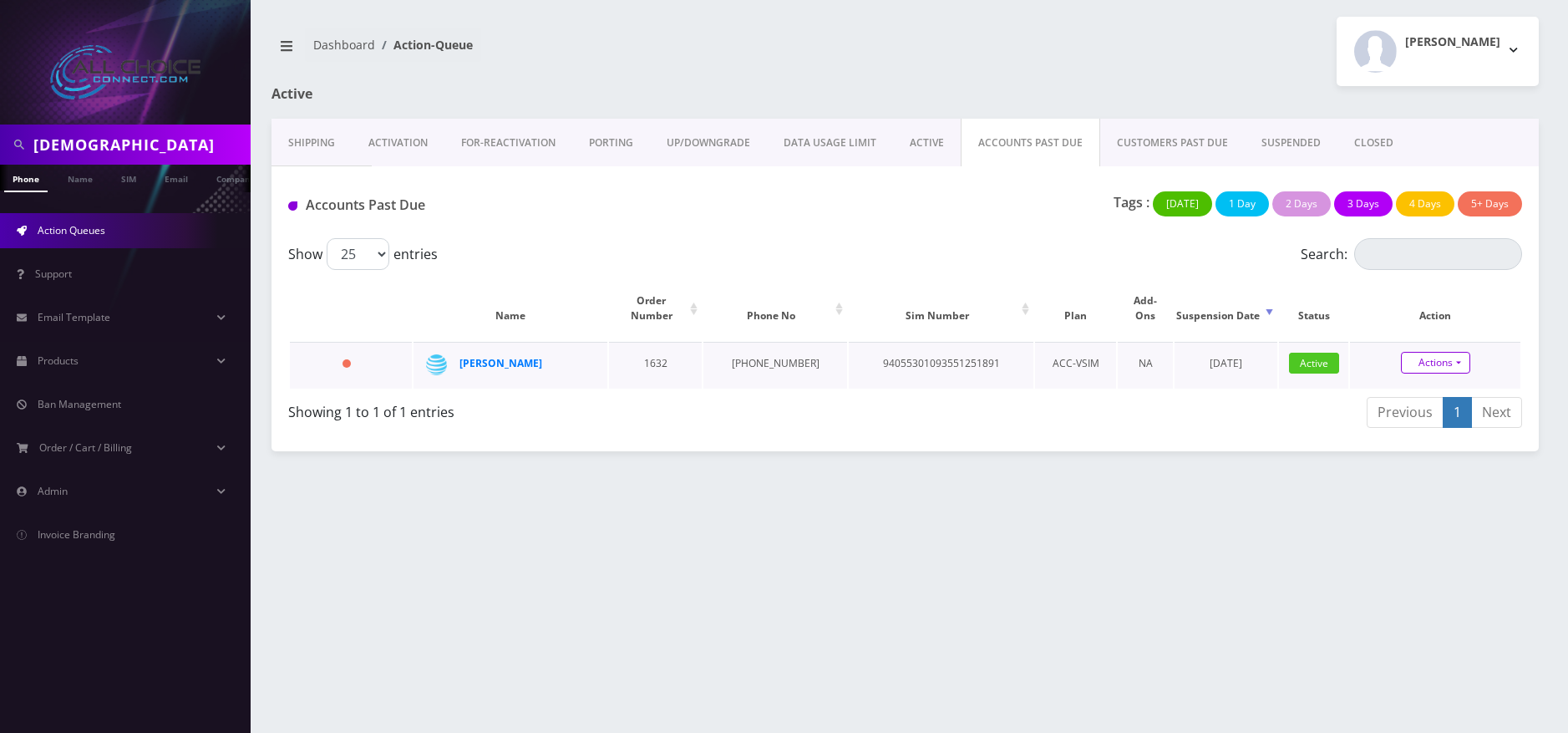
click at [1429, 352] on link "Actions" at bounding box center [1435, 362] width 69 height 22
drag, startPoint x: 553, startPoint y: 346, endPoint x: 493, endPoint y: 341, distance: 60.2
click at [493, 351] on div "[PERSON_NAME]" at bounding box center [521, 363] width 125 height 25
click at [1532, 352] on div "Show 25 50 100 250 500 1000 entries Search: Name Order Number Phone No Sim Numb…" at bounding box center [905, 336] width 1267 height 196
